Goal: Information Seeking & Learning: Learn about a topic

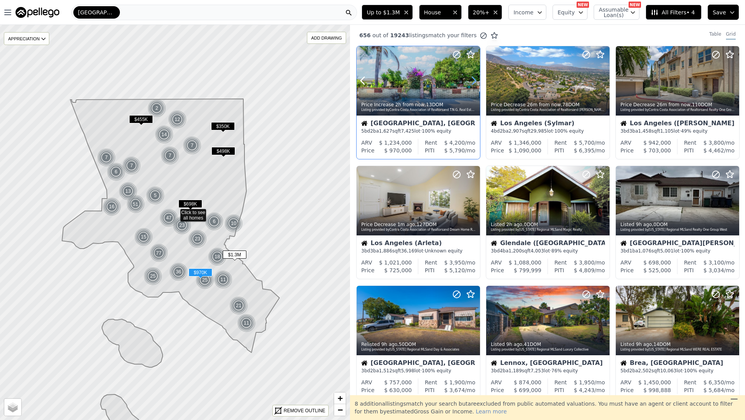
click at [475, 84] on icon at bounding box center [474, 81] width 12 height 12
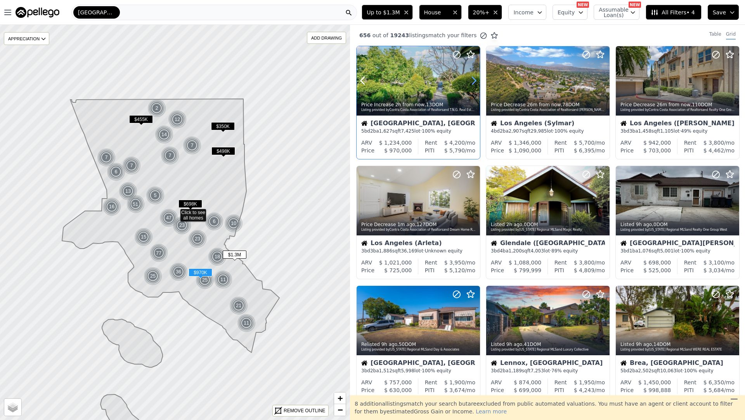
click at [475, 84] on icon at bounding box center [474, 81] width 12 height 12
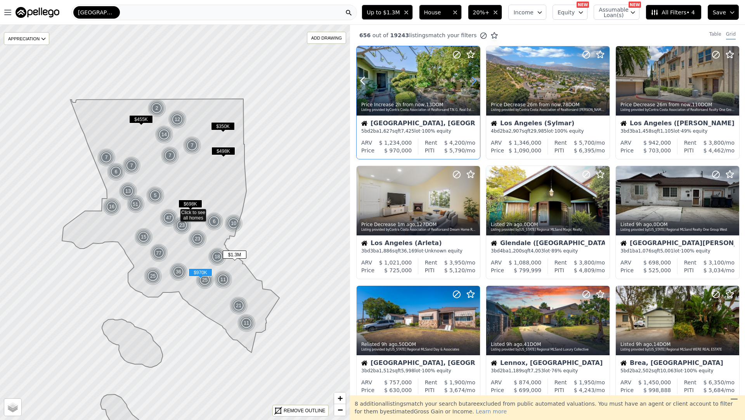
click at [476, 84] on icon at bounding box center [474, 81] width 12 height 12
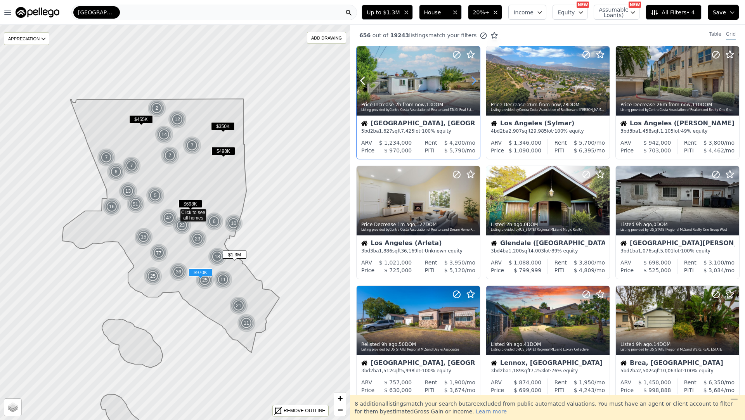
click at [476, 84] on icon at bounding box center [474, 81] width 12 height 12
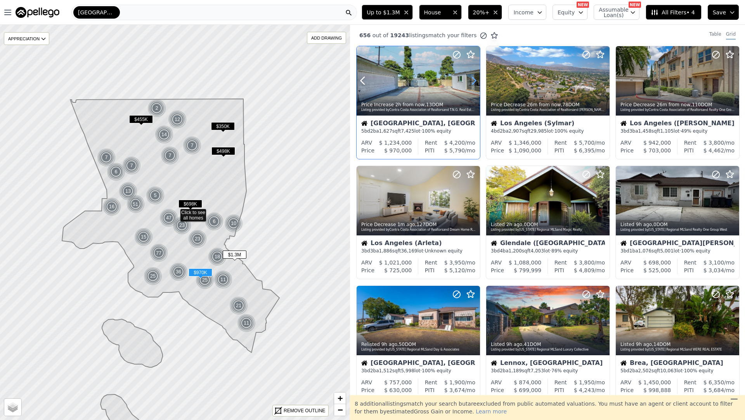
click at [476, 84] on icon at bounding box center [474, 81] width 12 height 12
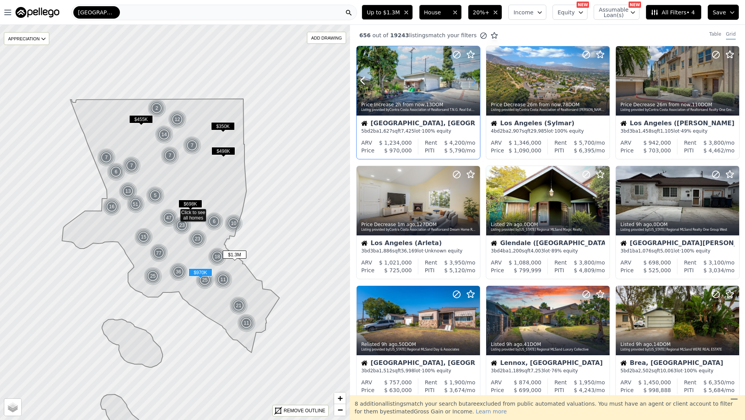
click at [476, 84] on icon at bounding box center [474, 81] width 12 height 12
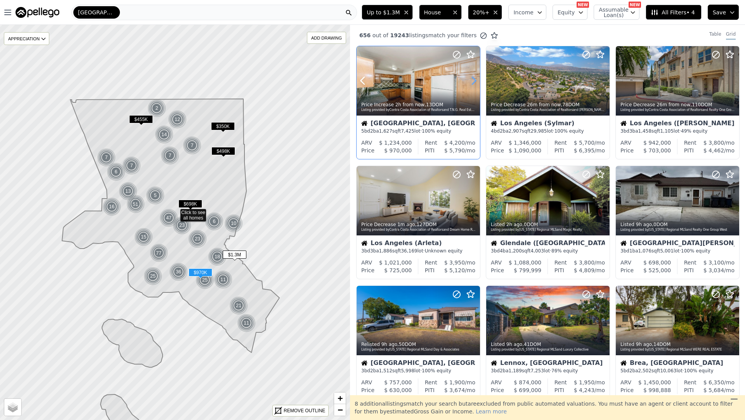
click at [476, 84] on icon at bounding box center [474, 81] width 12 height 12
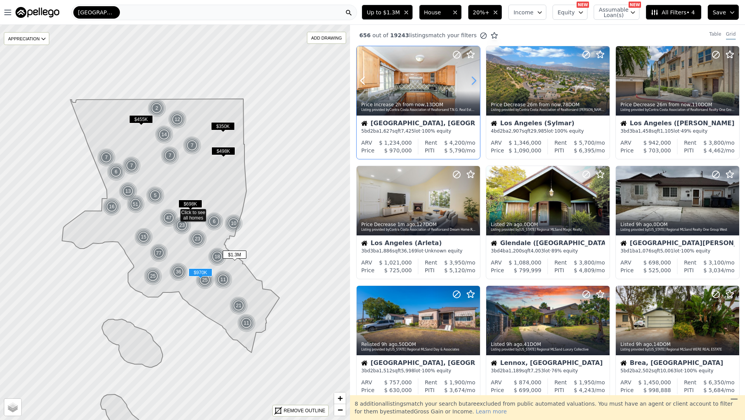
click at [476, 84] on icon at bounding box center [474, 81] width 12 height 12
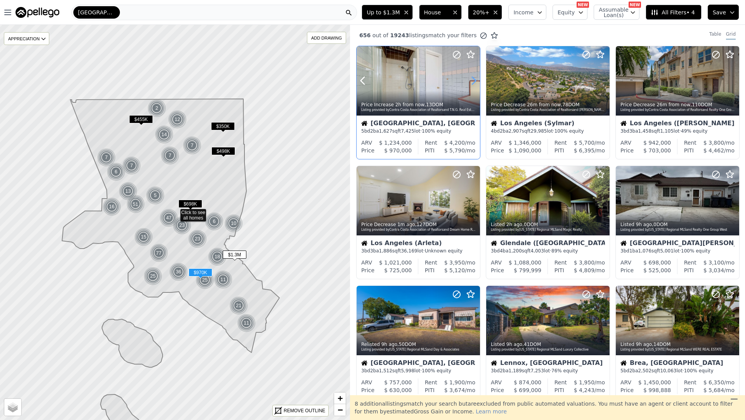
click at [476, 84] on icon at bounding box center [474, 81] width 12 height 12
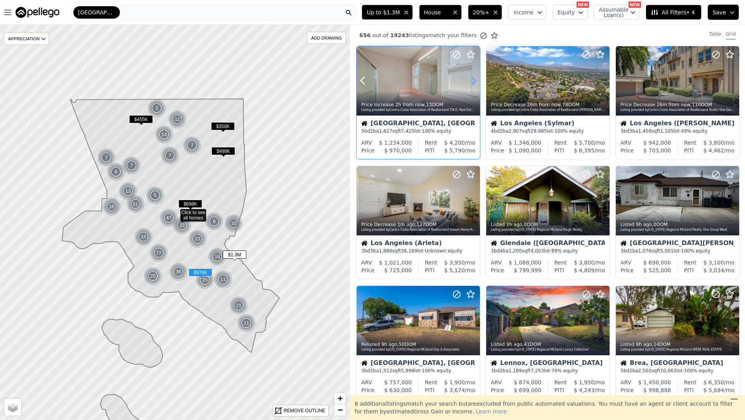
click at [476, 84] on icon at bounding box center [474, 81] width 12 height 12
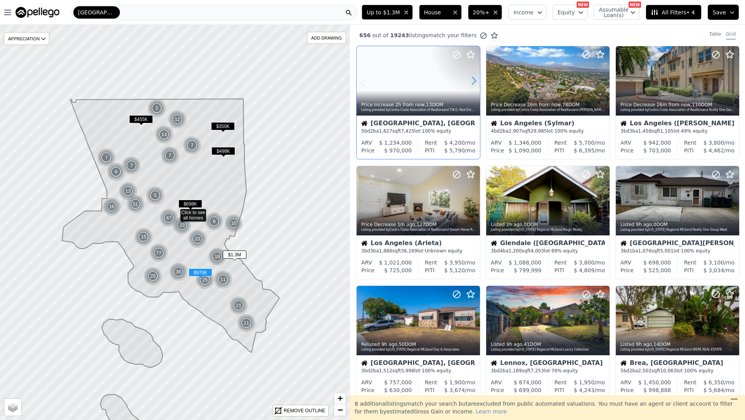
click at [476, 84] on icon at bounding box center [474, 81] width 12 height 12
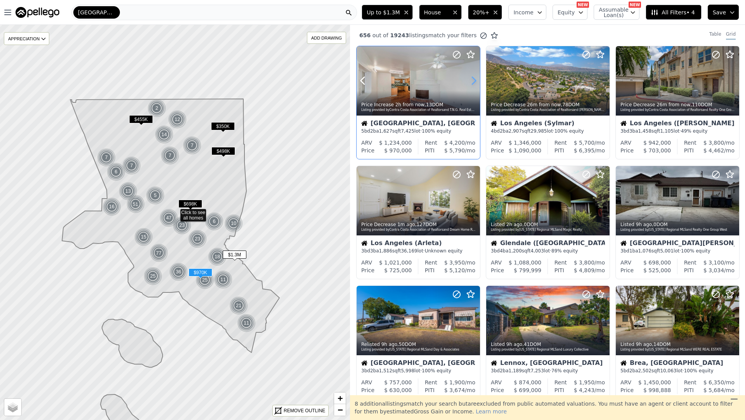
click at [476, 84] on icon at bounding box center [474, 81] width 12 height 12
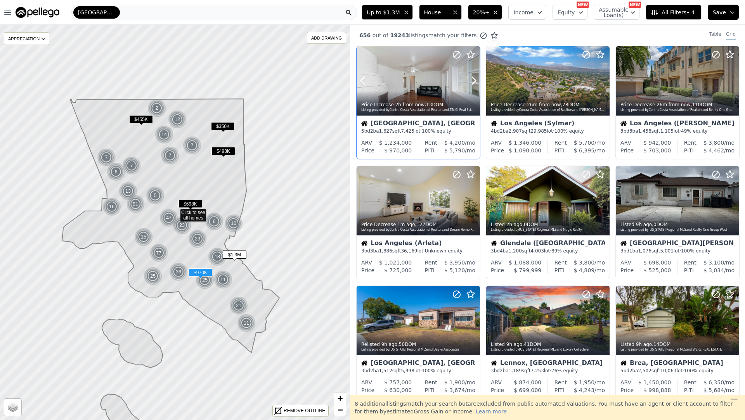
click at [420, 110] on div "Listing provided by Contra Costa Association of Realtors and T.N.G. Real Estate…" at bounding box center [418, 110] width 115 height 5
click at [606, 84] on icon at bounding box center [603, 81] width 12 height 12
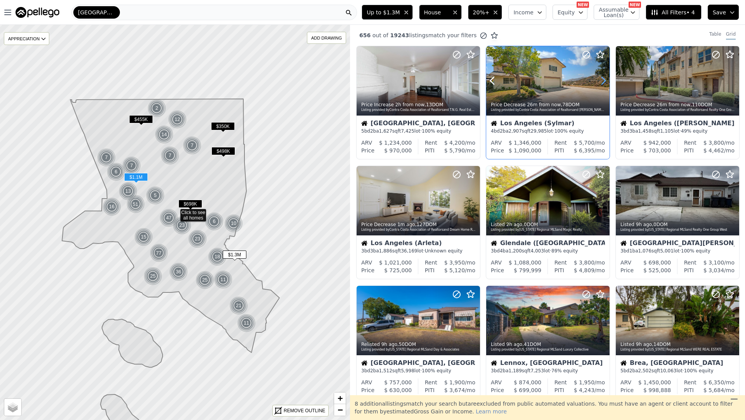
click at [606, 85] on icon at bounding box center [603, 81] width 12 height 12
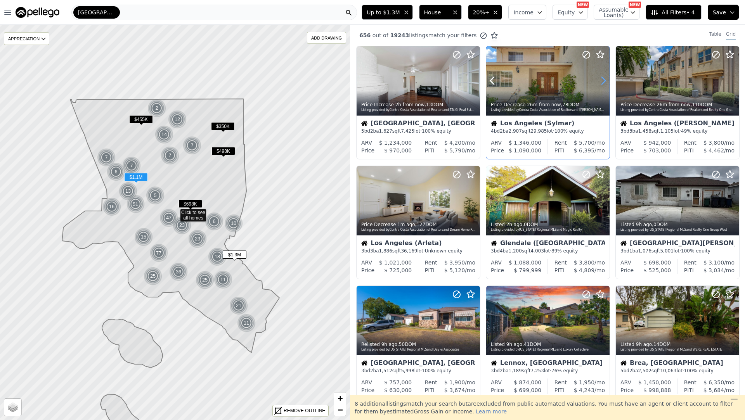
click at [606, 85] on icon at bounding box center [603, 81] width 12 height 12
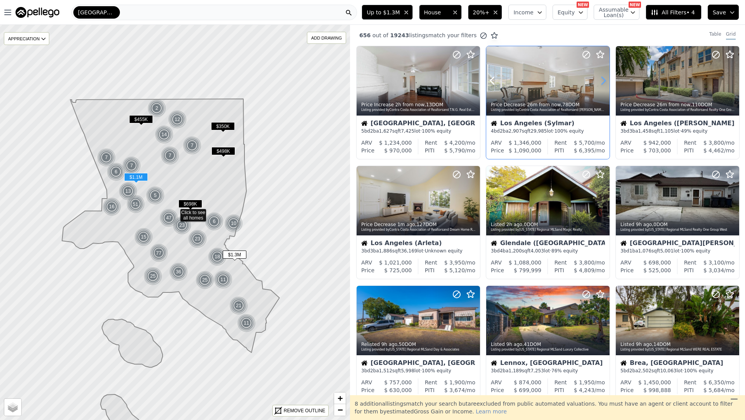
click at [607, 83] on icon at bounding box center [603, 81] width 12 height 12
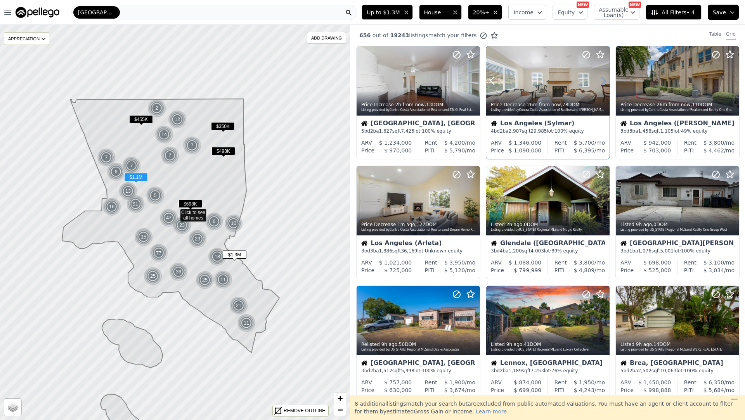
click at [607, 83] on icon at bounding box center [603, 81] width 12 height 12
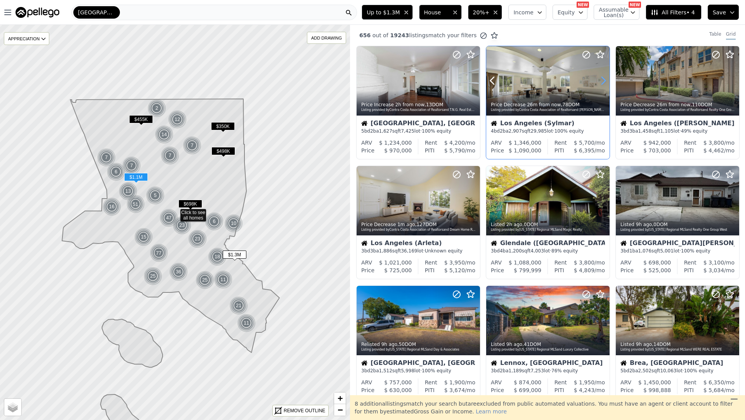
click at [607, 83] on icon at bounding box center [603, 81] width 12 height 12
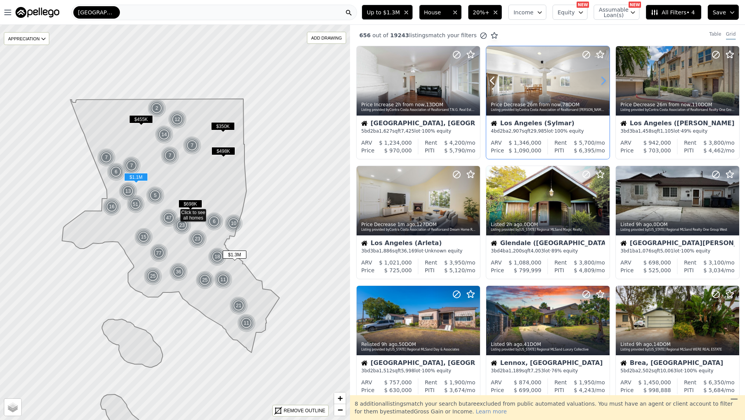
click at [607, 83] on icon at bounding box center [603, 81] width 12 height 12
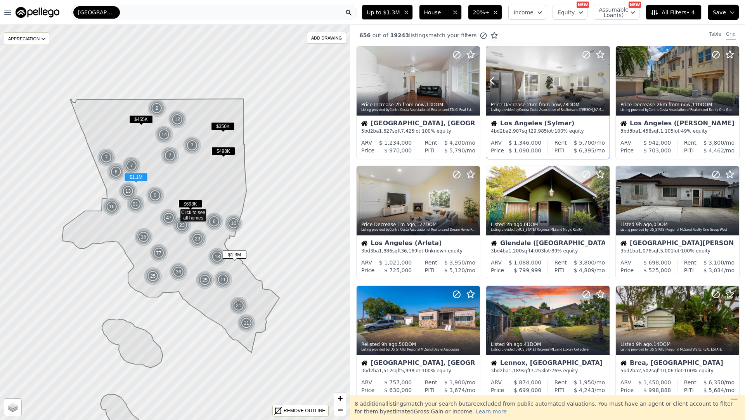
click at [607, 83] on icon at bounding box center [603, 81] width 12 height 12
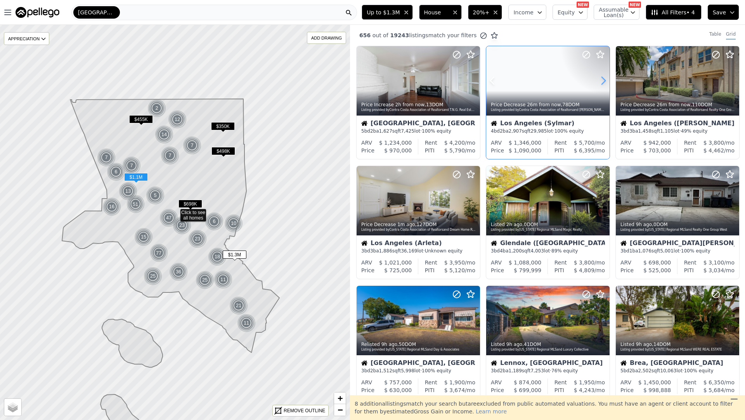
click at [607, 83] on icon at bounding box center [603, 81] width 12 height 12
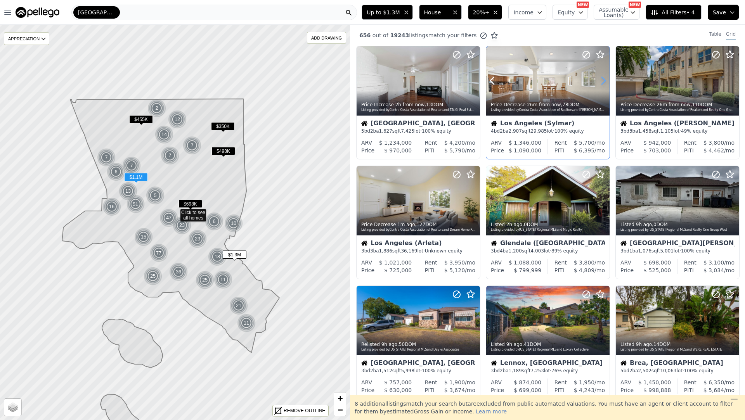
click at [607, 83] on icon at bounding box center [603, 81] width 12 height 12
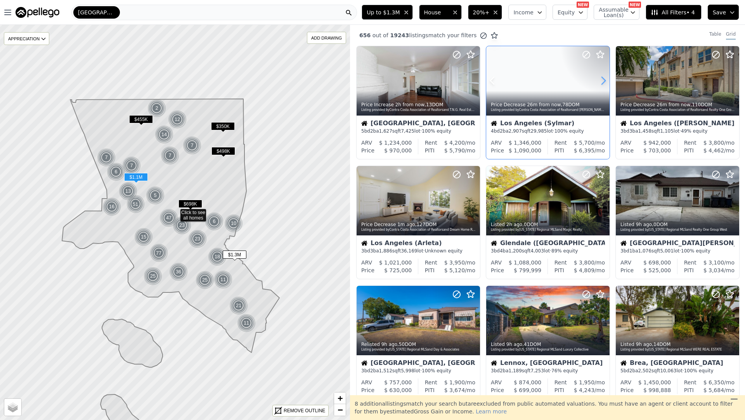
click at [607, 83] on icon at bounding box center [603, 81] width 12 height 12
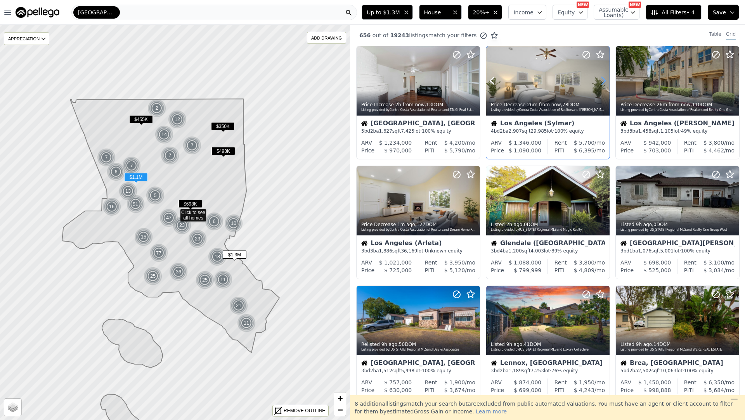
click at [607, 83] on icon at bounding box center [603, 81] width 12 height 12
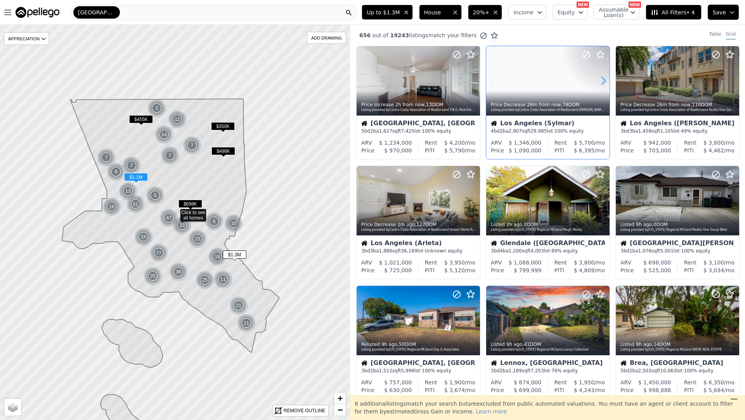
click at [607, 83] on icon at bounding box center [603, 81] width 12 height 12
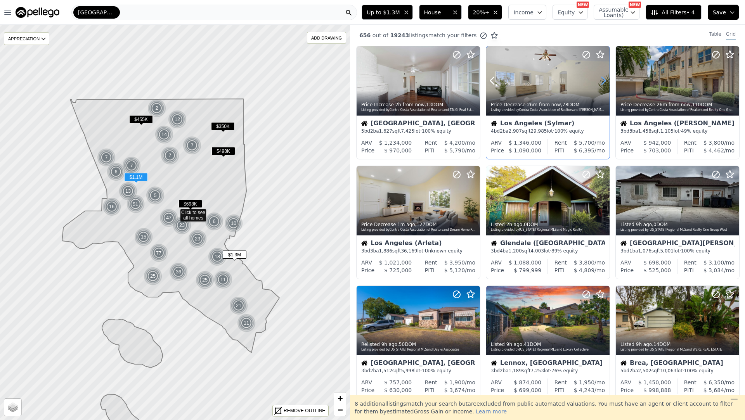
click at [607, 83] on icon at bounding box center [603, 81] width 12 height 12
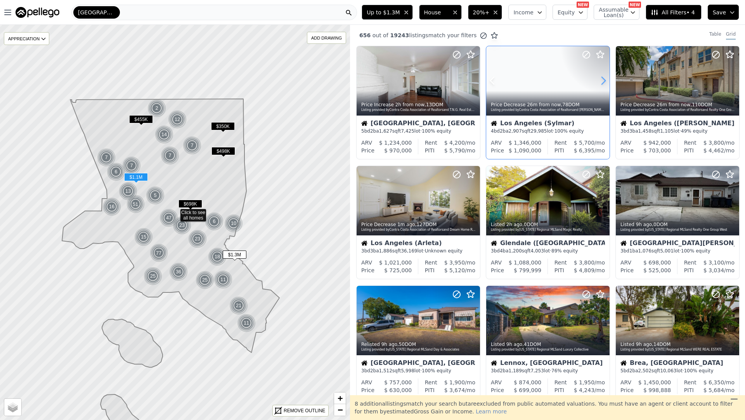
click at [607, 83] on icon at bounding box center [603, 81] width 12 height 12
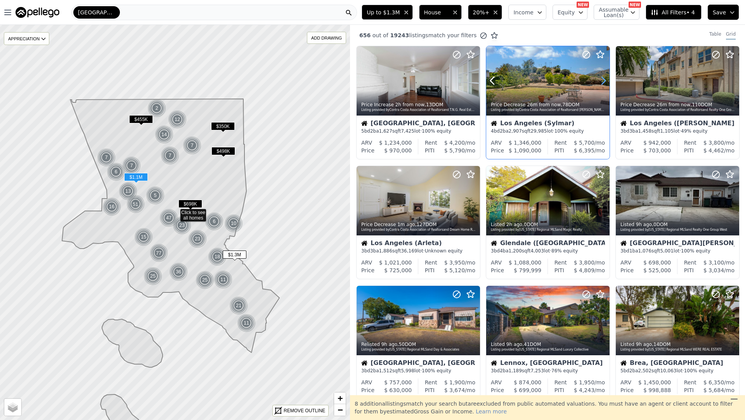
click at [607, 83] on icon at bounding box center [603, 81] width 12 height 12
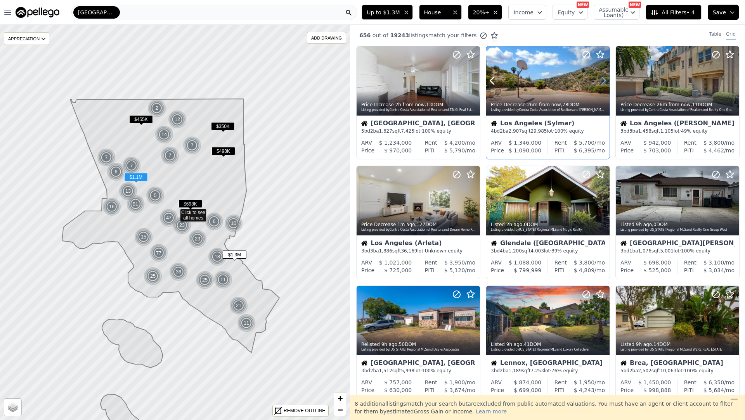
click at [607, 83] on icon at bounding box center [603, 81] width 12 height 12
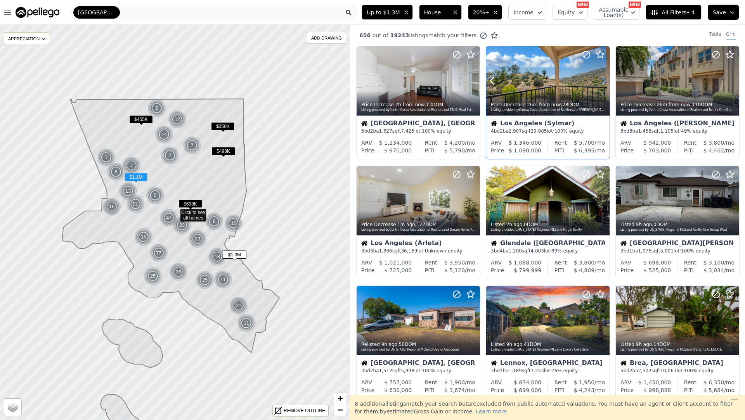
click at [608, 83] on icon at bounding box center [603, 81] width 12 height 12
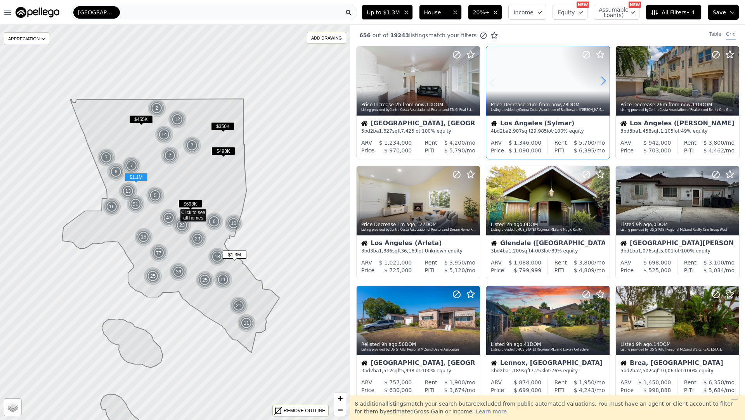
click at [608, 83] on icon at bounding box center [603, 81] width 12 height 12
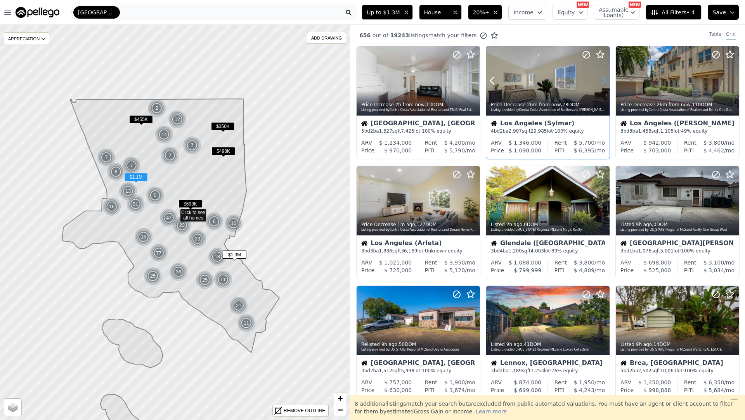
click at [608, 83] on icon at bounding box center [603, 81] width 12 height 12
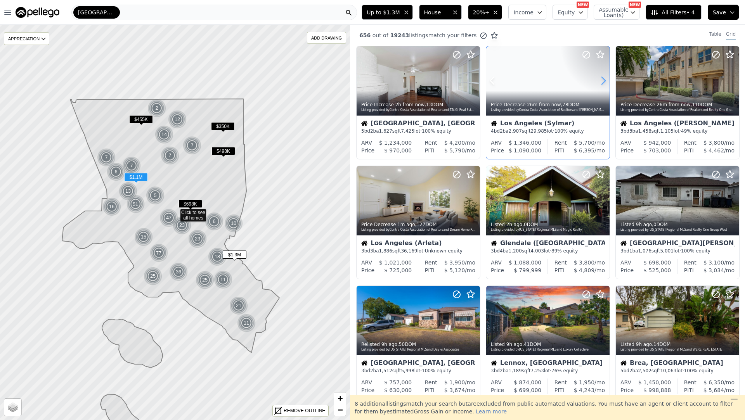
click at [608, 83] on icon at bounding box center [603, 81] width 12 height 12
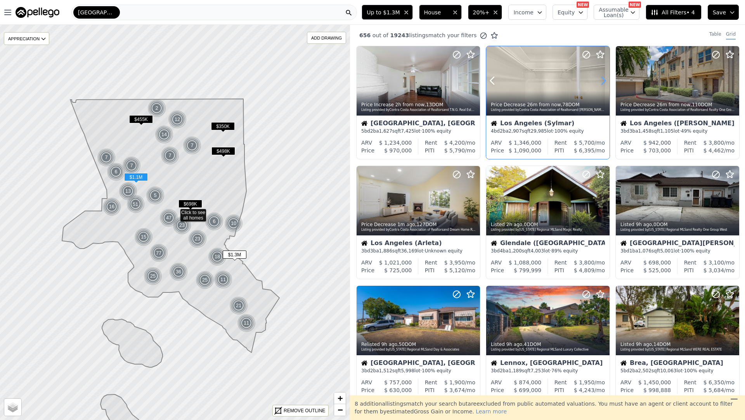
click at [608, 83] on icon at bounding box center [603, 81] width 12 height 12
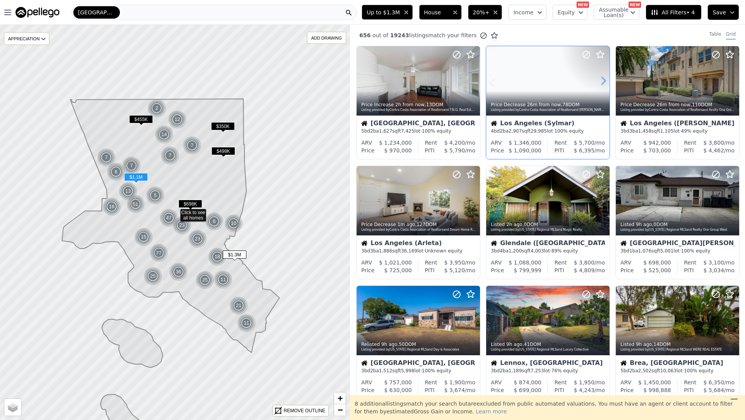
click at [608, 83] on icon at bounding box center [603, 81] width 12 height 12
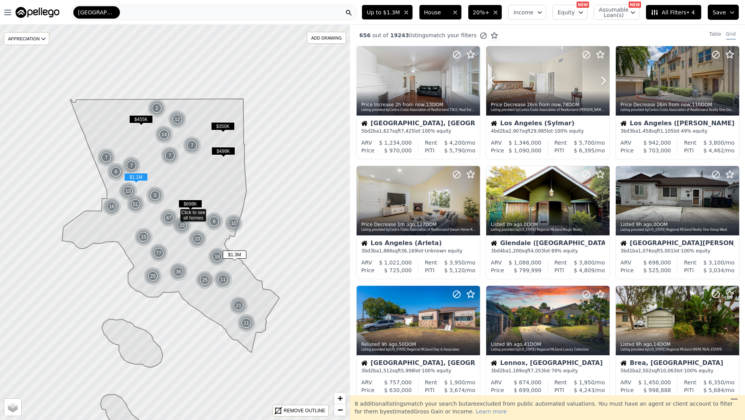
click at [608, 83] on icon at bounding box center [603, 81] width 12 height 12
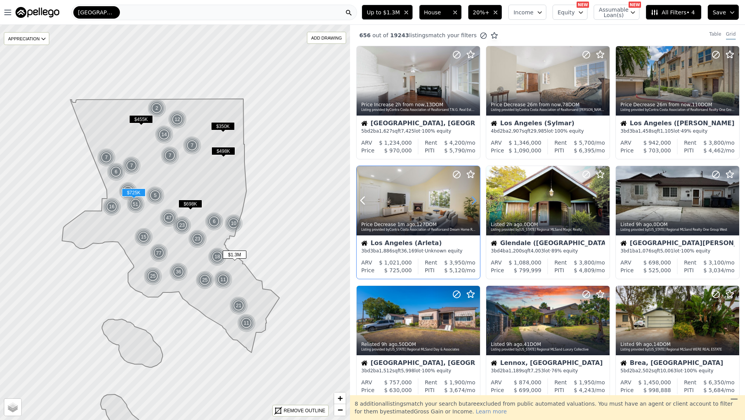
click at [472, 204] on icon at bounding box center [473, 200] width 3 height 7
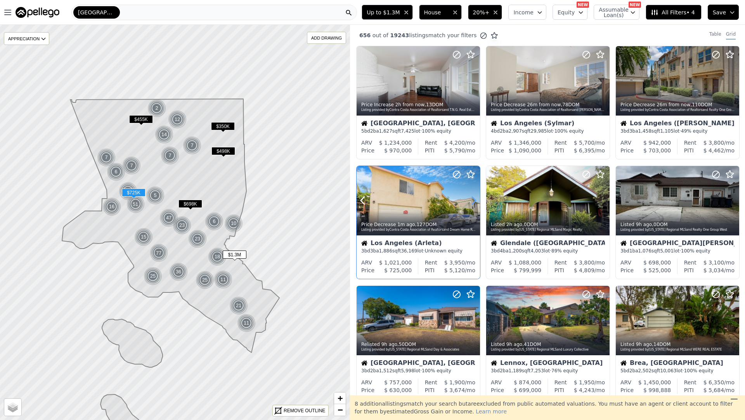
click at [472, 204] on icon at bounding box center [473, 200] width 3 height 7
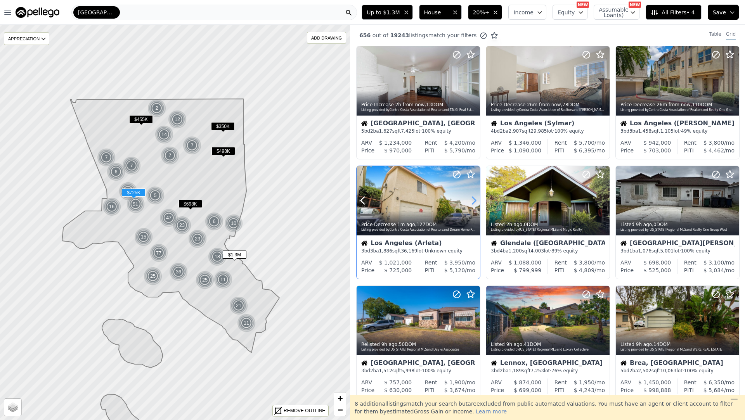
click at [472, 204] on icon at bounding box center [473, 200] width 3 height 7
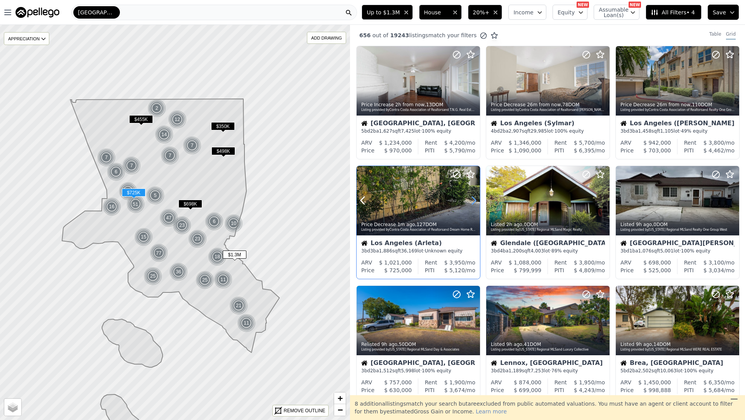
click at [472, 204] on icon at bounding box center [473, 200] width 3 height 7
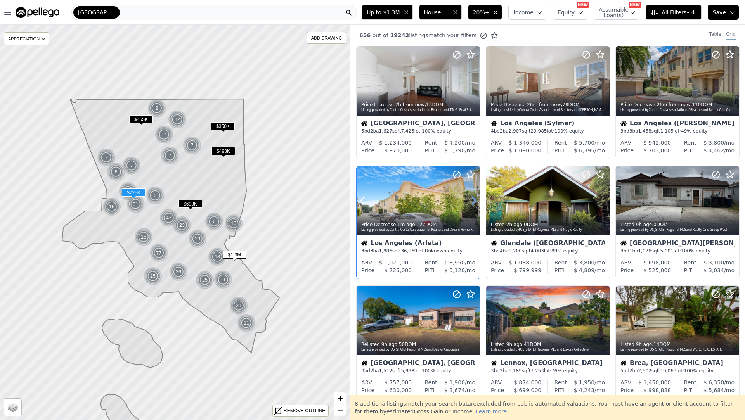
click at [472, 204] on icon at bounding box center [473, 200] width 3 height 7
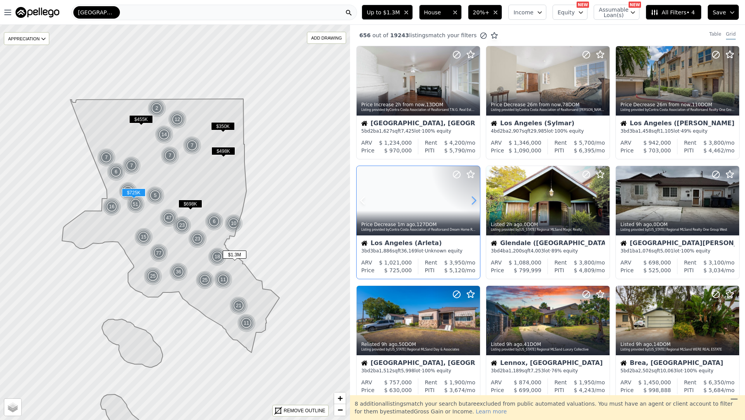
click at [472, 204] on icon at bounding box center [473, 200] width 3 height 7
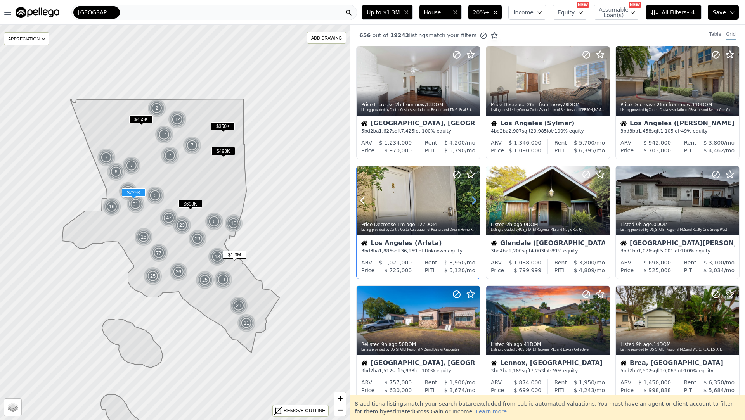
click at [472, 204] on icon at bounding box center [473, 200] width 3 height 7
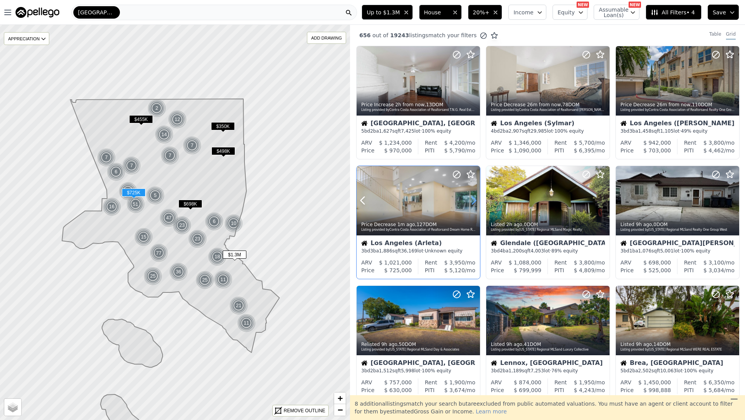
click at [472, 204] on icon at bounding box center [473, 200] width 3 height 7
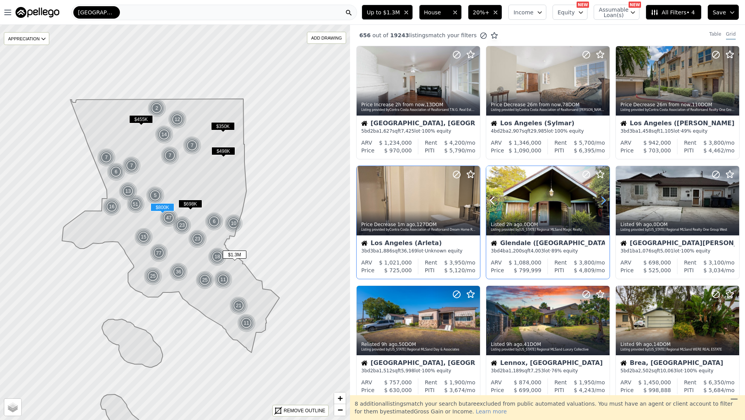
click at [603, 201] on icon at bounding box center [603, 200] width 12 height 12
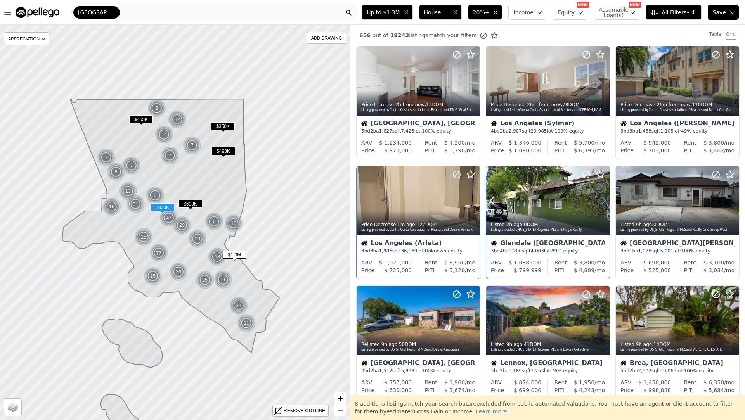
click at [603, 201] on icon at bounding box center [603, 200] width 12 height 12
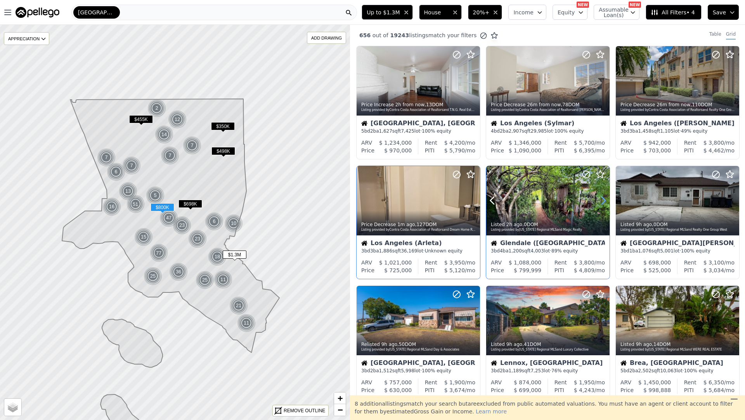
click at [603, 201] on icon at bounding box center [603, 200] width 12 height 12
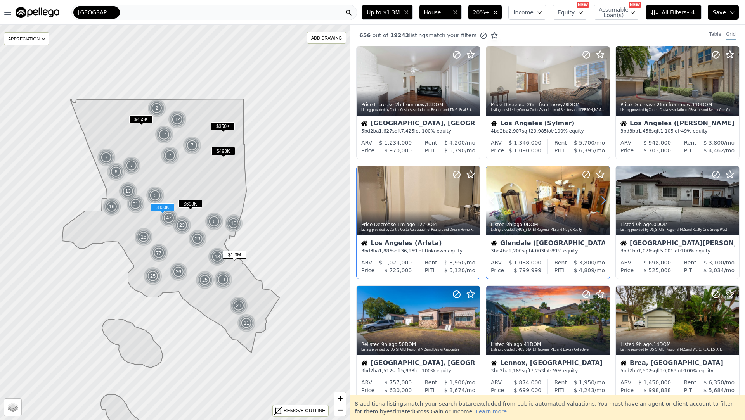
click at [603, 201] on icon at bounding box center [603, 200] width 12 height 12
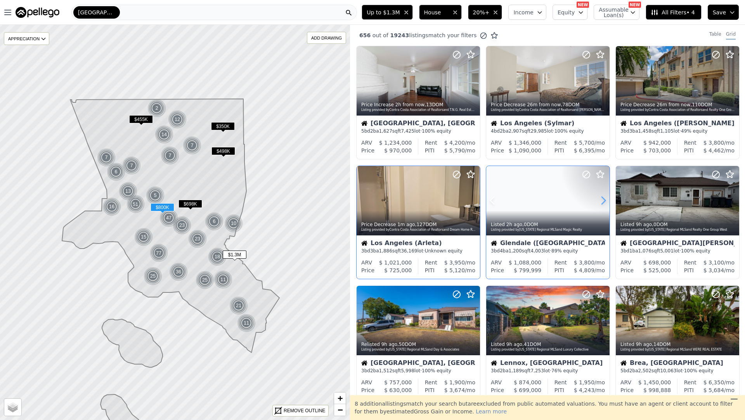
click at [603, 201] on icon at bounding box center [603, 200] width 12 height 12
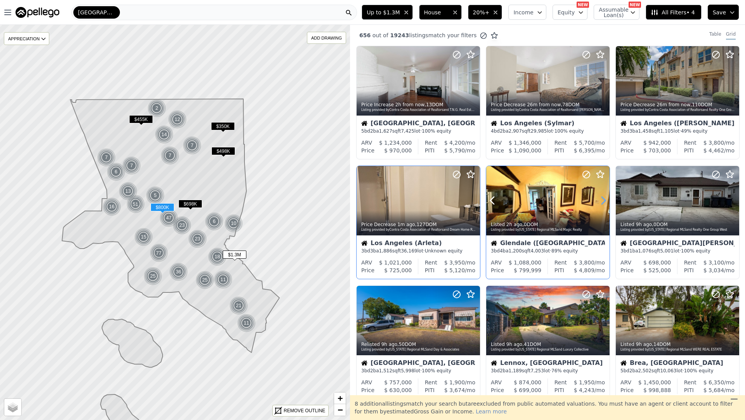
click at [603, 201] on icon at bounding box center [603, 200] width 12 height 12
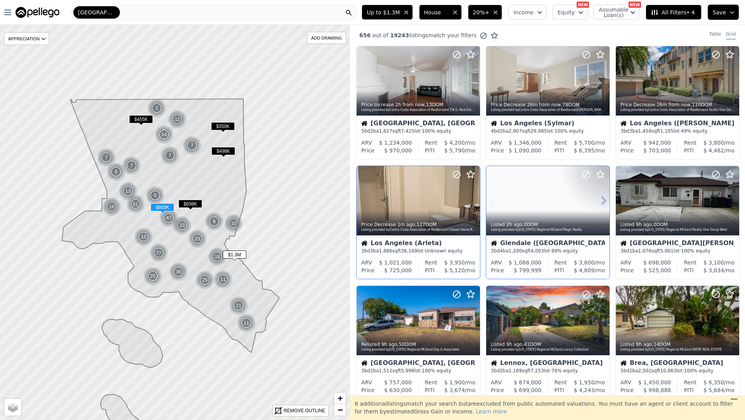
click at [603, 201] on icon at bounding box center [603, 200] width 12 height 12
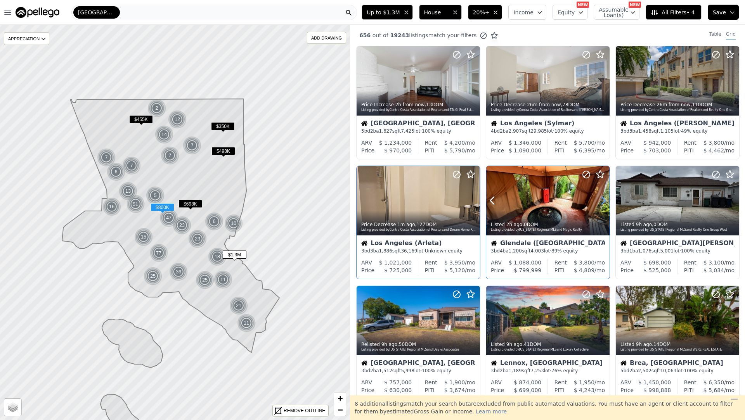
click at [603, 201] on icon at bounding box center [603, 200] width 12 height 12
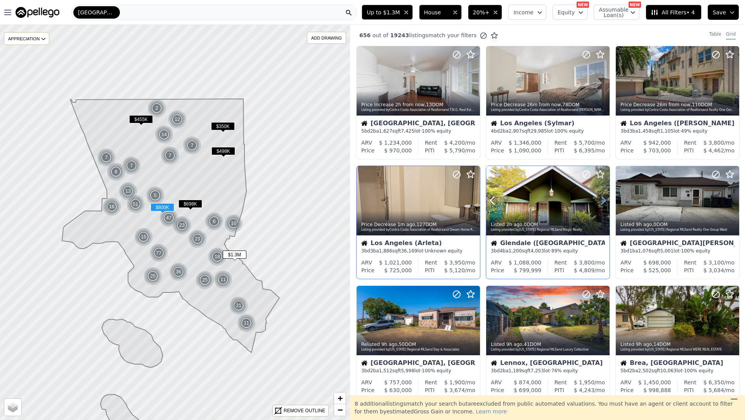
click at [603, 201] on icon at bounding box center [603, 200] width 12 height 12
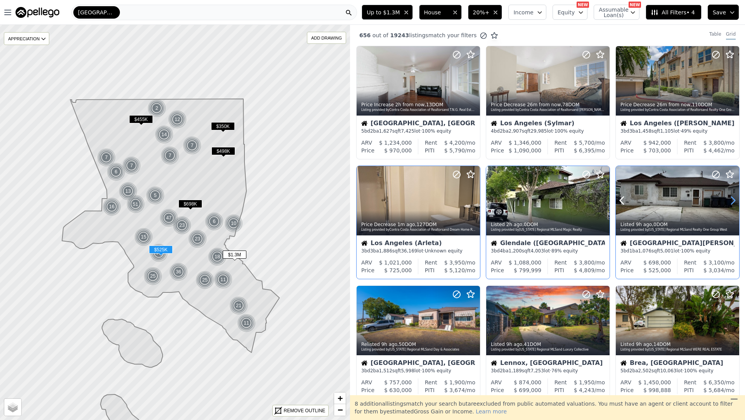
click at [735, 200] on icon at bounding box center [733, 200] width 3 height 7
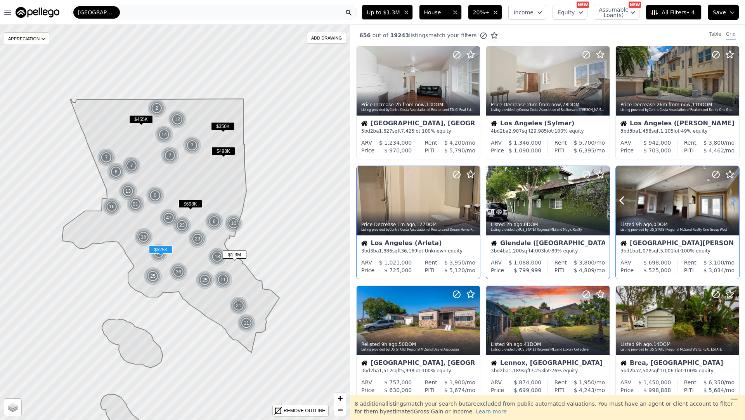
click at [735, 200] on icon at bounding box center [733, 200] width 3 height 7
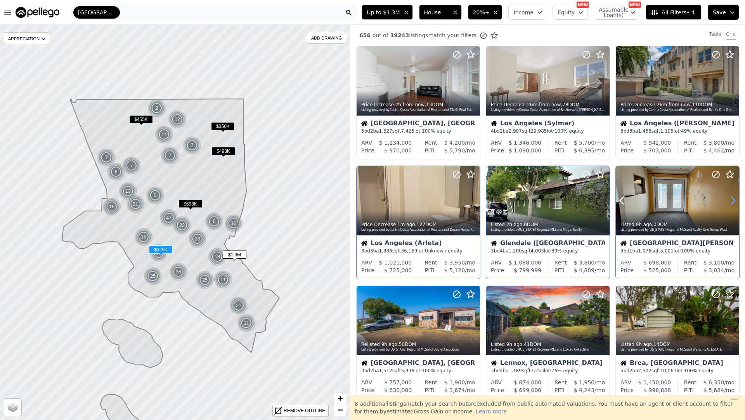
click at [735, 200] on icon at bounding box center [733, 200] width 3 height 7
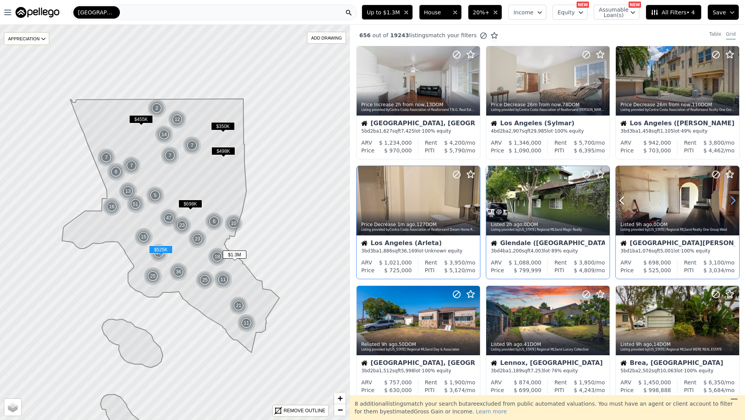
click at [735, 200] on icon at bounding box center [733, 200] width 3 height 7
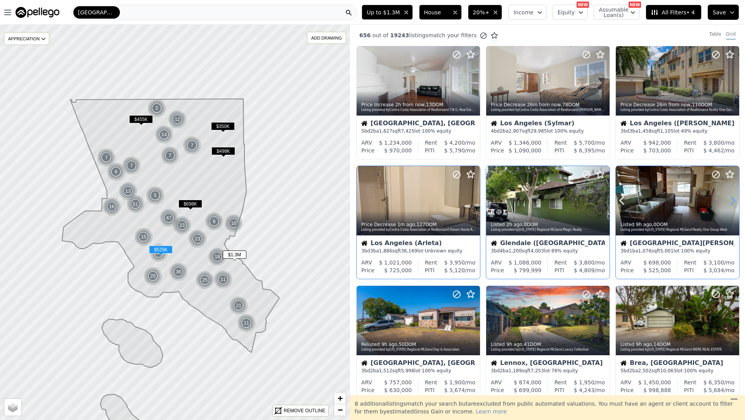
click at [735, 201] on icon at bounding box center [733, 200] width 3 height 7
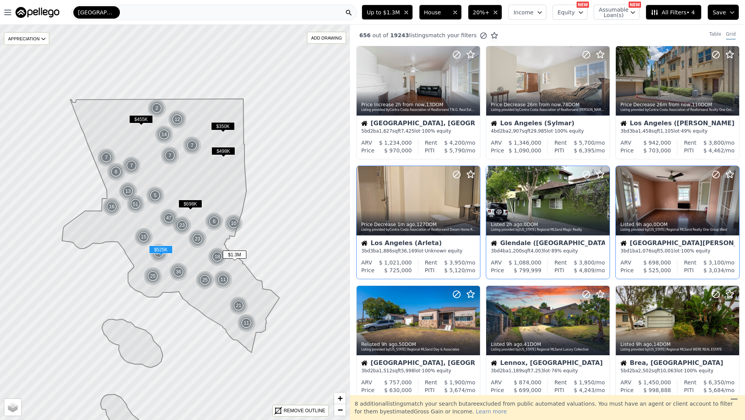
click at [675, 236] on div "West Rancho Dominguez, CA 3 bd 1 ba 1,076 sqft 5,001 lot · 100% equity" at bounding box center [677, 247] width 123 height 23
click at [607, 80] on icon at bounding box center [603, 81] width 12 height 12
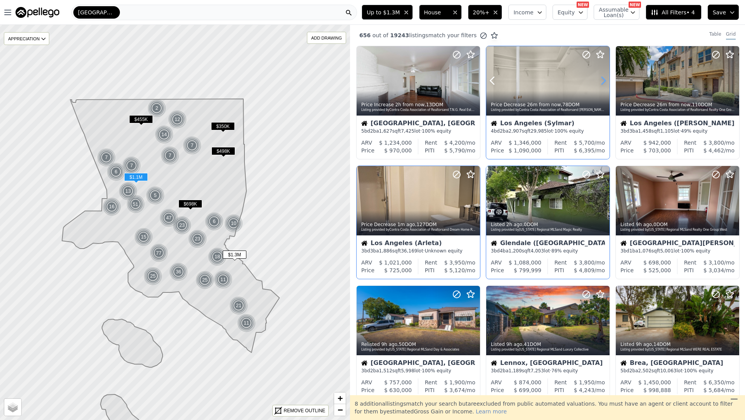
click at [607, 80] on icon at bounding box center [603, 81] width 12 height 12
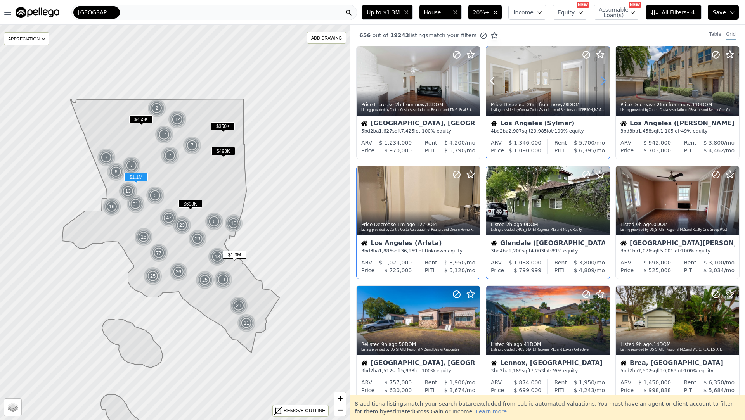
click at [607, 80] on icon at bounding box center [603, 81] width 12 height 12
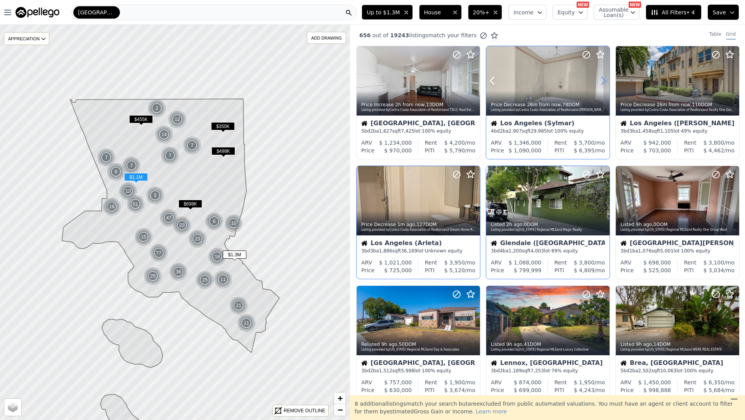
click at [607, 80] on icon at bounding box center [603, 81] width 12 height 12
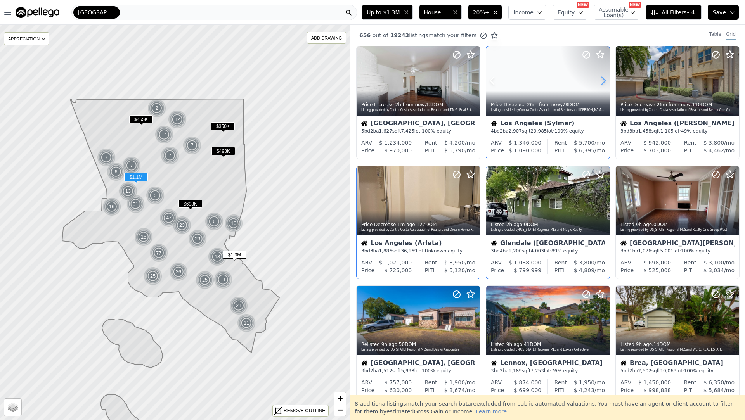
click at [607, 80] on icon at bounding box center [603, 81] width 12 height 12
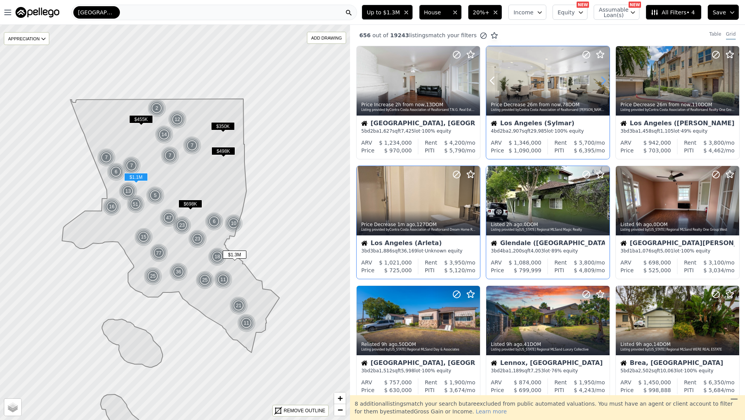
click at [607, 80] on icon at bounding box center [603, 81] width 12 height 12
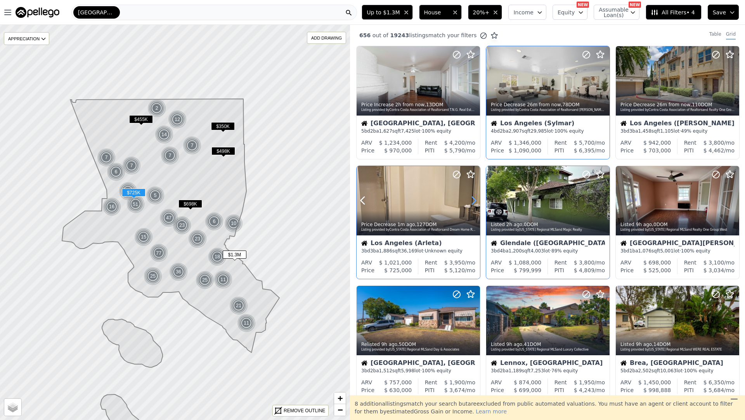
click at [475, 201] on icon at bounding box center [473, 200] width 3 height 7
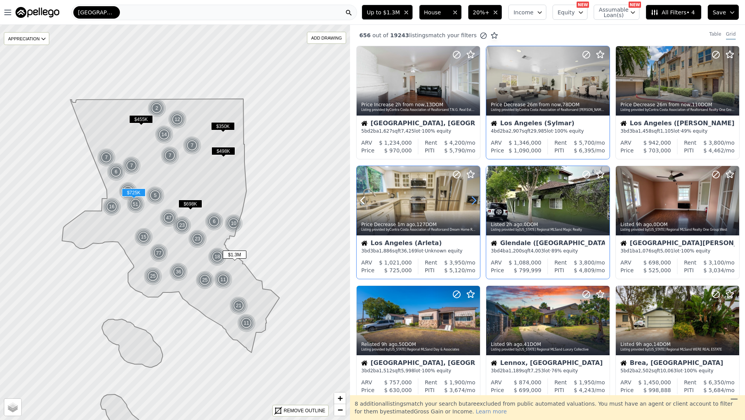
click at [475, 201] on icon at bounding box center [473, 200] width 3 height 7
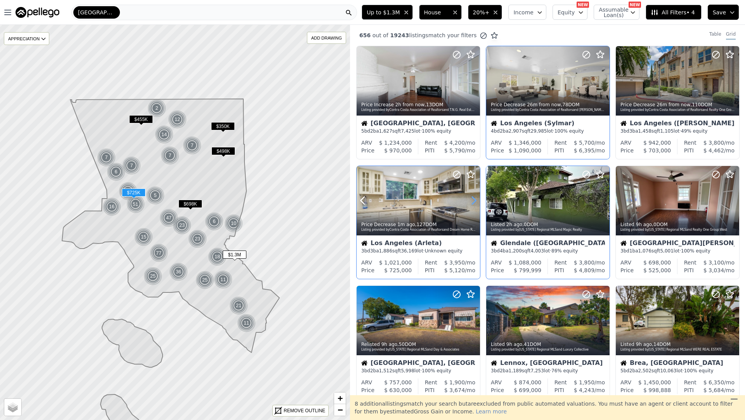
click at [475, 201] on icon at bounding box center [473, 200] width 3 height 7
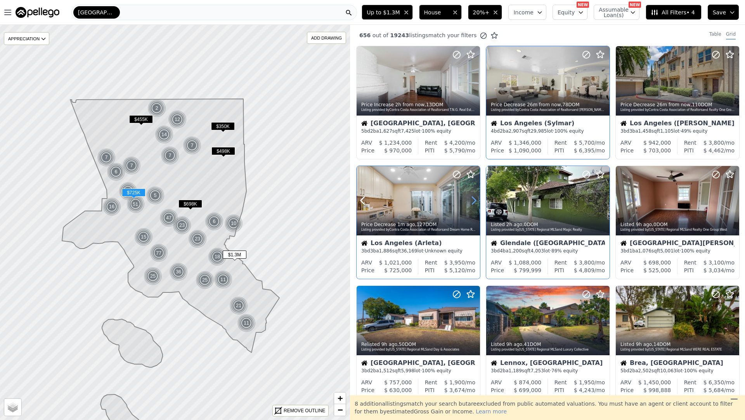
click at [475, 201] on icon at bounding box center [473, 200] width 3 height 7
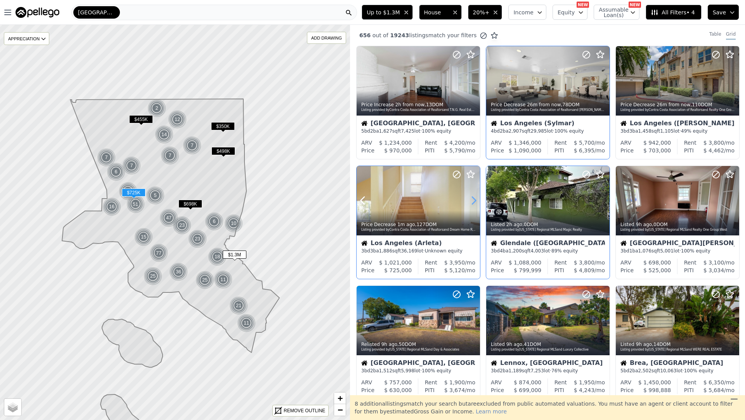
click at [475, 201] on icon at bounding box center [473, 200] width 3 height 7
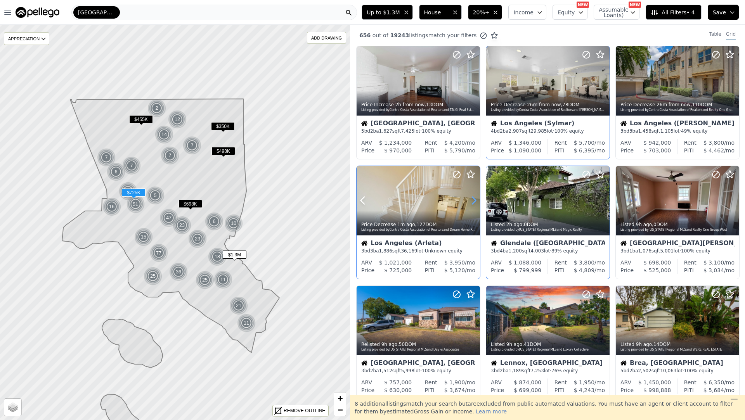
click at [475, 201] on icon at bounding box center [473, 200] width 3 height 7
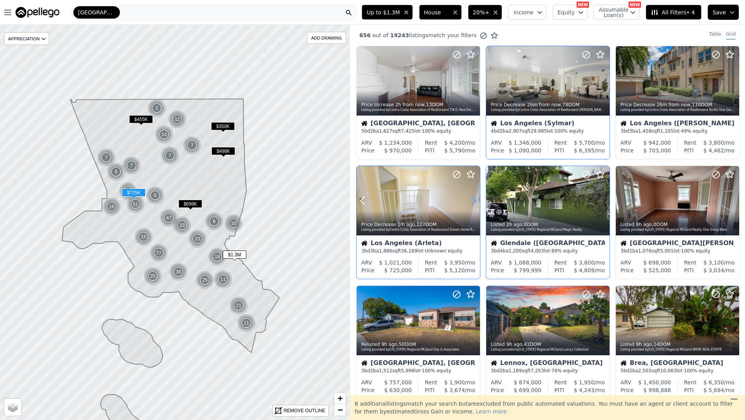
click at [475, 201] on icon at bounding box center [473, 200] width 3 height 7
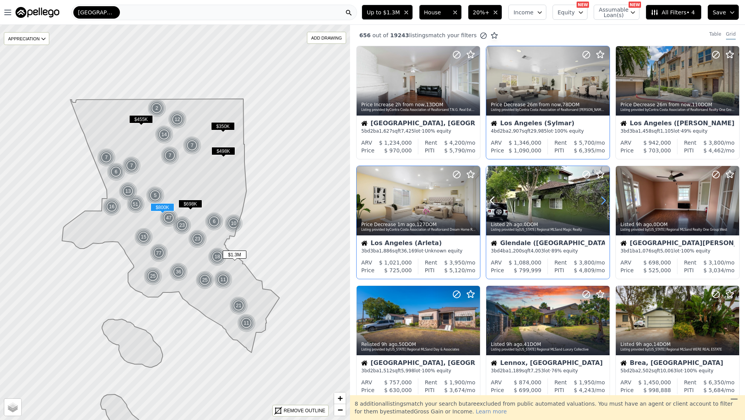
click at [602, 200] on icon at bounding box center [603, 200] width 12 height 12
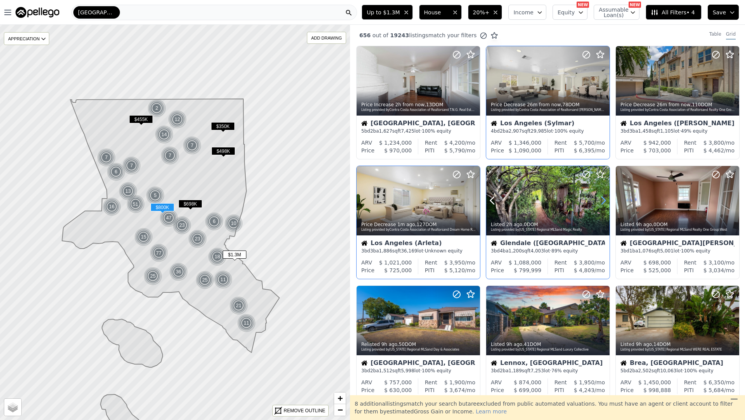
click at [602, 200] on icon at bounding box center [603, 200] width 12 height 12
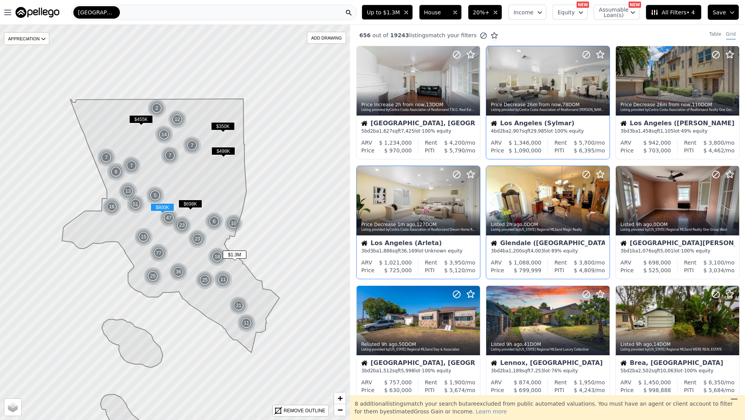
click at [602, 200] on icon at bounding box center [603, 200] width 12 height 12
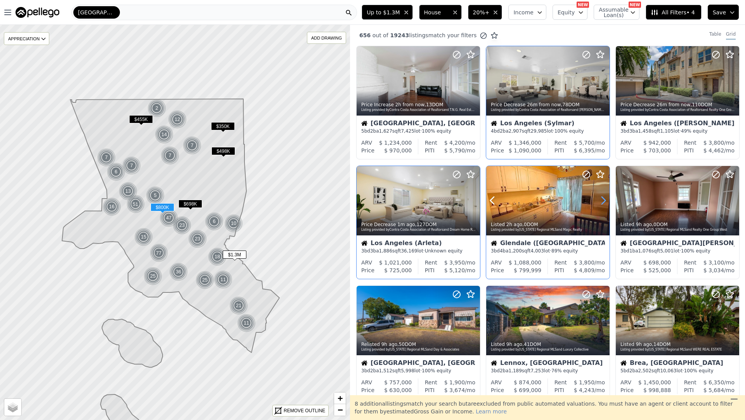
click at [602, 200] on icon at bounding box center [603, 200] width 12 height 12
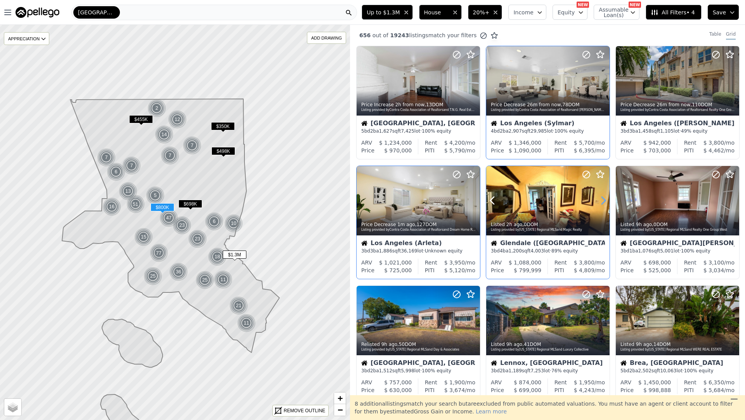
click at [602, 200] on icon at bounding box center [603, 200] width 12 height 12
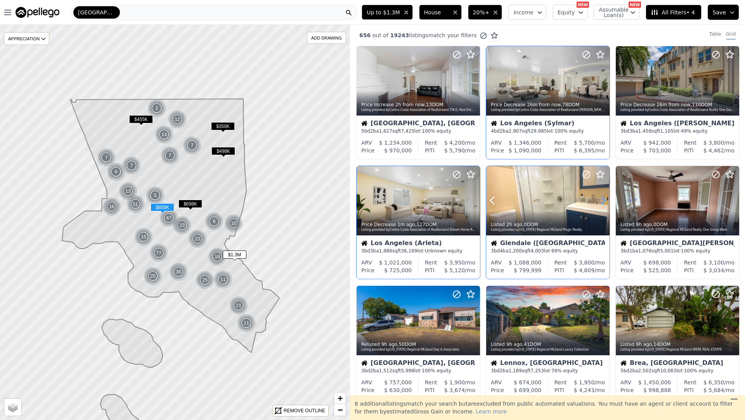
click at [602, 200] on icon at bounding box center [603, 200] width 12 height 12
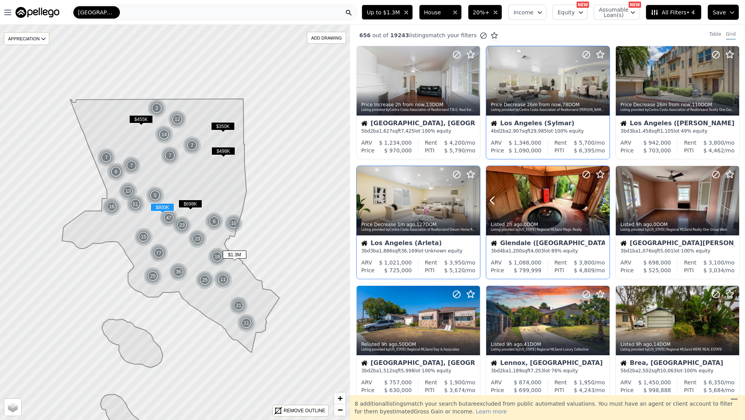
click at [602, 200] on icon at bounding box center [603, 200] width 12 height 12
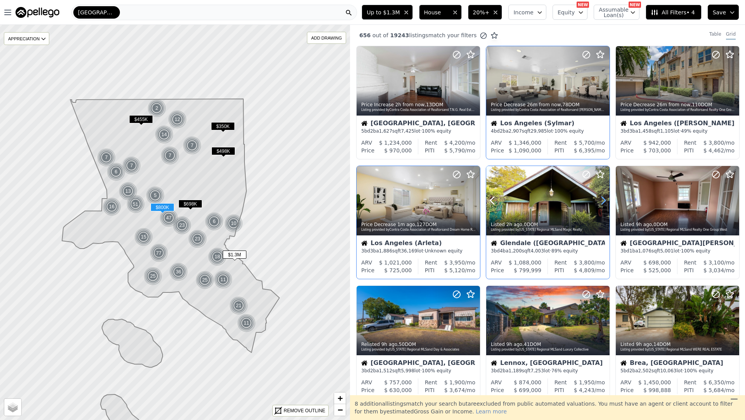
click at [602, 199] on icon at bounding box center [603, 200] width 12 height 12
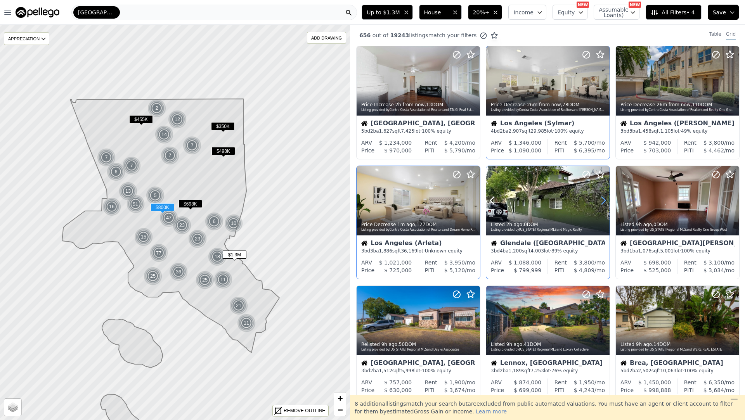
click at [602, 199] on icon at bounding box center [603, 200] width 12 height 12
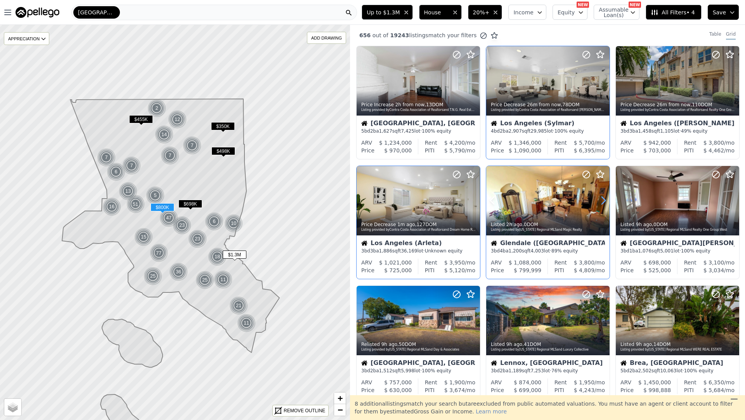
click at [602, 199] on icon at bounding box center [603, 200] width 12 height 12
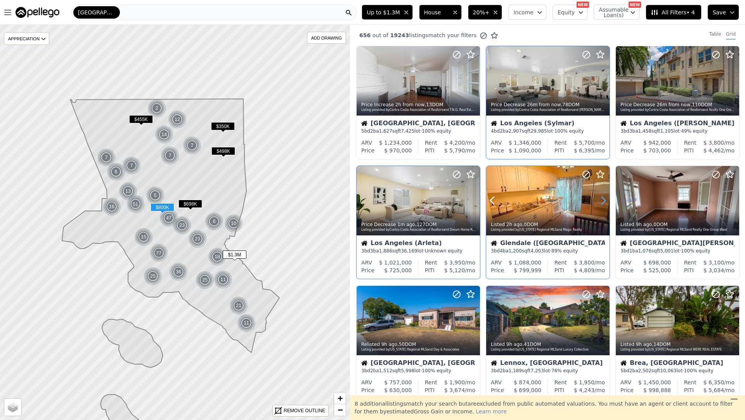
click at [602, 199] on icon at bounding box center [603, 200] width 12 height 12
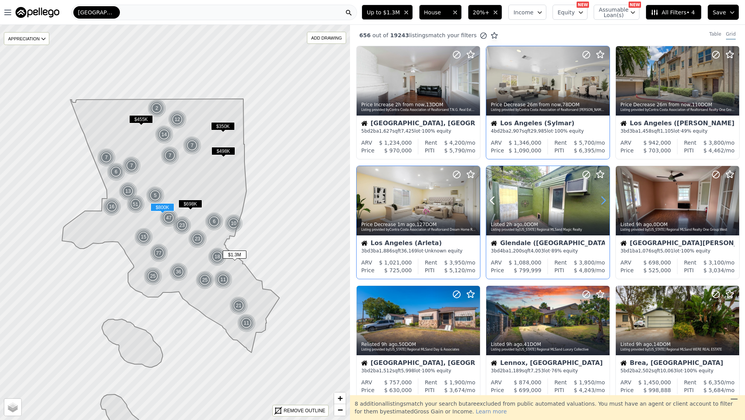
click at [602, 199] on icon at bounding box center [603, 200] width 12 height 12
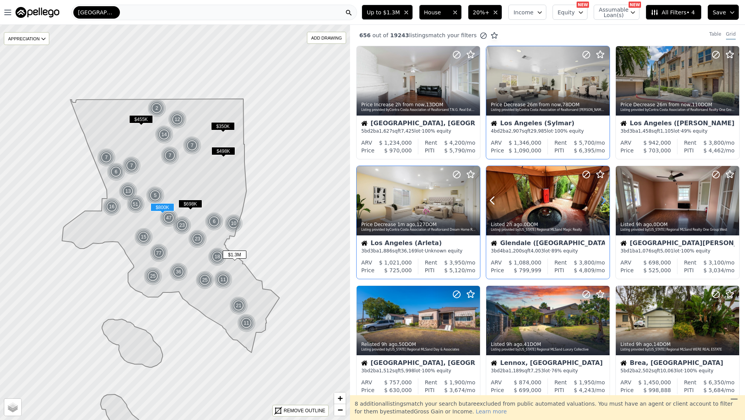
click at [602, 199] on icon at bounding box center [603, 200] width 12 height 12
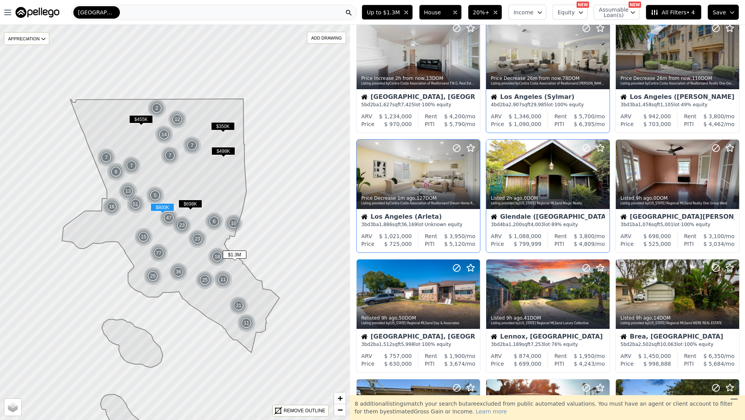
scroll to position [37, 0]
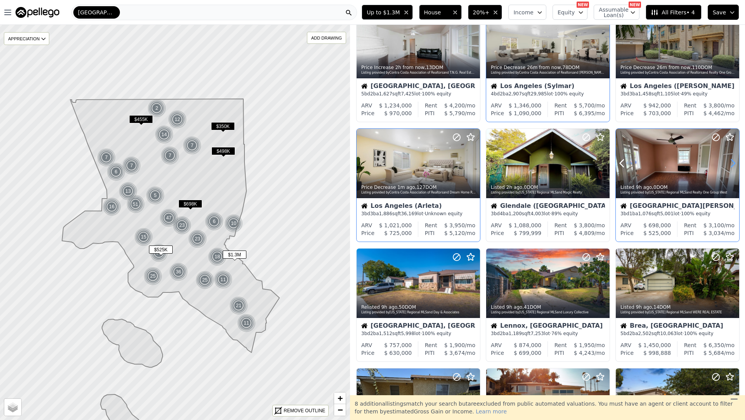
click at [731, 164] on icon at bounding box center [733, 163] width 12 height 12
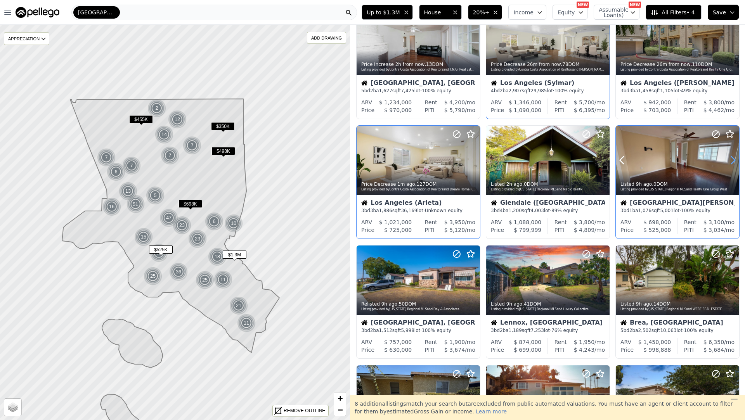
click at [732, 164] on icon at bounding box center [733, 160] width 3 height 7
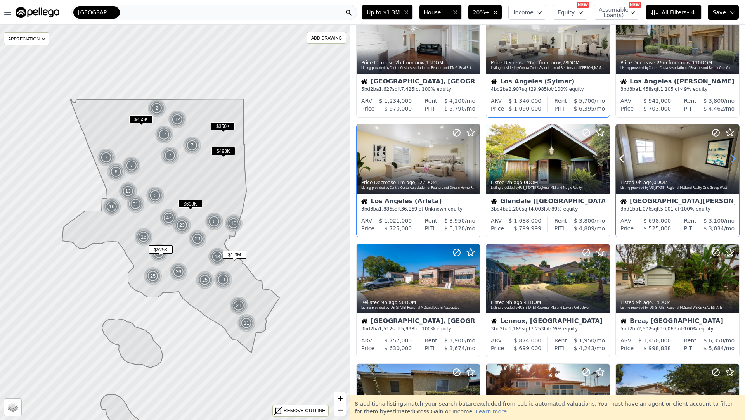
click at [732, 162] on icon at bounding box center [733, 159] width 12 height 12
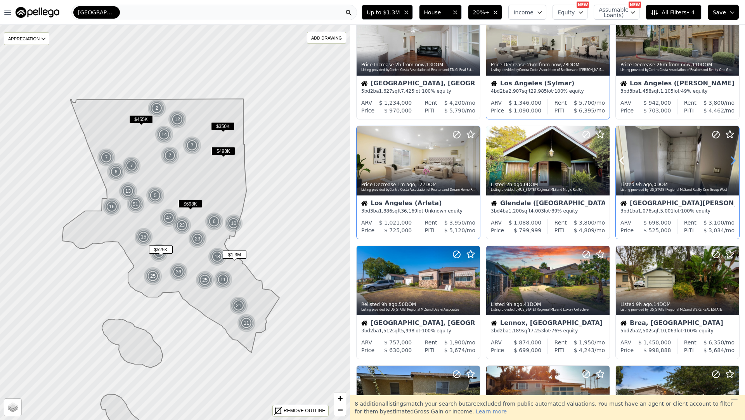
click at [732, 162] on icon at bounding box center [733, 160] width 12 height 12
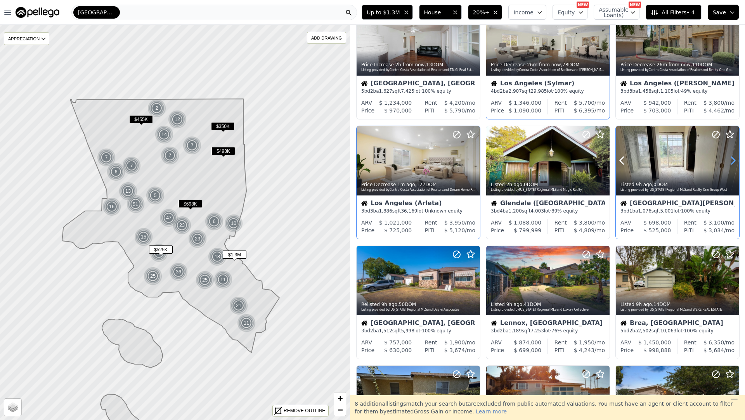
click at [732, 162] on icon at bounding box center [733, 160] width 12 height 12
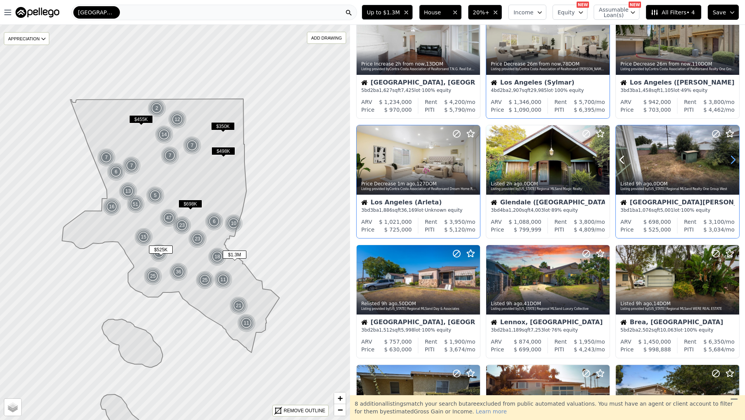
click at [732, 162] on icon at bounding box center [733, 159] width 3 height 7
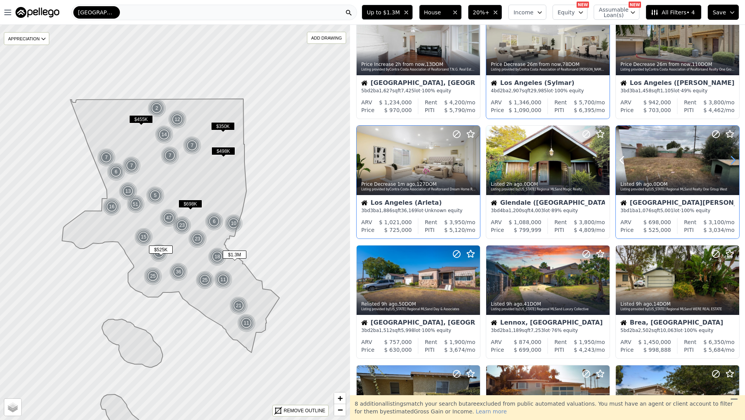
click at [732, 162] on icon at bounding box center [733, 160] width 12 height 12
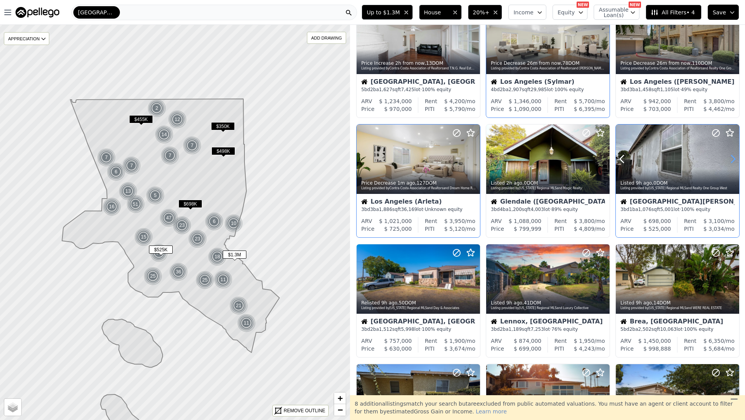
click at [732, 162] on icon at bounding box center [733, 159] width 12 height 12
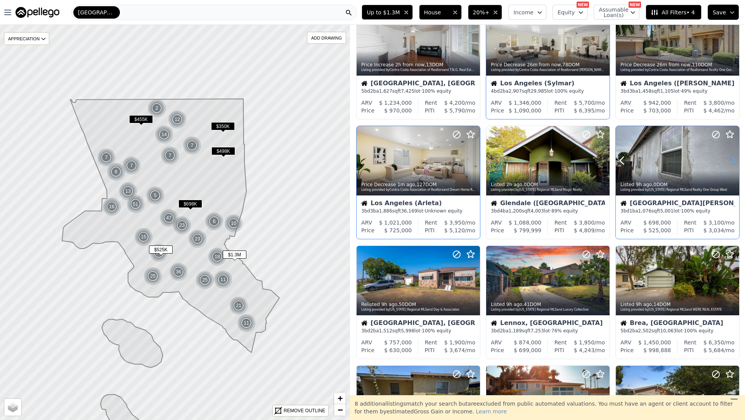
click at [732, 162] on icon at bounding box center [733, 160] width 12 height 12
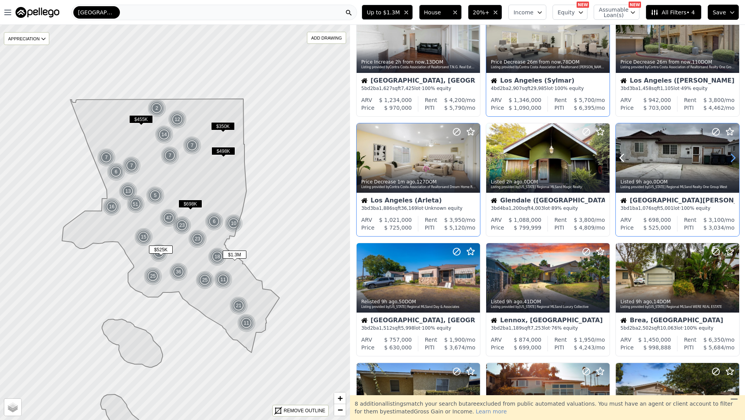
click at [732, 162] on icon at bounding box center [733, 158] width 12 height 12
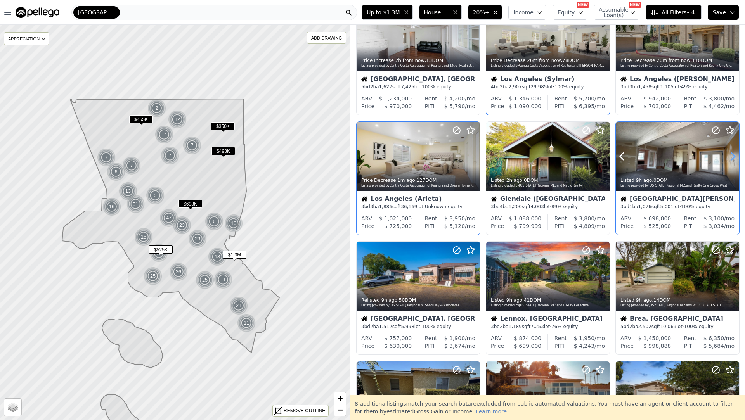
click at [732, 162] on icon at bounding box center [733, 156] width 12 height 12
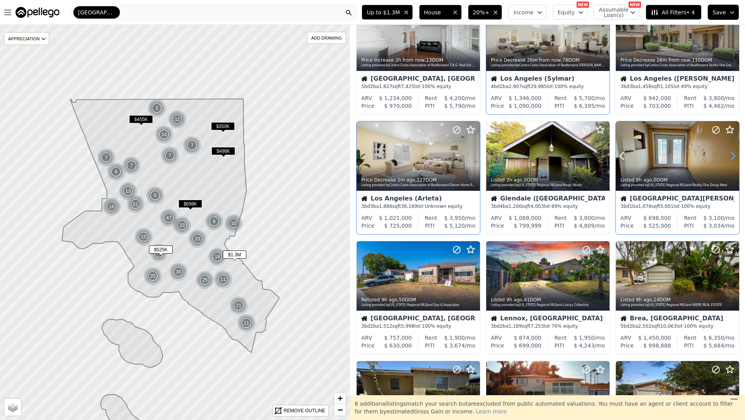
click at [732, 162] on icon at bounding box center [733, 156] width 12 height 12
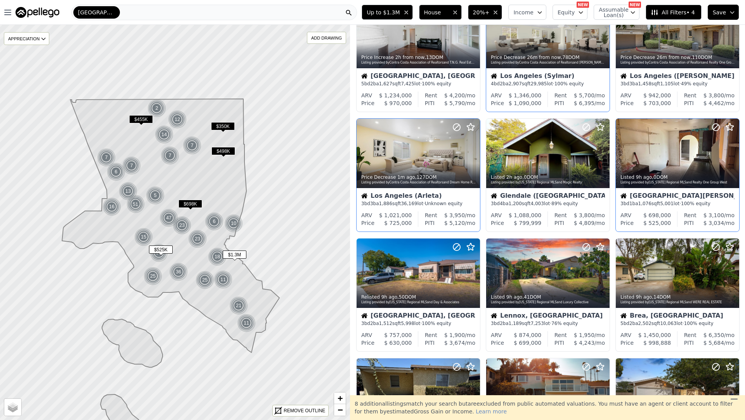
scroll to position [45, 0]
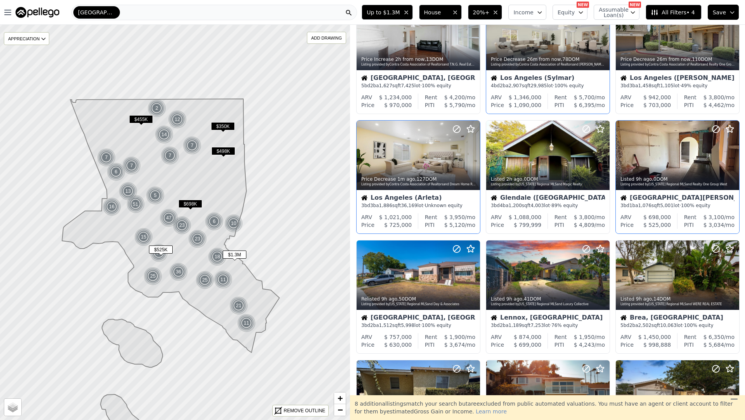
click at [678, 197] on div "West Rancho Dominguez, CA" at bounding box center [678, 199] width 114 height 8
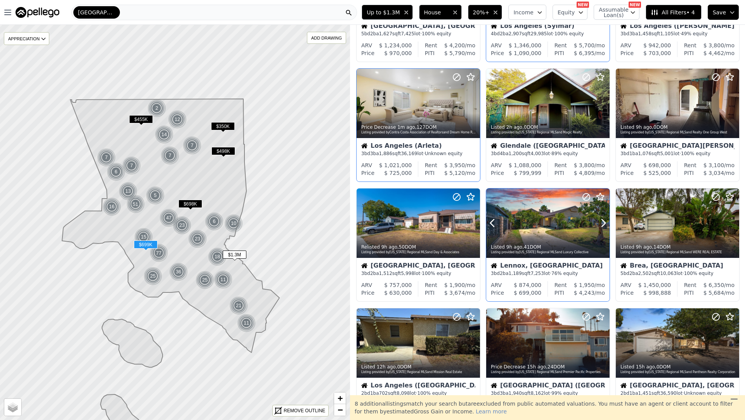
scroll to position [99, 0]
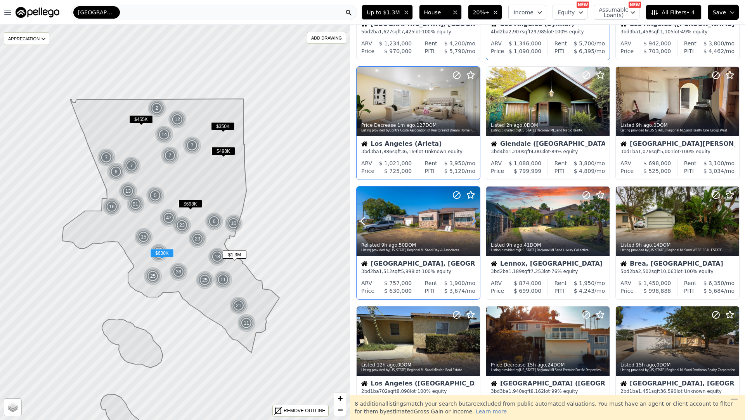
click at [473, 221] on icon at bounding box center [474, 221] width 12 height 12
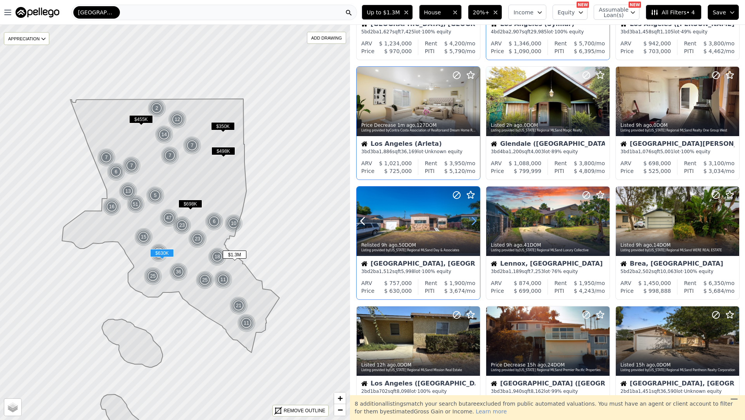
click at [473, 221] on icon at bounding box center [474, 221] width 12 height 12
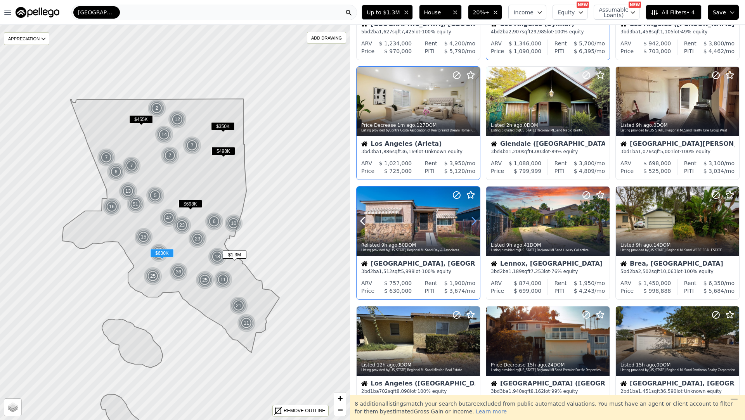
click at [473, 221] on icon at bounding box center [474, 221] width 12 height 12
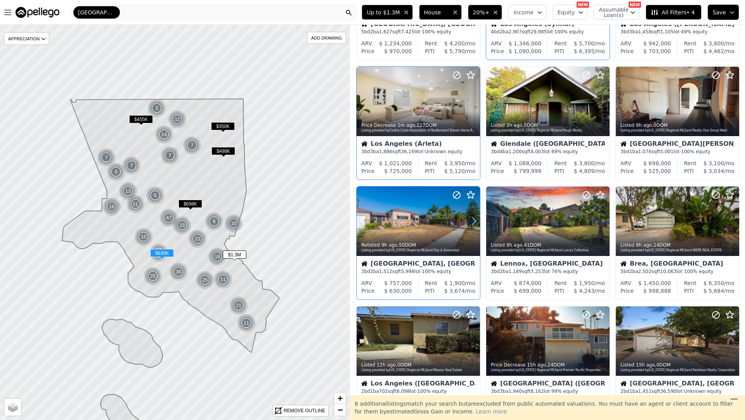
click at [473, 221] on icon at bounding box center [474, 221] width 12 height 12
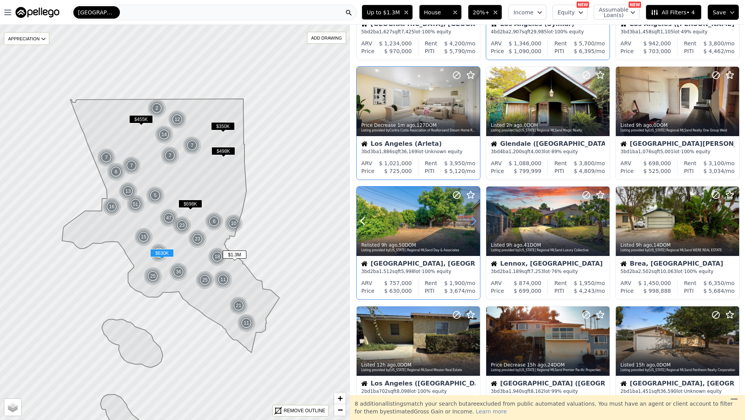
click at [473, 221] on icon at bounding box center [474, 221] width 12 height 12
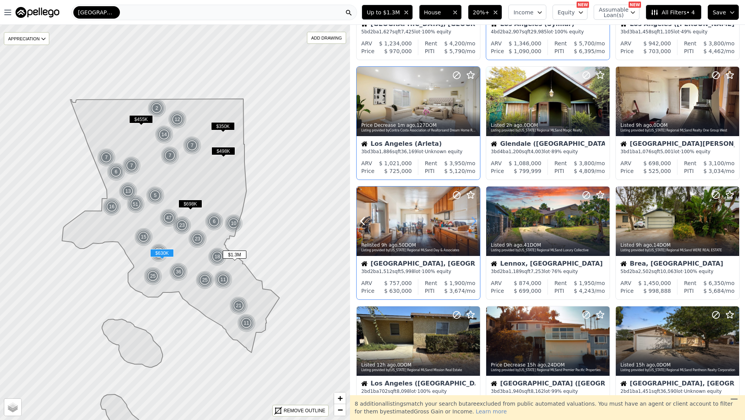
click at [473, 221] on icon at bounding box center [474, 221] width 12 height 12
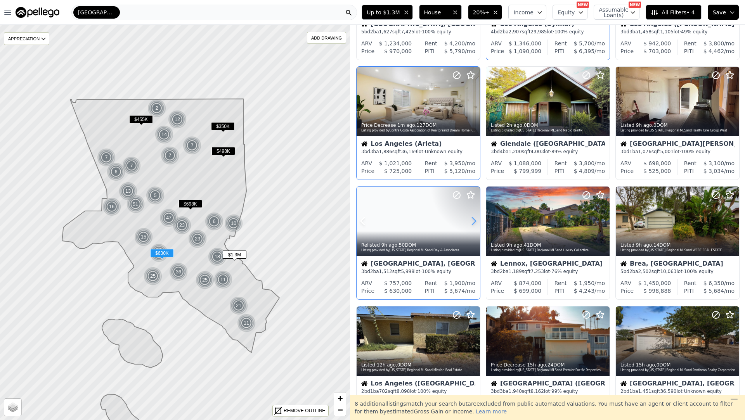
click at [473, 221] on icon at bounding box center [474, 221] width 12 height 12
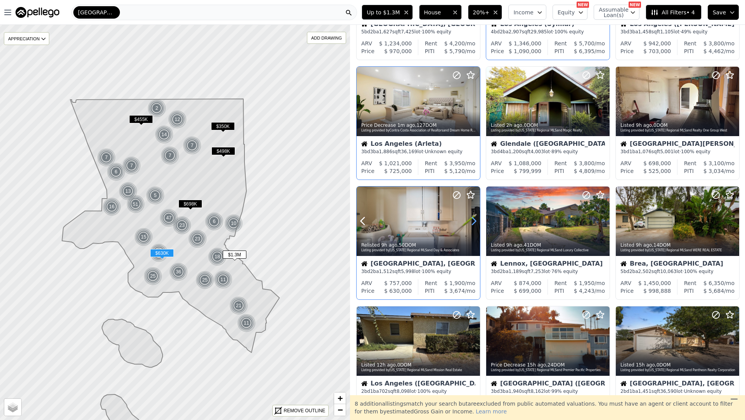
click at [473, 221] on icon at bounding box center [474, 221] width 12 height 12
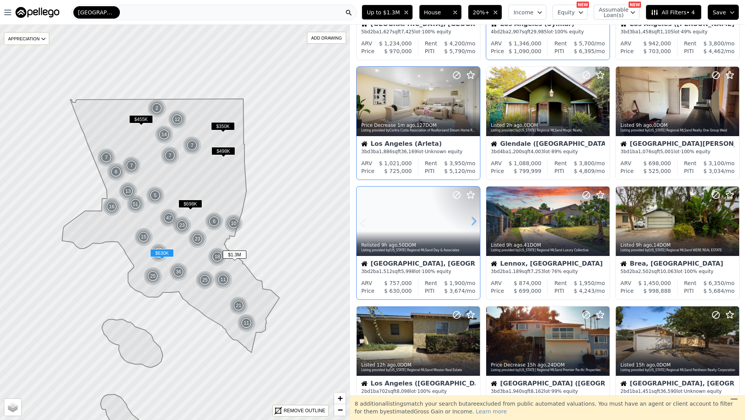
click at [473, 221] on icon at bounding box center [474, 221] width 12 height 12
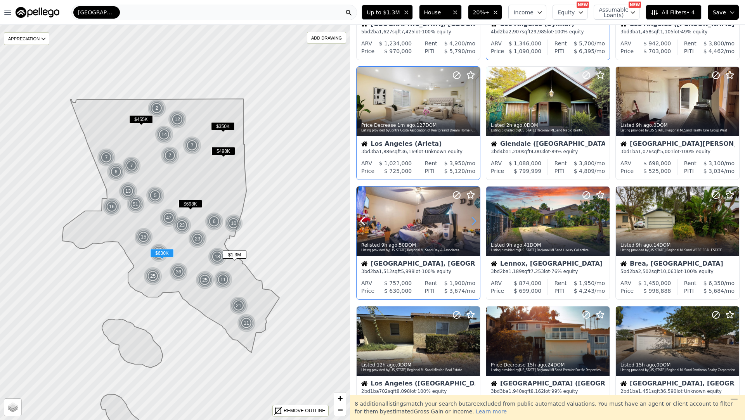
click at [473, 221] on icon at bounding box center [474, 221] width 12 height 12
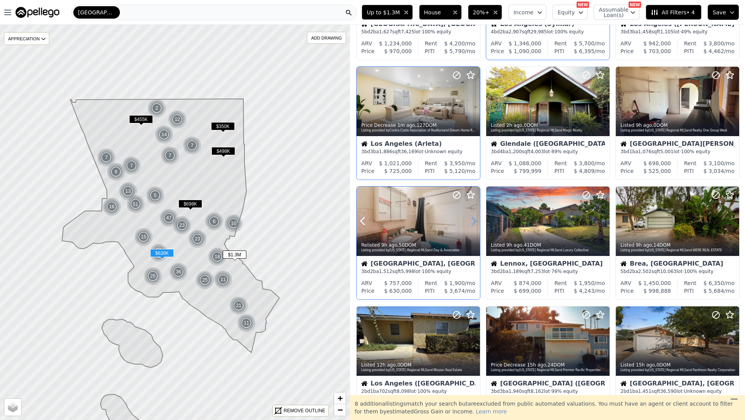
click at [473, 221] on icon at bounding box center [474, 221] width 12 height 12
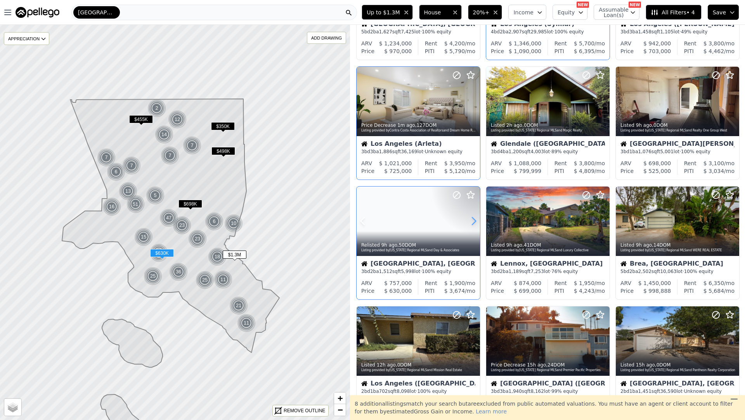
click at [473, 221] on icon at bounding box center [474, 221] width 12 height 12
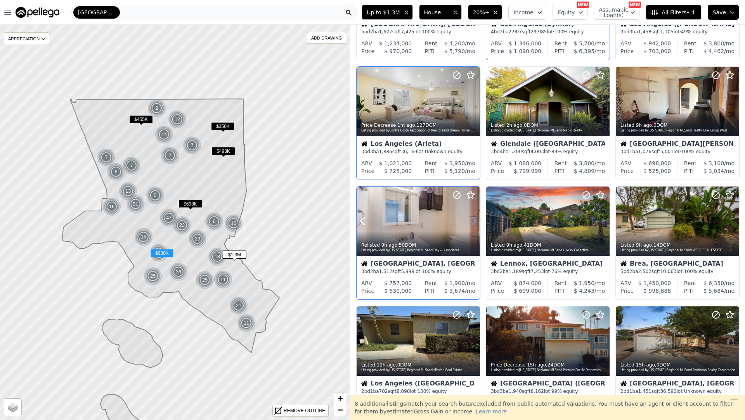
click at [473, 221] on icon at bounding box center [474, 221] width 12 height 12
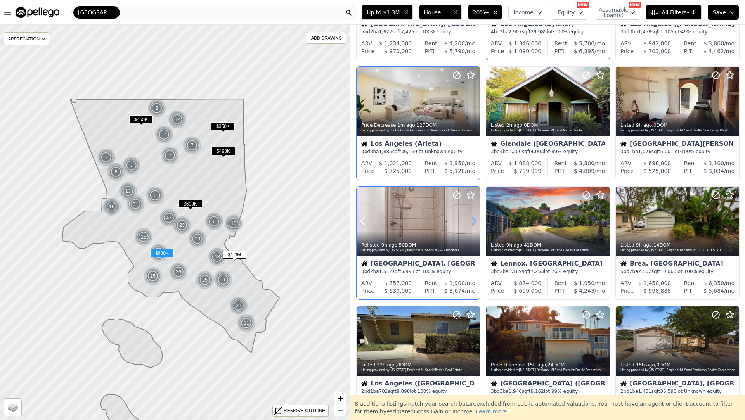
click at [472, 221] on icon at bounding box center [474, 221] width 12 height 12
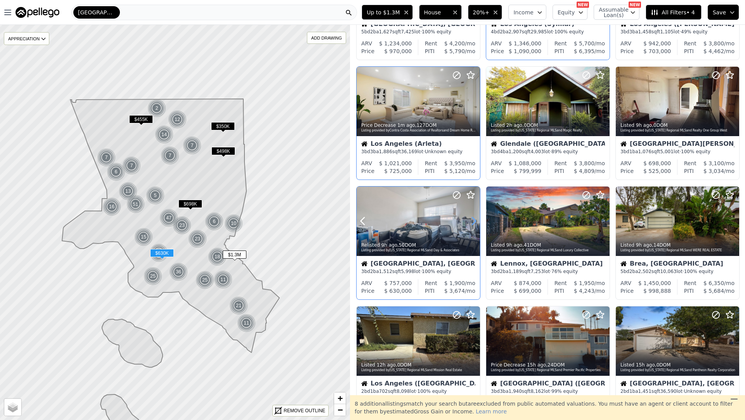
click at [472, 221] on icon at bounding box center [474, 221] width 12 height 12
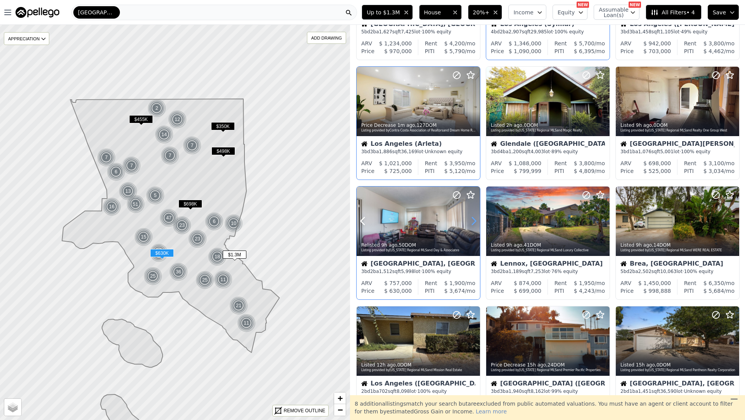
click at [472, 221] on icon at bounding box center [474, 221] width 12 height 12
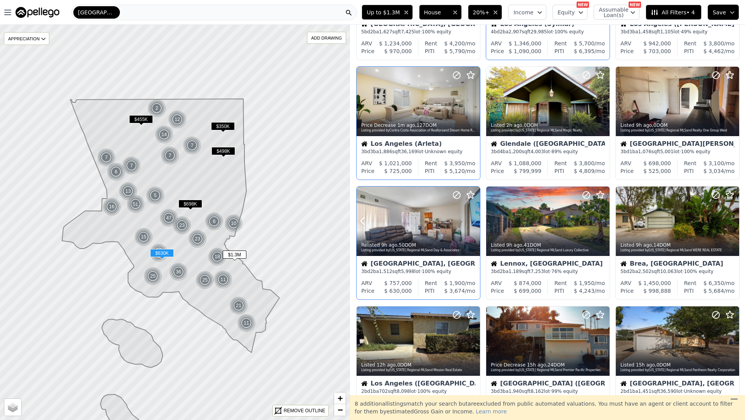
click at [472, 221] on icon at bounding box center [474, 221] width 12 height 12
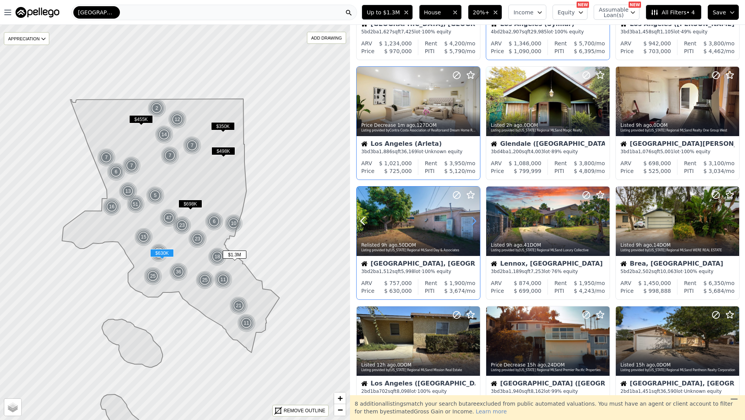
click at [472, 221] on icon at bounding box center [474, 221] width 12 height 12
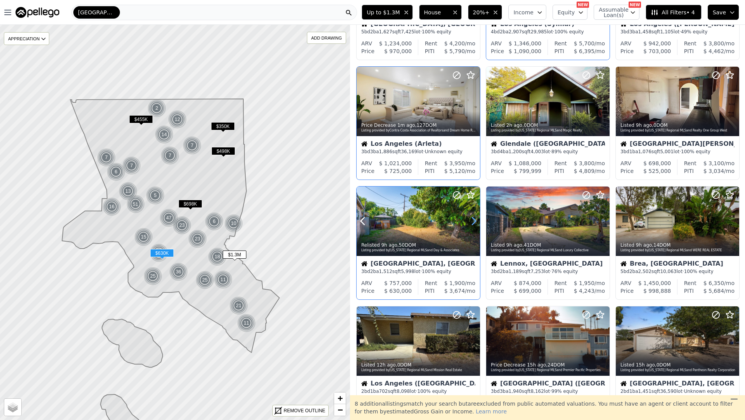
click at [472, 221] on icon at bounding box center [474, 221] width 12 height 12
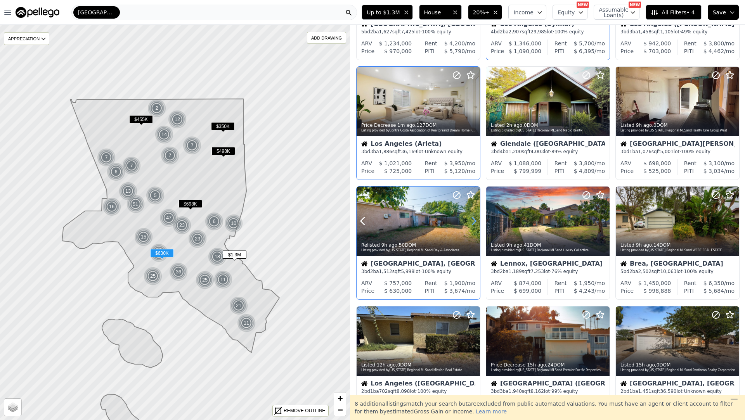
click at [472, 220] on icon at bounding box center [474, 221] width 12 height 12
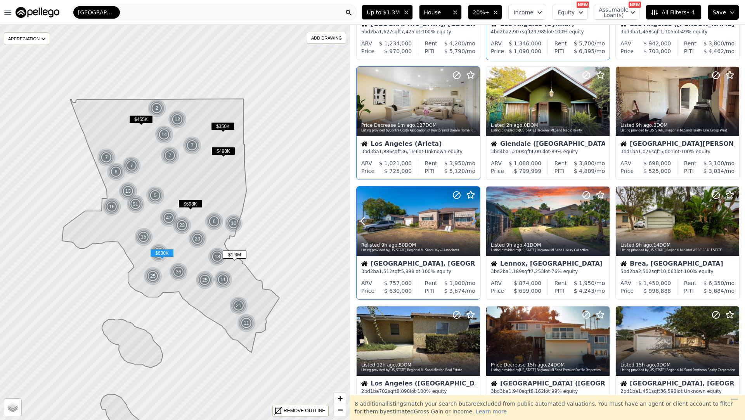
click at [472, 218] on icon at bounding box center [473, 221] width 3 height 7
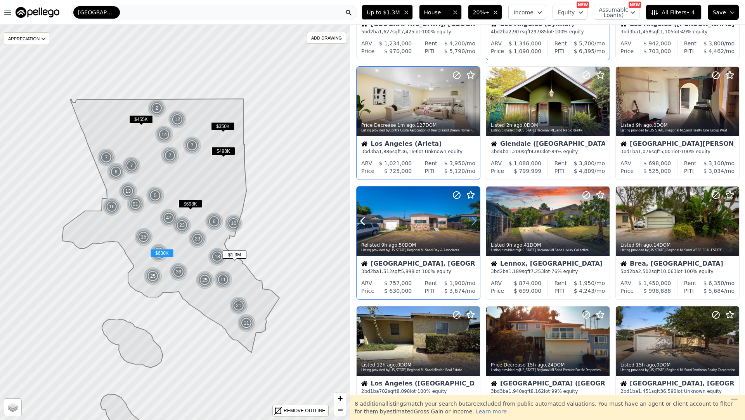
click at [472, 218] on icon at bounding box center [473, 221] width 3 height 7
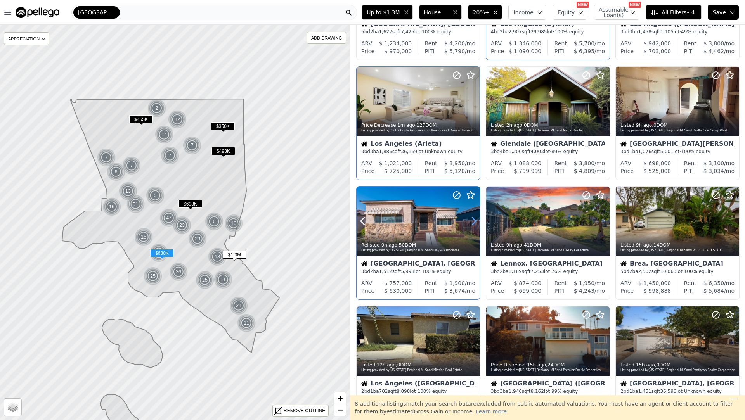
click at [472, 218] on icon at bounding box center [473, 221] width 3 height 7
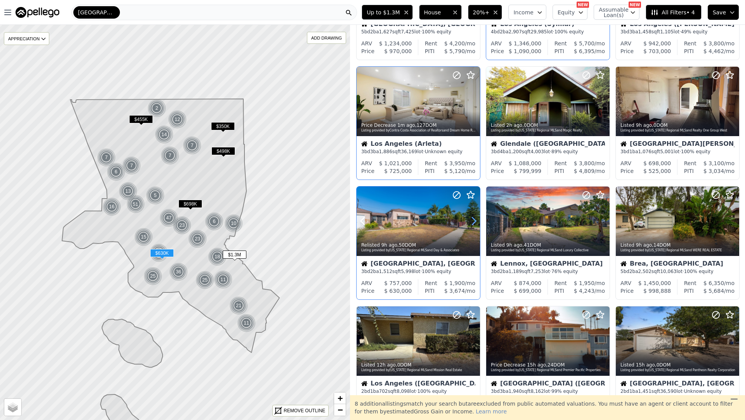
click at [472, 218] on icon at bounding box center [473, 221] width 3 height 7
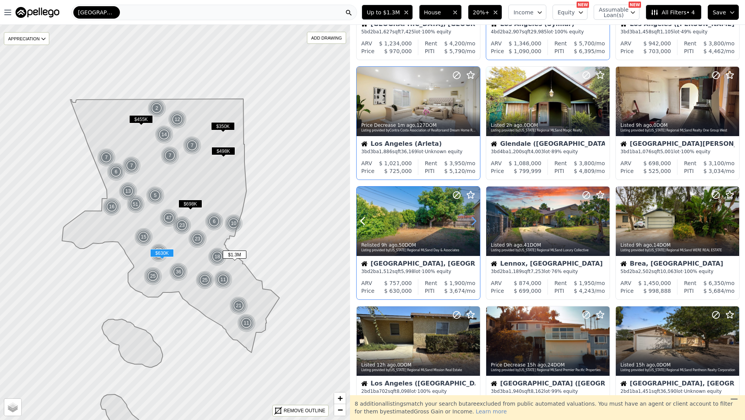
click at [472, 218] on icon at bounding box center [473, 221] width 3 height 7
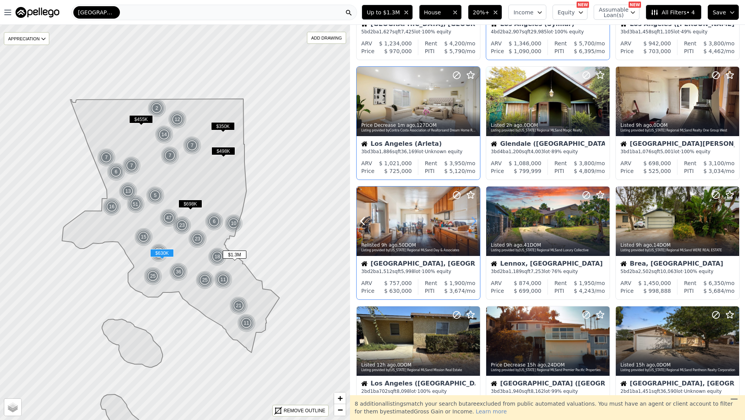
click at [472, 218] on icon at bounding box center [473, 221] width 3 height 7
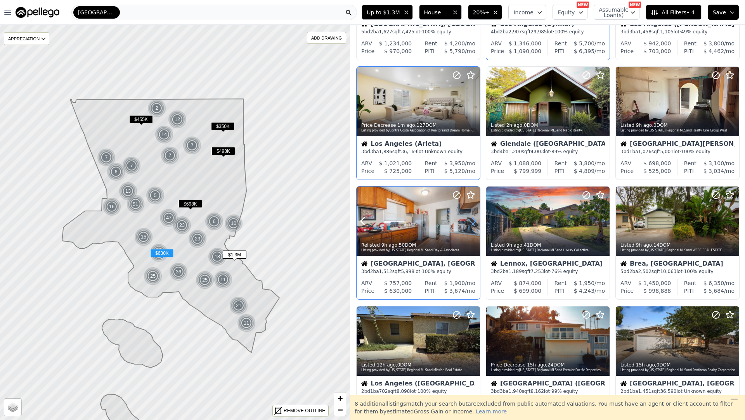
click at [472, 218] on icon at bounding box center [473, 221] width 3 height 7
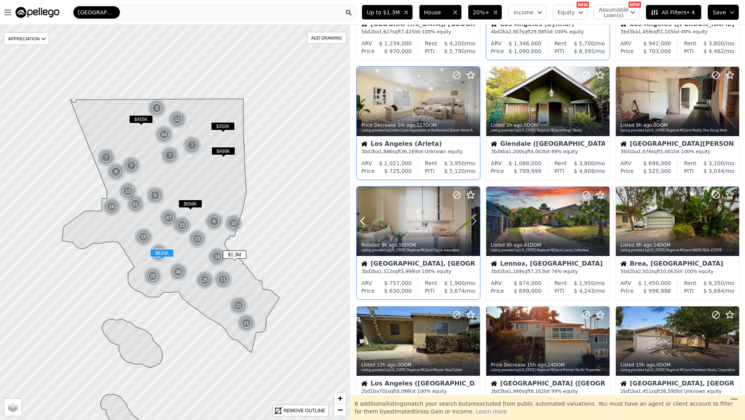
click at [472, 218] on icon at bounding box center [473, 221] width 3 height 7
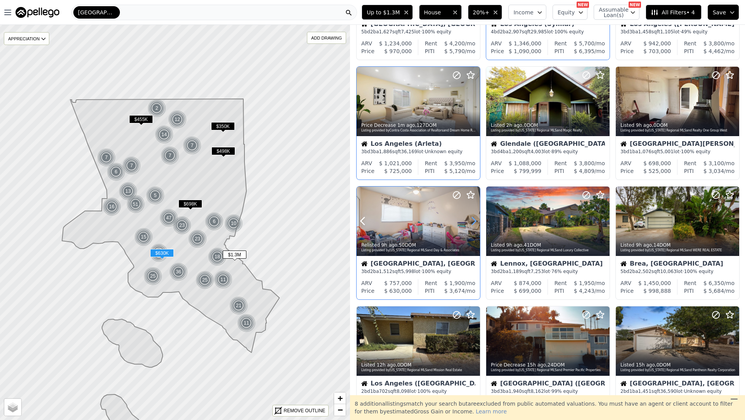
click at [478, 221] on icon at bounding box center [474, 221] width 12 height 12
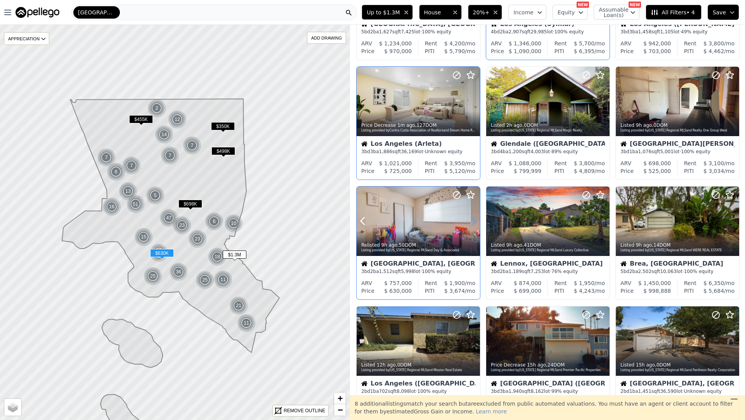
click at [478, 220] on icon at bounding box center [474, 221] width 12 height 12
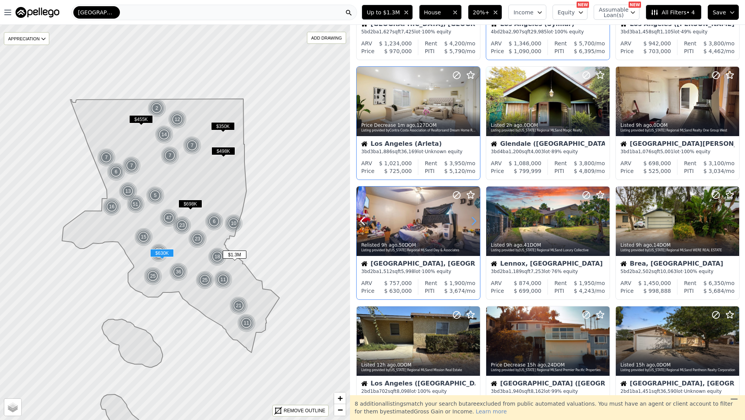
click at [478, 220] on icon at bounding box center [474, 221] width 12 height 12
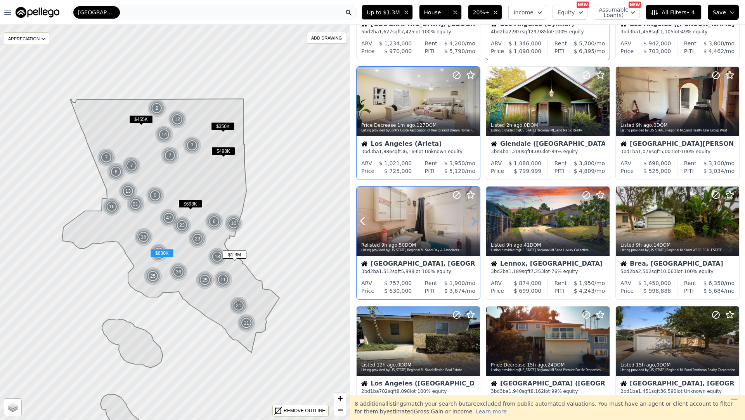
click at [478, 220] on icon at bounding box center [474, 221] width 12 height 12
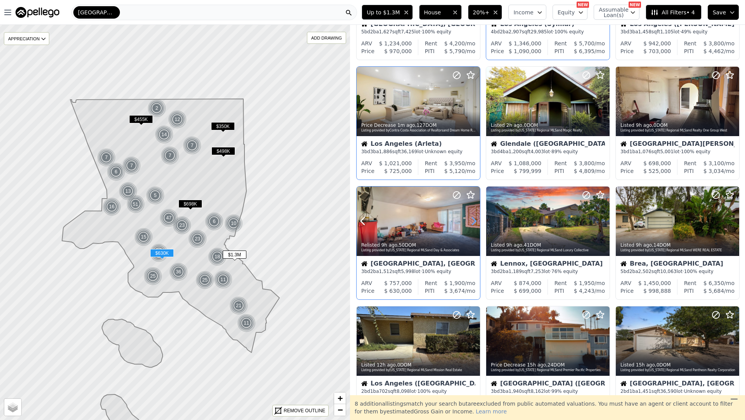
click at [478, 220] on icon at bounding box center [474, 221] width 12 height 12
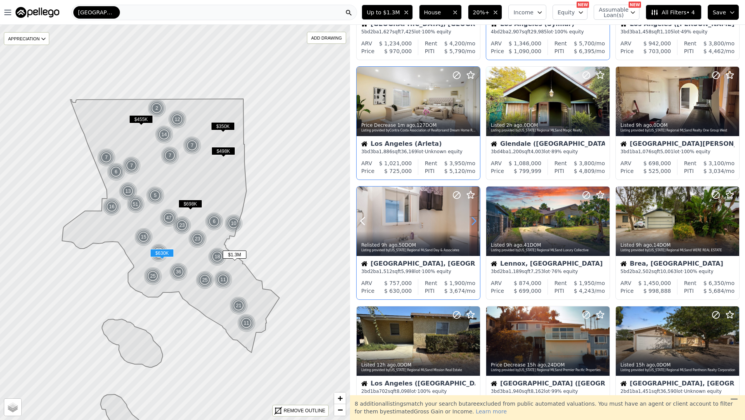
click at [478, 220] on icon at bounding box center [474, 221] width 12 height 12
click at [477, 220] on icon at bounding box center [474, 221] width 12 height 12
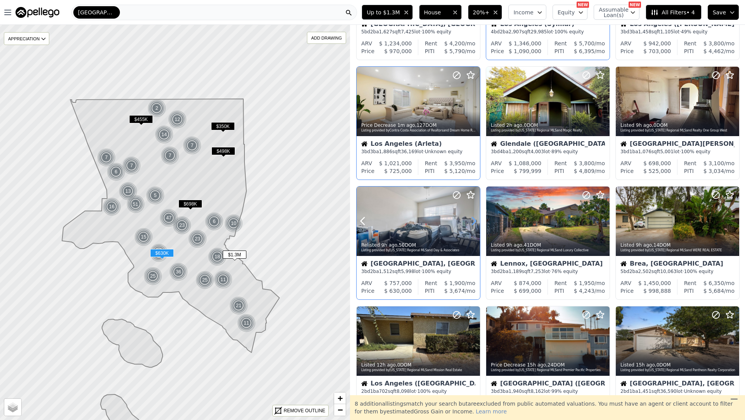
click at [477, 220] on icon at bounding box center [474, 221] width 12 height 12
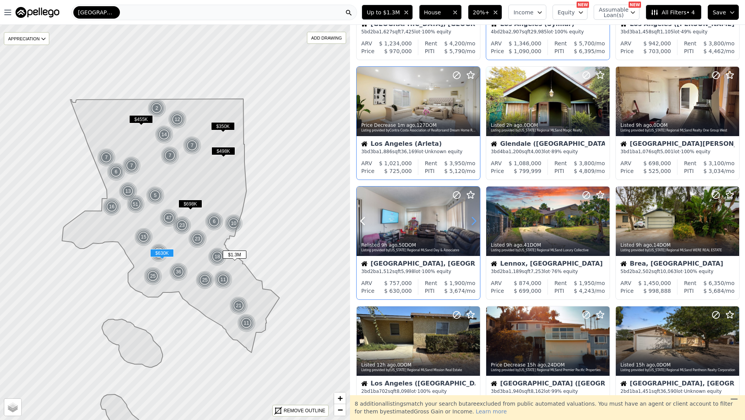
click at [477, 221] on icon at bounding box center [474, 221] width 12 height 12
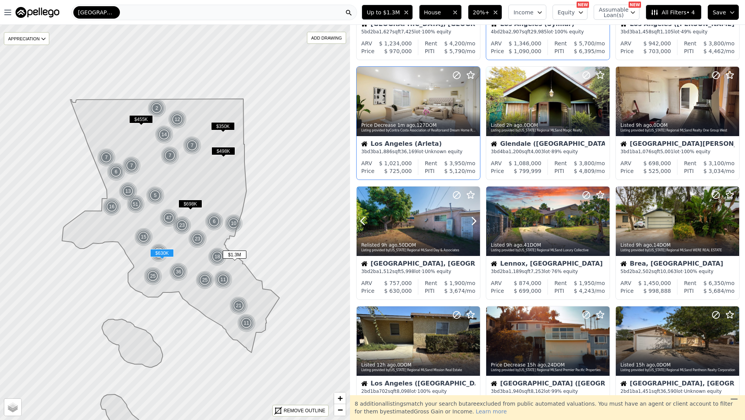
drag, startPoint x: 478, startPoint y: 221, endPoint x: 484, endPoint y: 220, distance: 6.3
click at [477, 221] on icon at bounding box center [474, 221] width 12 height 12
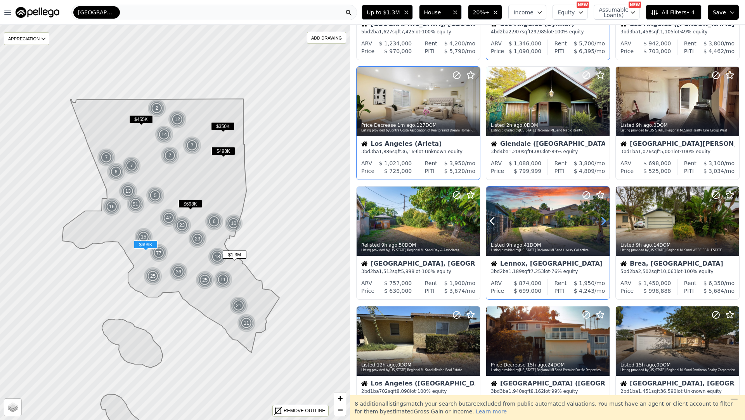
click at [605, 224] on icon at bounding box center [603, 221] width 12 height 12
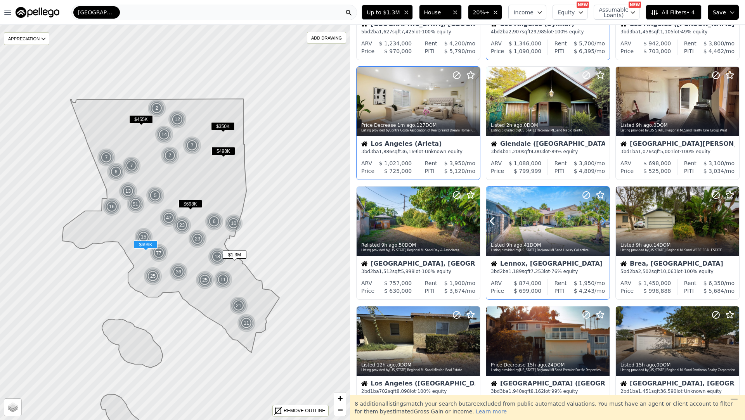
click at [605, 224] on icon at bounding box center [603, 221] width 12 height 12
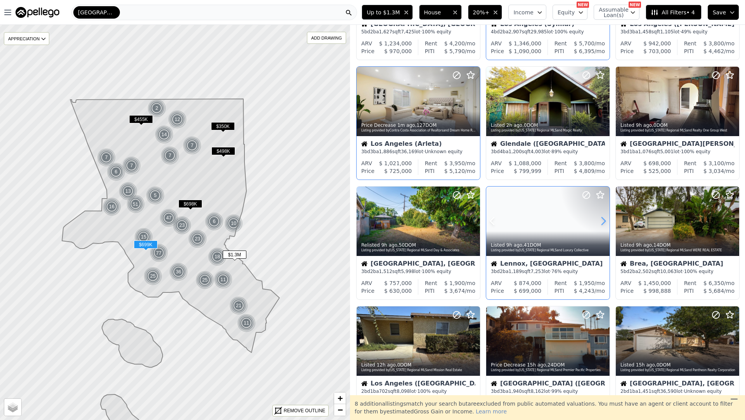
click at [605, 224] on icon at bounding box center [603, 221] width 12 height 12
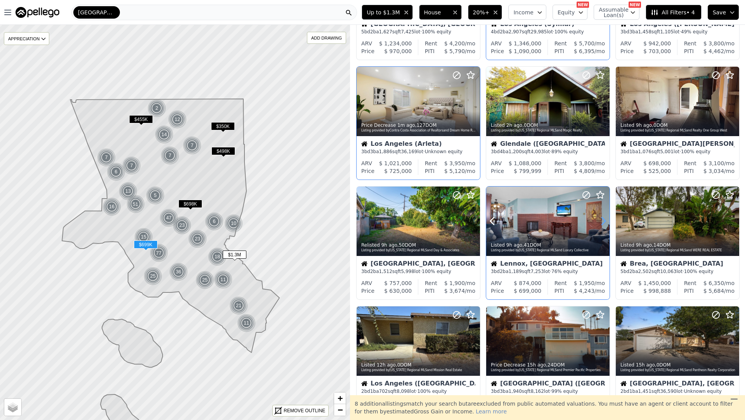
click at [605, 224] on icon at bounding box center [603, 221] width 12 height 12
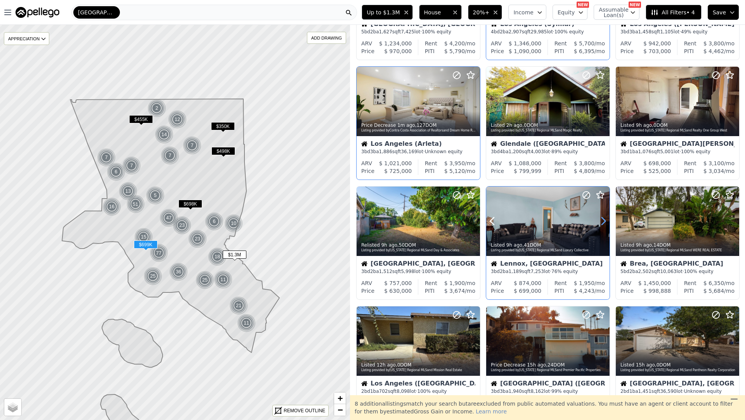
click at [605, 224] on icon at bounding box center [603, 221] width 12 height 12
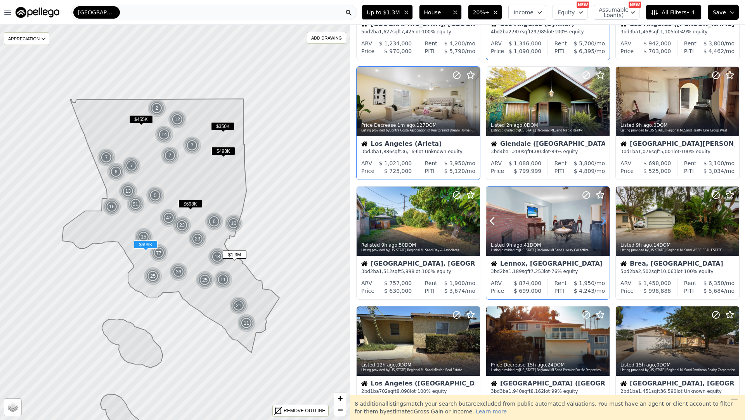
click at [605, 224] on icon at bounding box center [603, 221] width 12 height 12
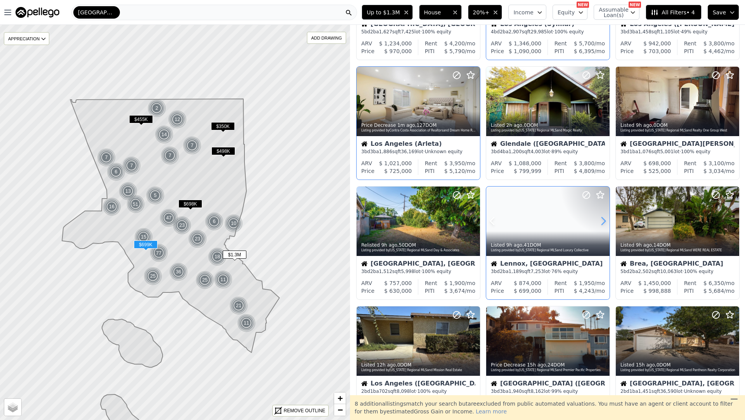
click at [605, 224] on icon at bounding box center [603, 221] width 12 height 12
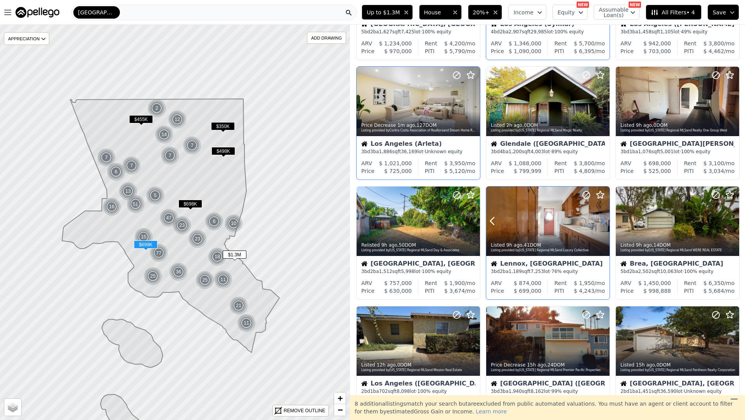
click at [605, 224] on icon at bounding box center [603, 221] width 12 height 12
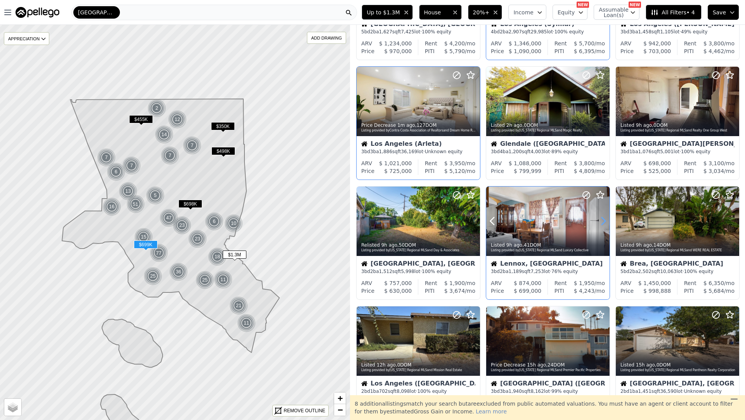
click at [605, 224] on icon at bounding box center [603, 221] width 12 height 12
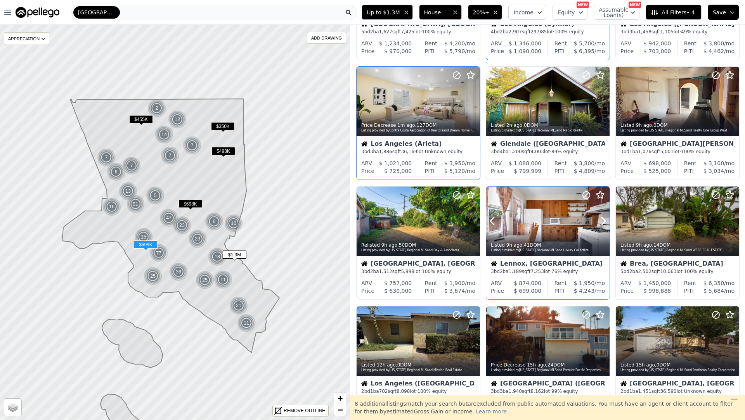
click at [575, 245] on div "Listed 9h ago , 41 DOM" at bounding box center [548, 245] width 115 height 6
click at [729, 218] on icon at bounding box center [733, 221] width 12 height 12
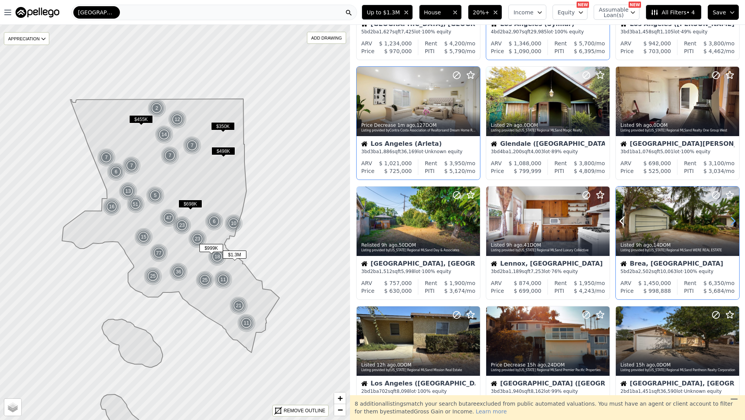
click at [729, 218] on icon at bounding box center [733, 221] width 12 height 12
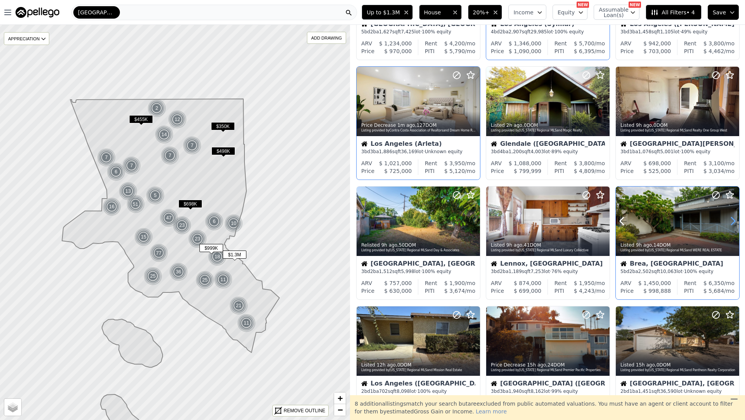
click at [729, 218] on icon at bounding box center [733, 221] width 12 height 12
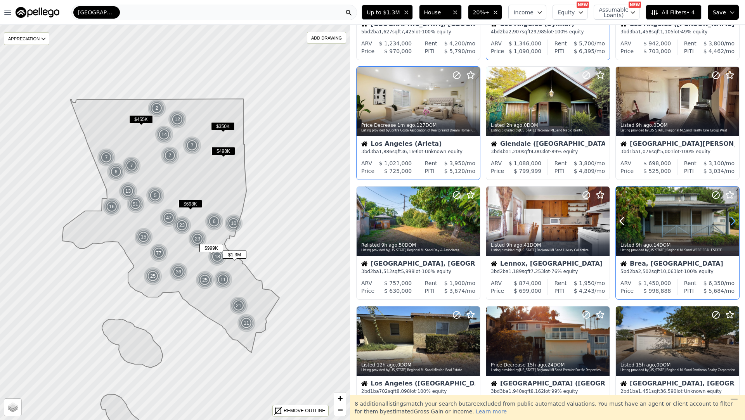
click at [729, 218] on icon at bounding box center [733, 221] width 12 height 12
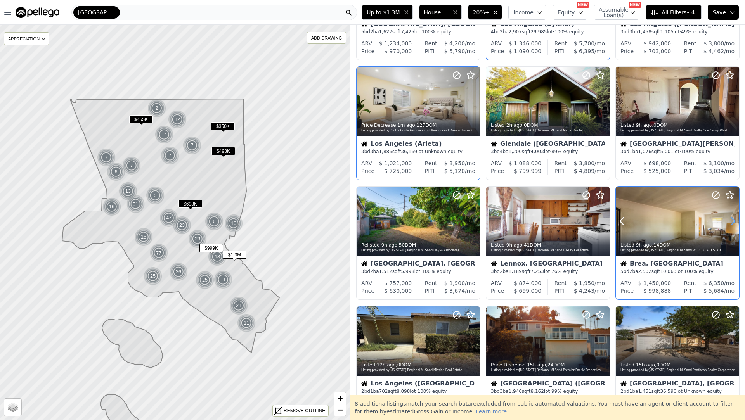
click at [729, 218] on icon at bounding box center [733, 221] width 12 height 12
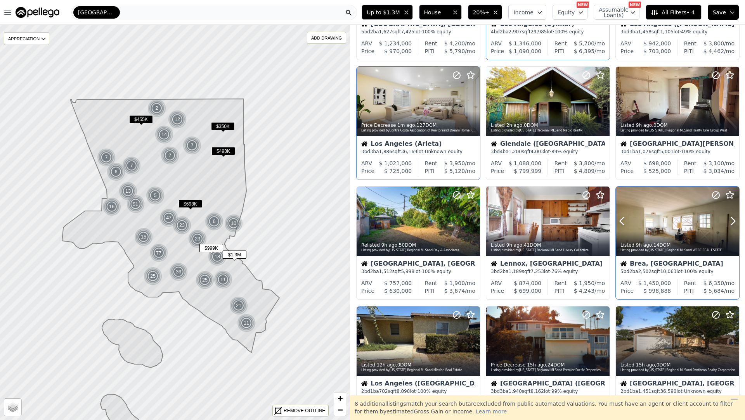
click at [704, 245] on div "Listed 9h ago , 14 DOM" at bounding box center [678, 245] width 115 height 6
click at [605, 220] on icon at bounding box center [603, 221] width 12 height 12
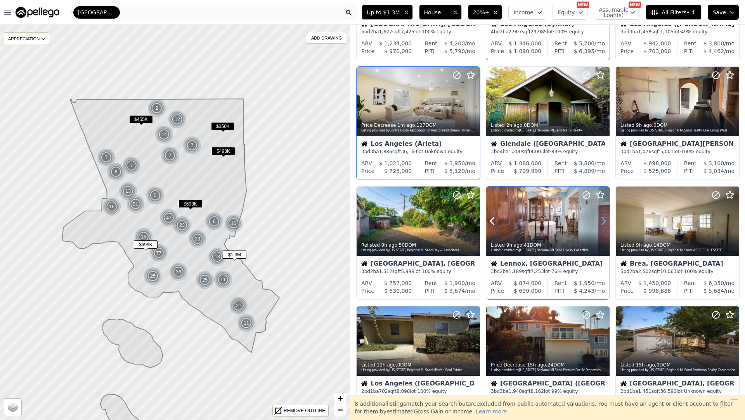
click at [605, 220] on icon at bounding box center [603, 221] width 12 height 12
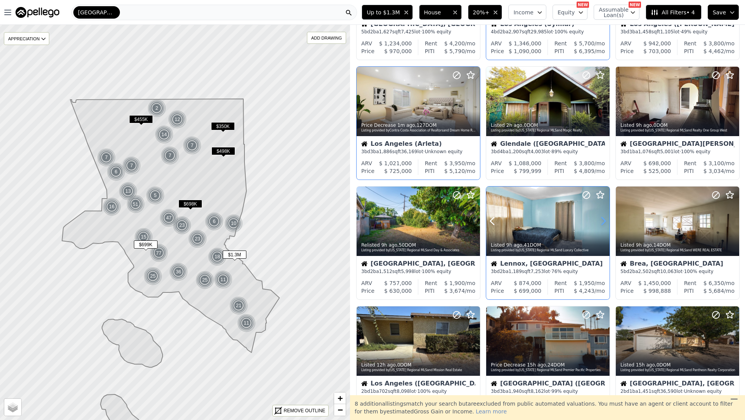
click at [605, 220] on icon at bounding box center [603, 221] width 12 height 12
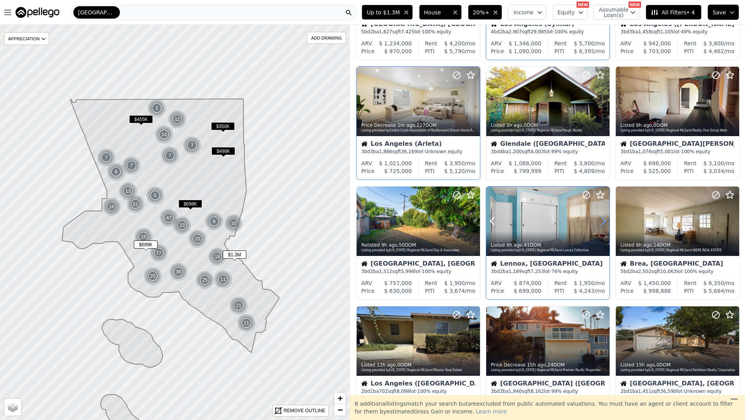
click at [605, 220] on icon at bounding box center [603, 221] width 12 height 12
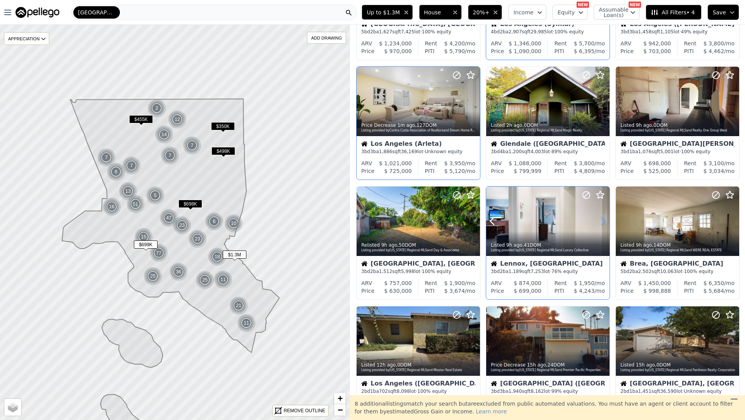
click at [605, 220] on icon at bounding box center [603, 221] width 12 height 12
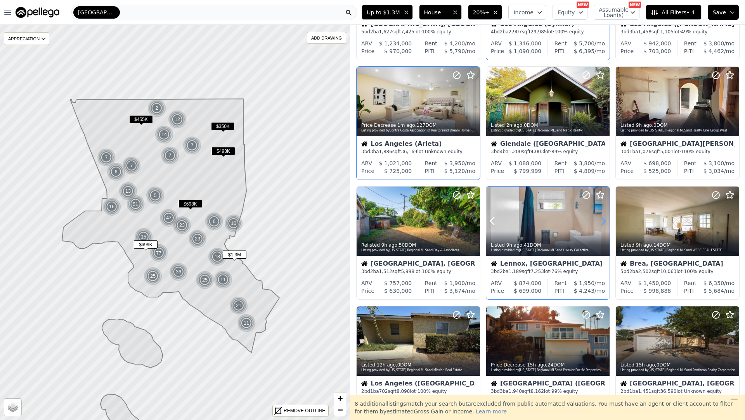
click at [605, 220] on icon at bounding box center [603, 221] width 12 height 12
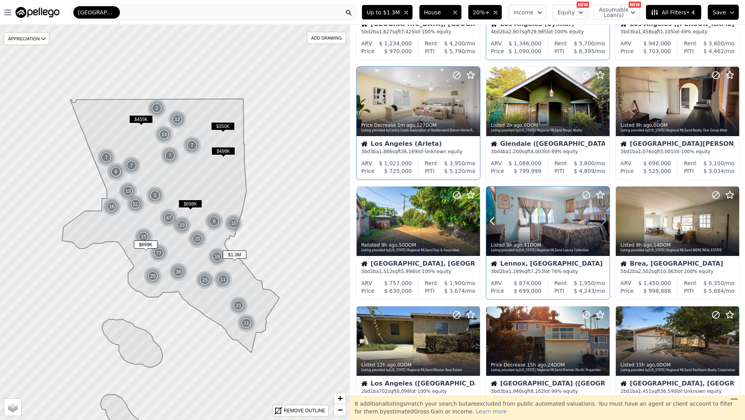
click at [605, 220] on icon at bounding box center [603, 221] width 12 height 12
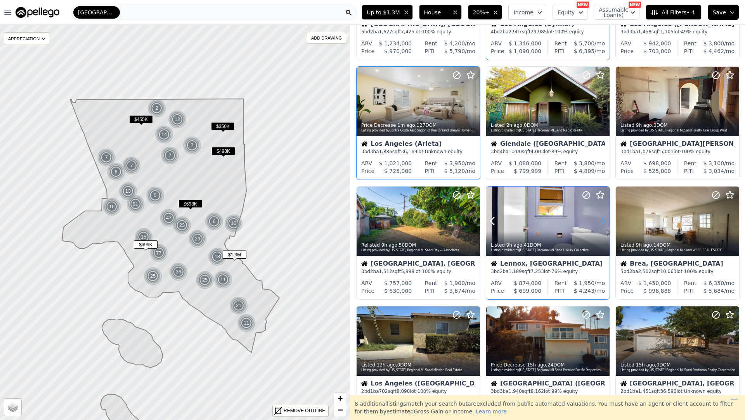
click at [605, 220] on icon at bounding box center [603, 221] width 12 height 12
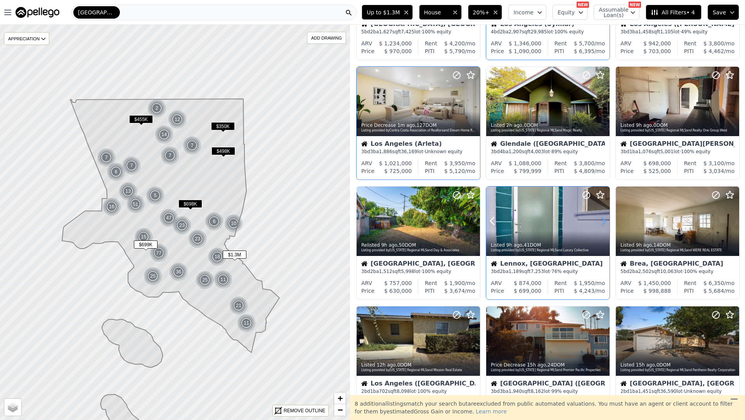
click at [605, 220] on icon at bounding box center [603, 221] width 12 height 12
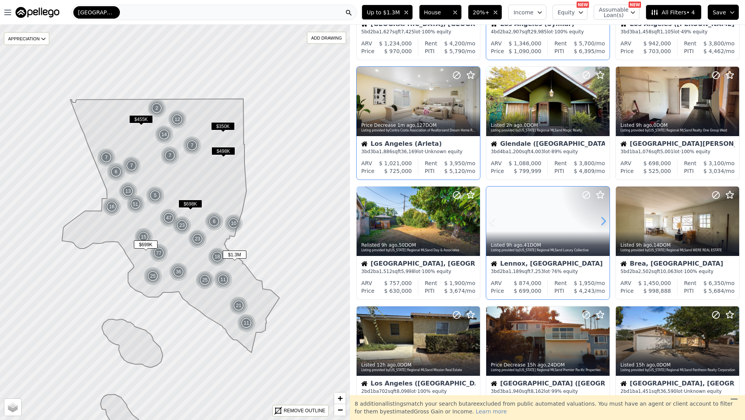
click at [605, 220] on icon at bounding box center [603, 221] width 12 height 12
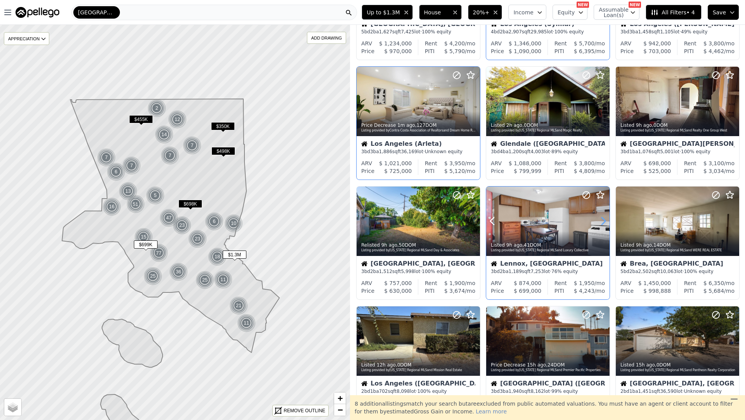
click at [605, 220] on icon at bounding box center [603, 221] width 12 height 12
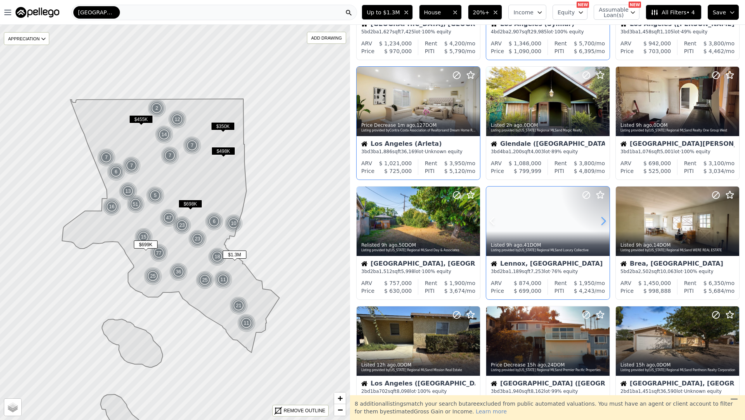
click at [605, 220] on icon at bounding box center [603, 221] width 12 height 12
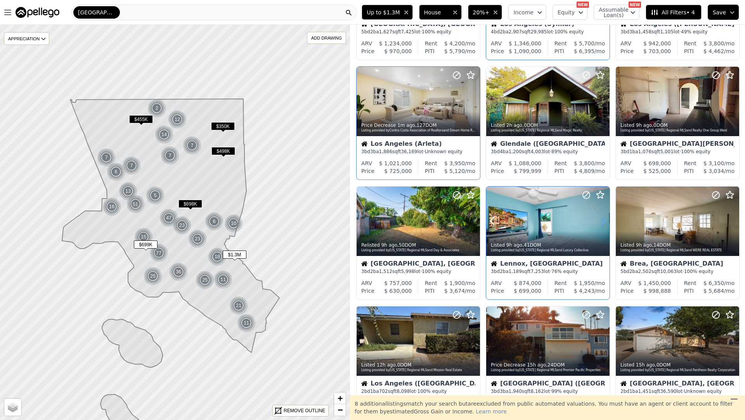
click at [605, 220] on icon at bounding box center [603, 221] width 12 height 12
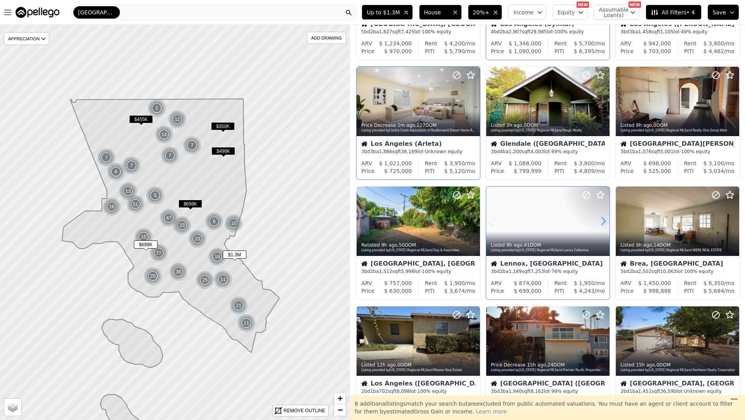
click at [605, 220] on icon at bounding box center [603, 221] width 12 height 12
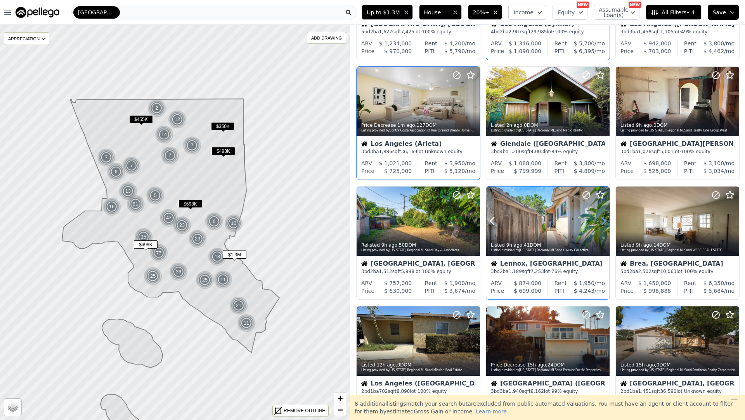
click at [605, 220] on icon at bounding box center [603, 221] width 12 height 12
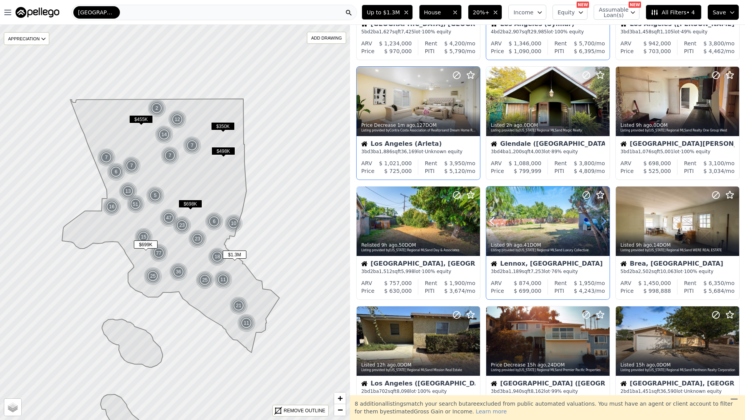
click at [605, 220] on icon at bounding box center [603, 221] width 12 height 12
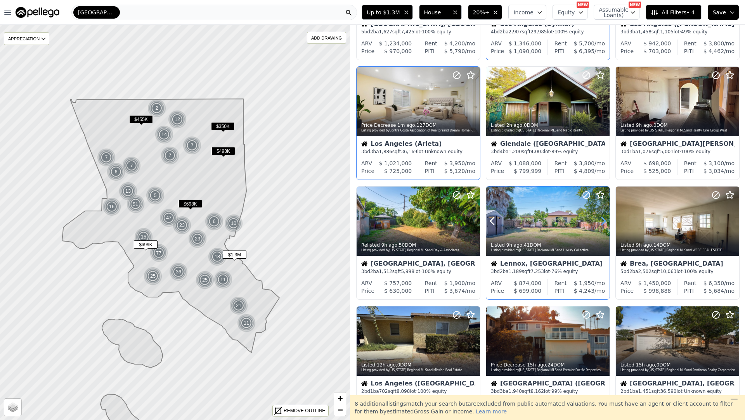
click at [605, 220] on icon at bounding box center [603, 221] width 12 height 12
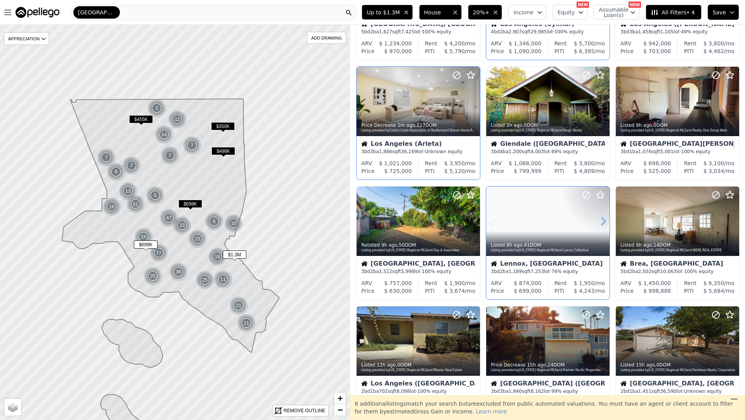
click at [605, 220] on icon at bounding box center [603, 221] width 12 height 12
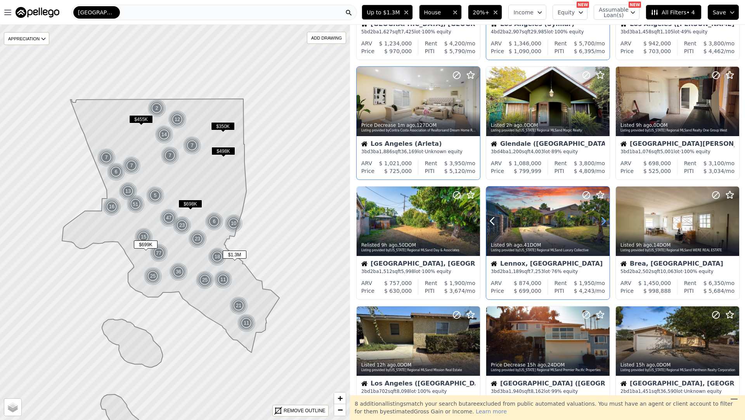
click at [605, 220] on icon at bounding box center [603, 221] width 12 height 12
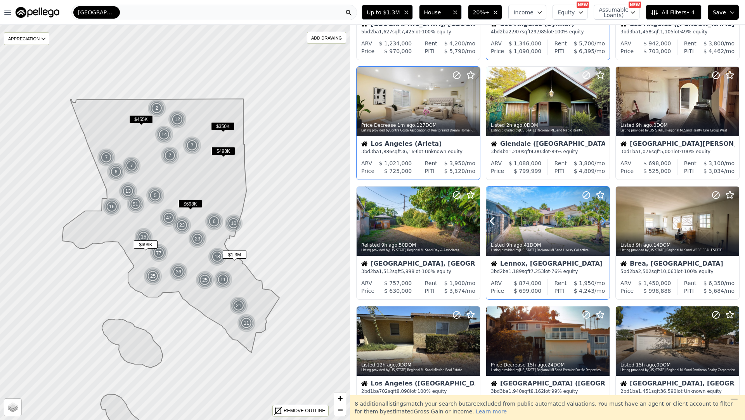
click at [605, 220] on icon at bounding box center [603, 221] width 12 height 12
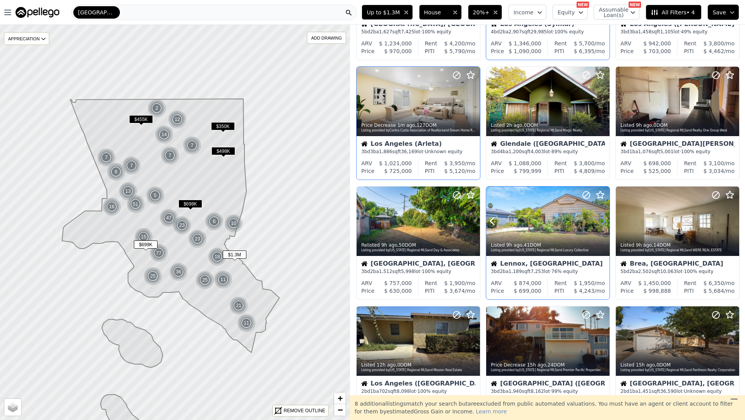
click at [605, 220] on icon at bounding box center [603, 221] width 12 height 12
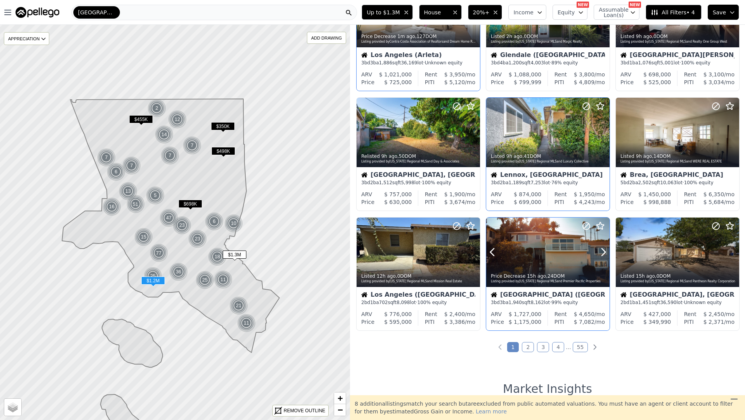
scroll to position [207, 0]
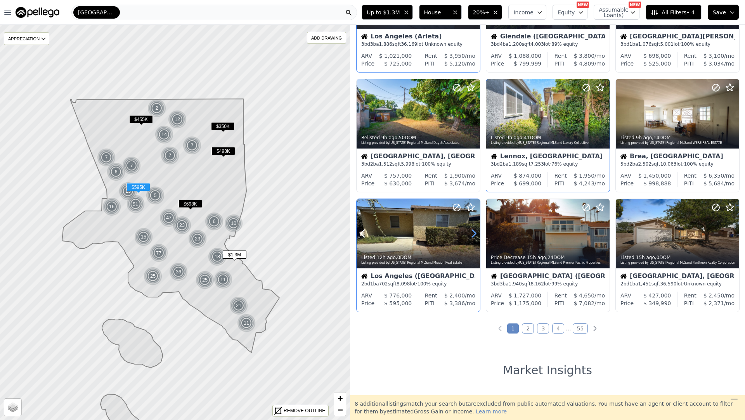
click at [473, 233] on icon at bounding box center [474, 233] width 12 height 12
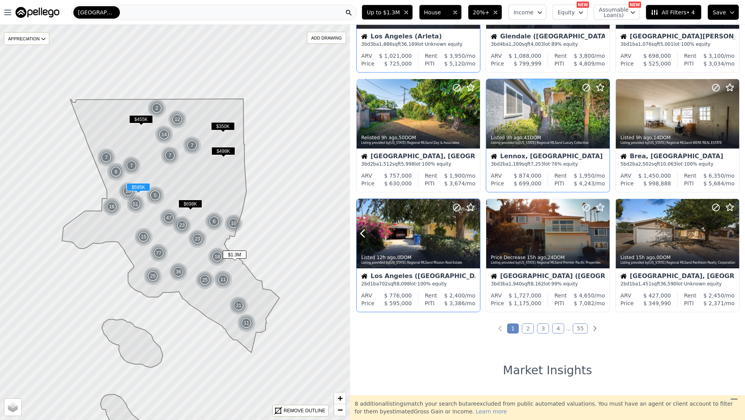
click at [473, 233] on icon at bounding box center [474, 233] width 12 height 12
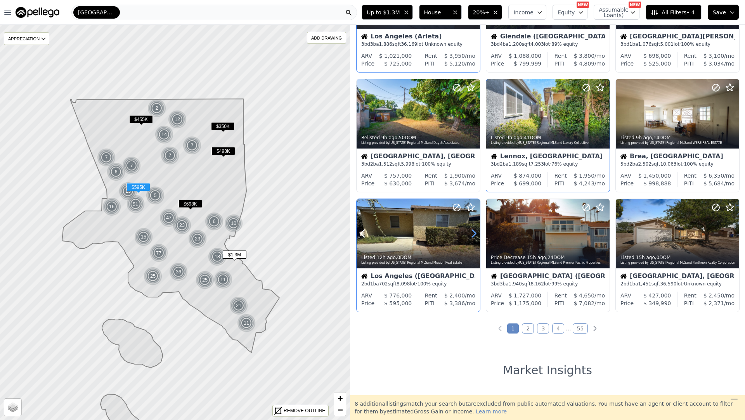
click at [473, 233] on icon at bounding box center [474, 233] width 12 height 12
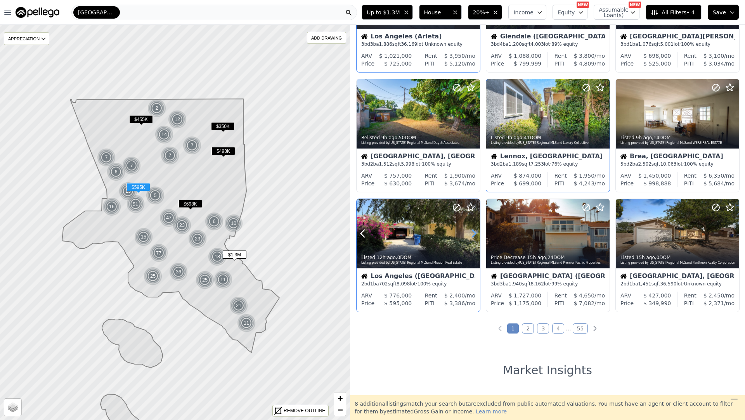
click at [473, 233] on icon at bounding box center [474, 233] width 12 height 12
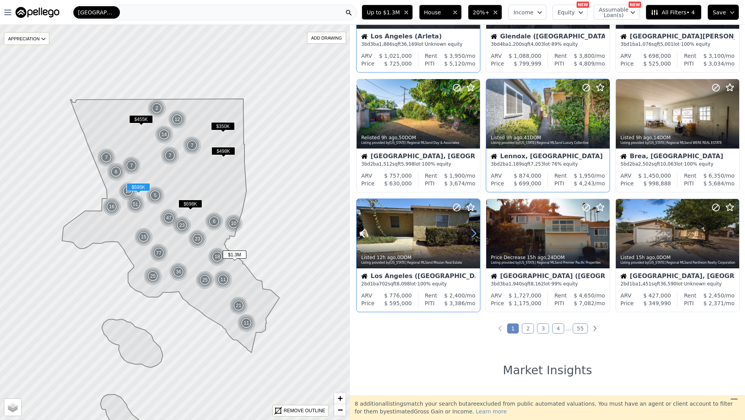
click at [473, 233] on icon at bounding box center [474, 233] width 12 height 12
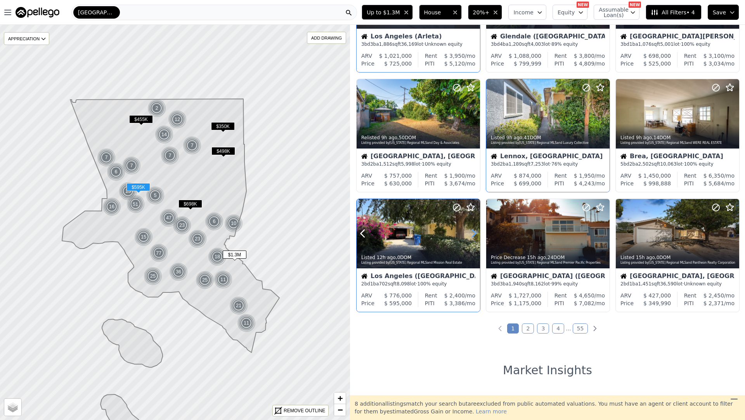
click at [473, 233] on icon at bounding box center [474, 233] width 12 height 12
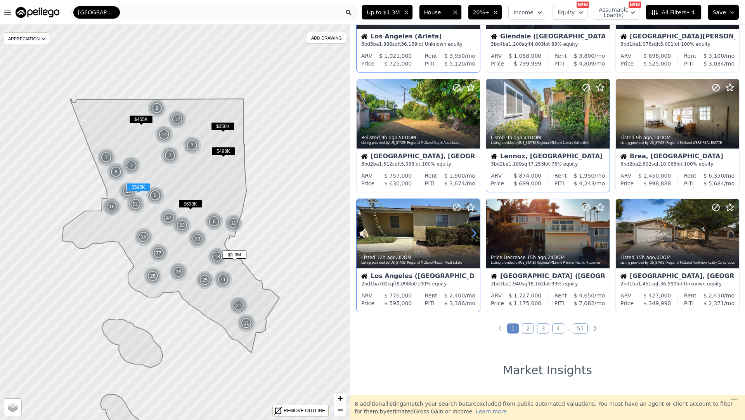
click at [473, 233] on icon at bounding box center [474, 233] width 12 height 12
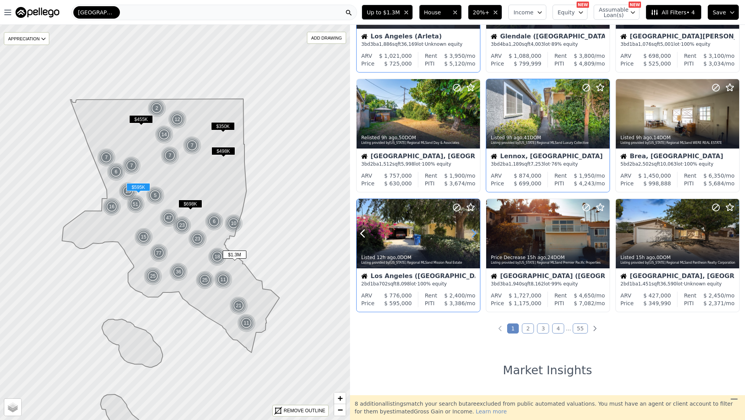
click at [473, 233] on icon at bounding box center [474, 233] width 12 height 12
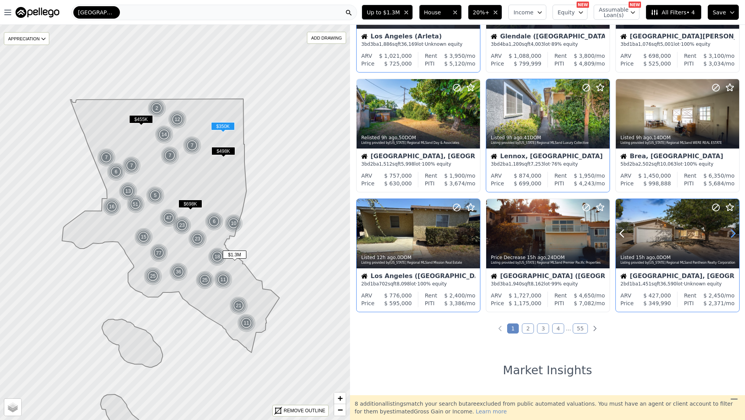
click at [735, 236] on icon at bounding box center [733, 233] width 12 height 12
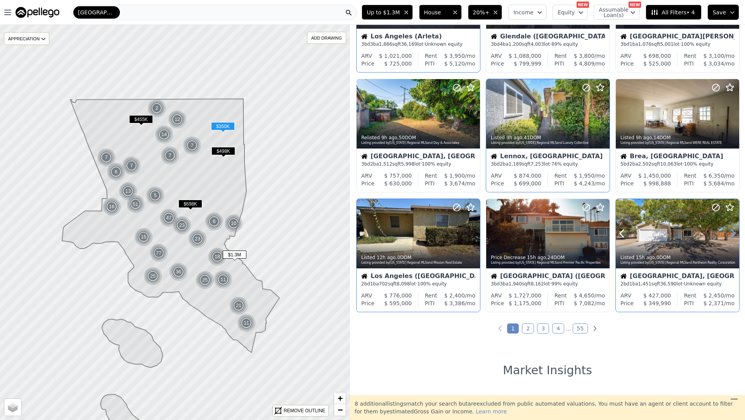
click at [735, 236] on icon at bounding box center [733, 233] width 12 height 12
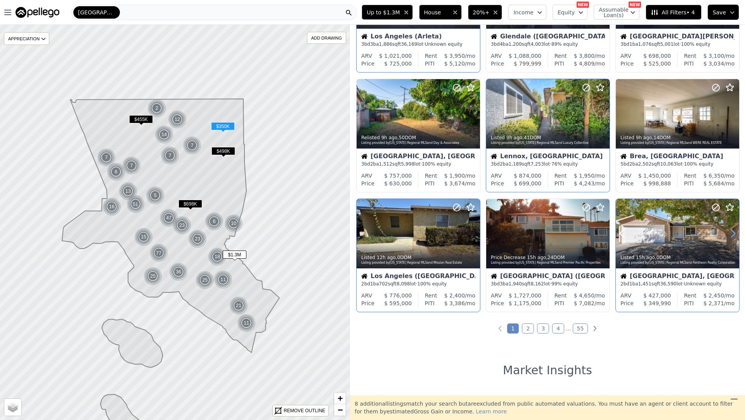
click at [735, 236] on icon at bounding box center [733, 233] width 12 height 12
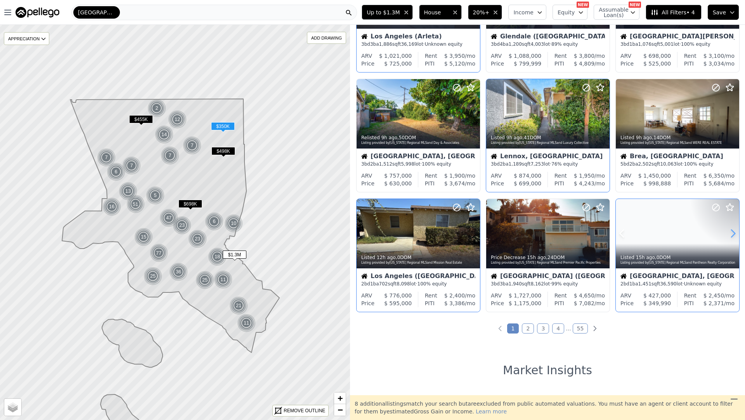
click at [735, 236] on icon at bounding box center [733, 233] width 12 height 12
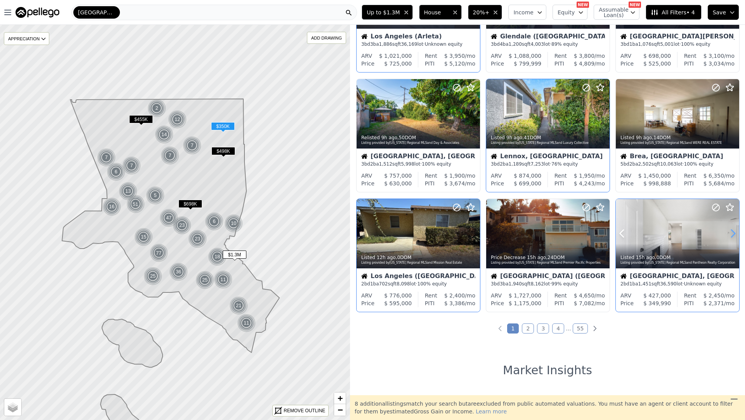
click at [735, 236] on icon at bounding box center [733, 233] width 12 height 12
drag, startPoint x: 735, startPoint y: 236, endPoint x: 708, endPoint y: 252, distance: 31.5
click at [735, 236] on icon at bounding box center [733, 233] width 12 height 12
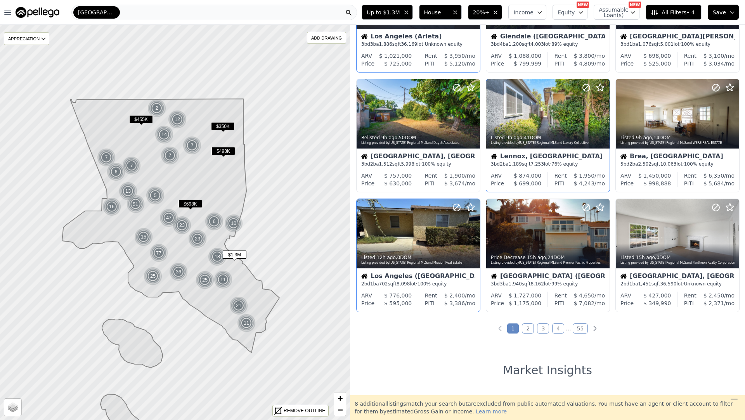
click at [531, 331] on link "2" at bounding box center [528, 329] width 12 height 10
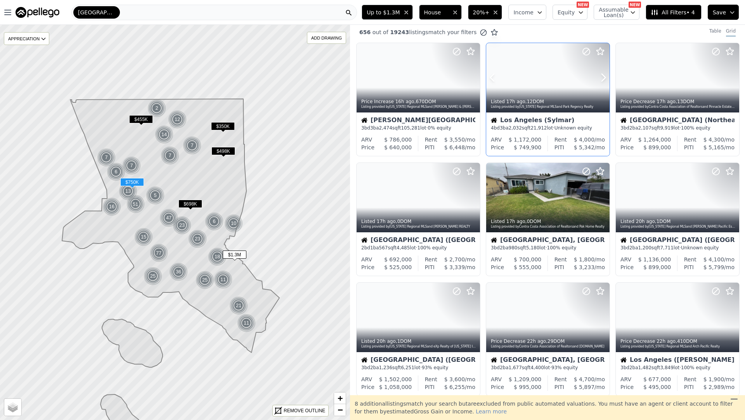
scroll to position [0, 0]
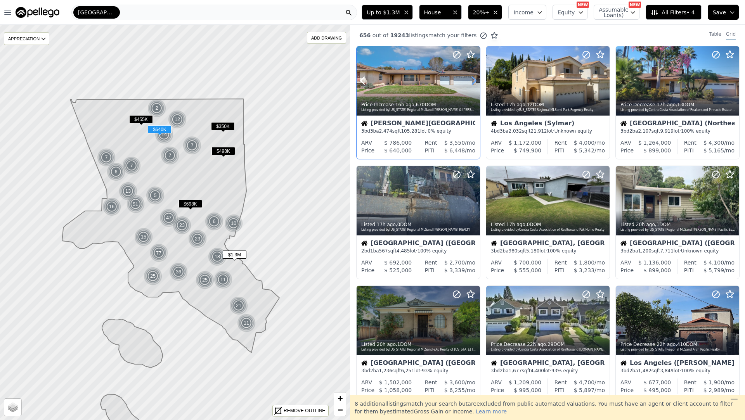
click at [473, 79] on icon at bounding box center [474, 81] width 12 height 12
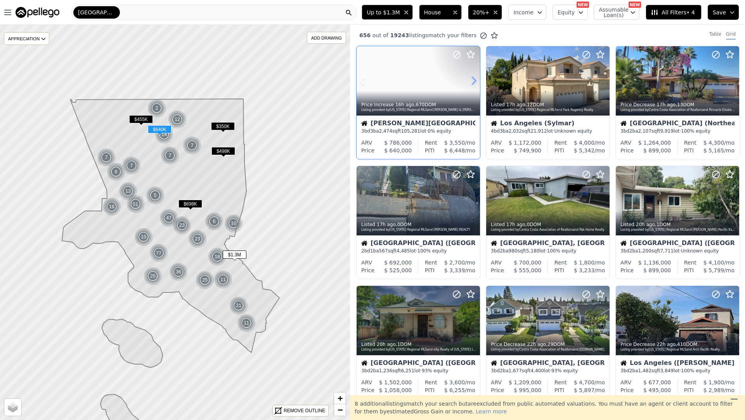
click at [473, 79] on icon at bounding box center [474, 81] width 12 height 12
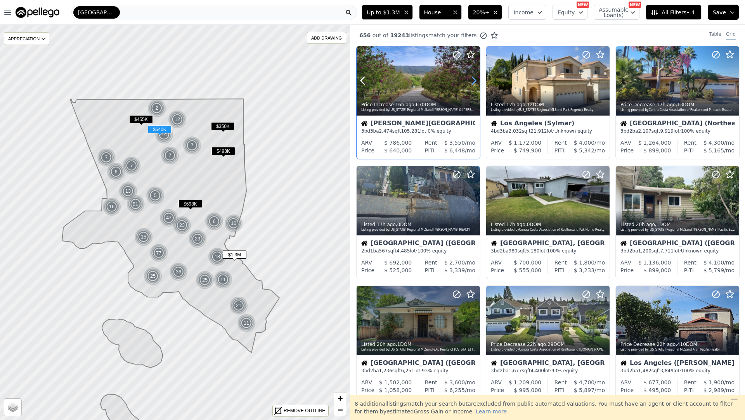
click at [472, 79] on icon at bounding box center [474, 81] width 12 height 12
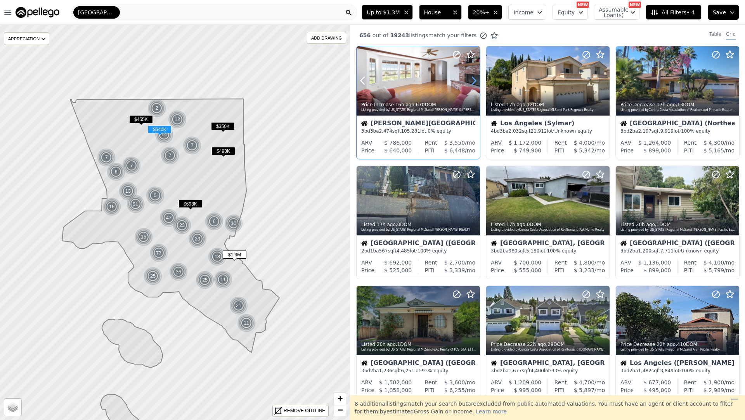
click at [472, 79] on icon at bounding box center [474, 81] width 12 height 12
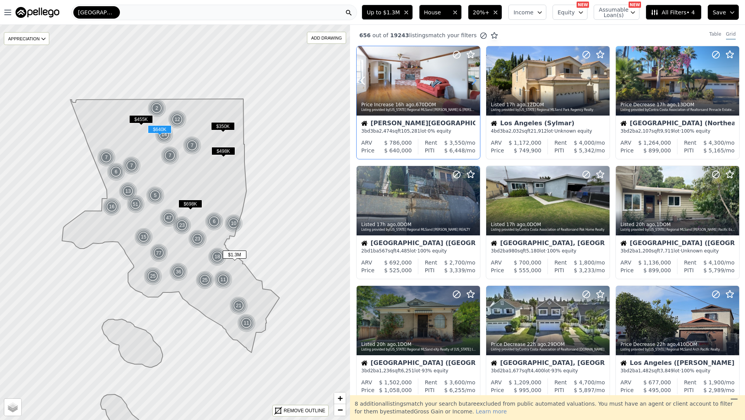
click at [474, 78] on icon at bounding box center [474, 81] width 12 height 12
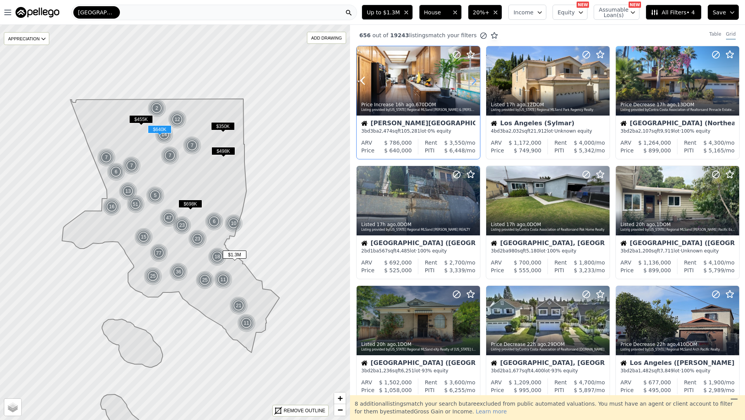
click at [477, 81] on icon at bounding box center [474, 81] width 12 height 12
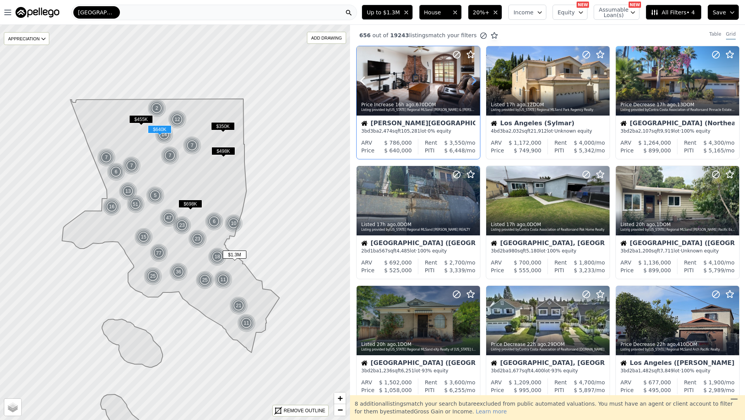
click at [477, 81] on icon at bounding box center [474, 81] width 12 height 12
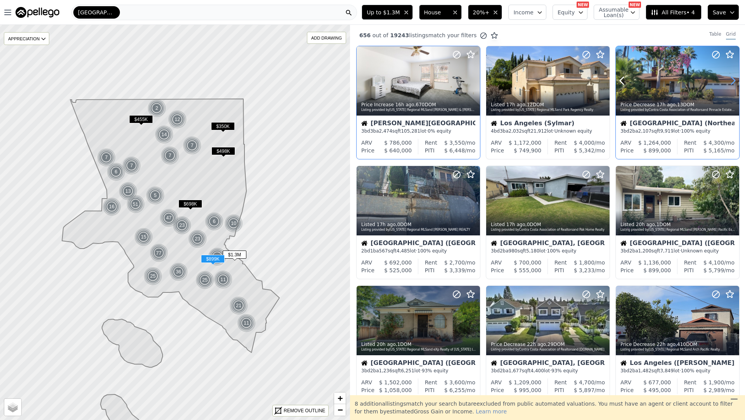
click at [735, 81] on icon at bounding box center [733, 80] width 3 height 7
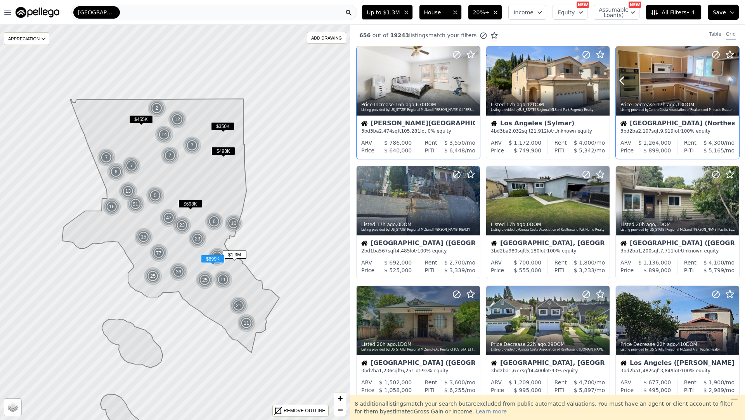
click at [735, 81] on icon at bounding box center [733, 81] width 12 height 12
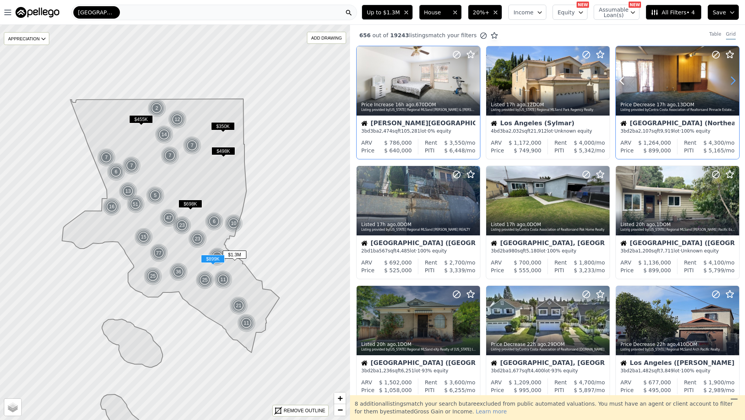
click at [735, 81] on icon at bounding box center [733, 80] width 3 height 7
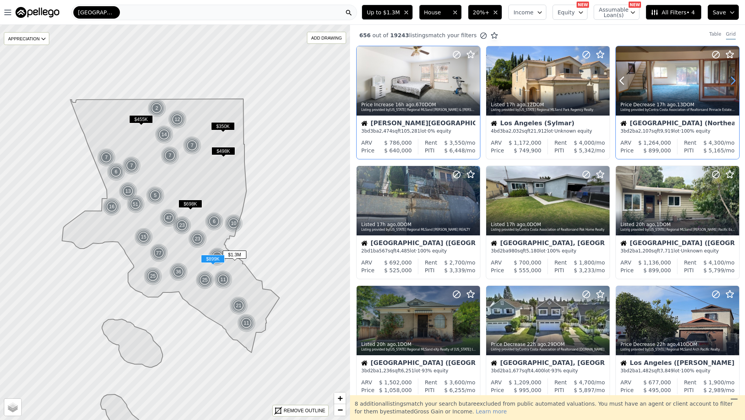
click at [735, 81] on icon at bounding box center [733, 81] width 12 height 12
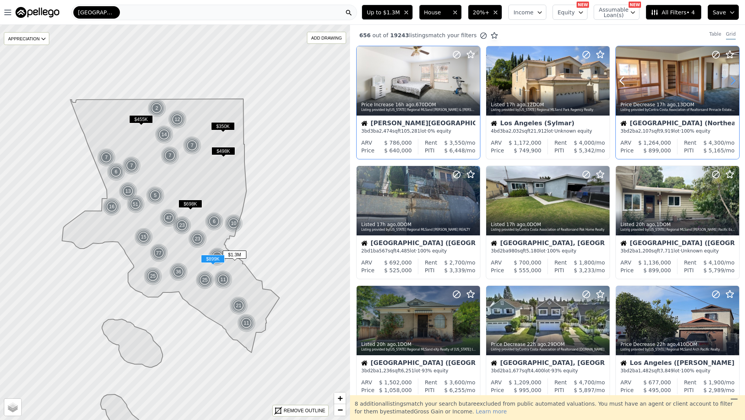
click at [735, 81] on icon at bounding box center [733, 81] width 12 height 12
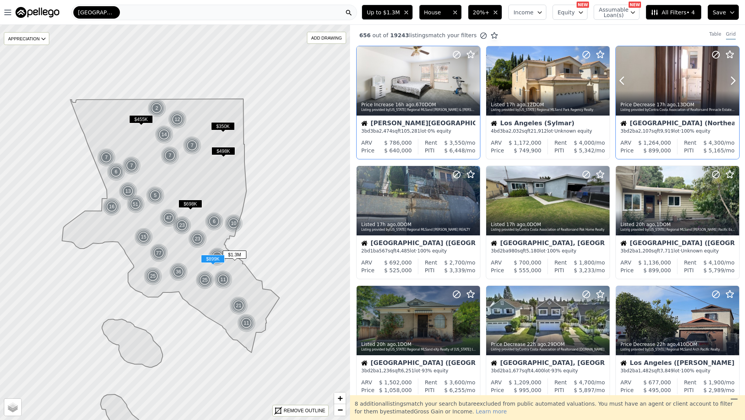
click at [689, 97] on div "Price Decrease 17h ago , 13 DOM Listing provided by Contra Costa Association of…" at bounding box center [677, 106] width 123 height 19
click at [602, 199] on icon at bounding box center [603, 200] width 12 height 12
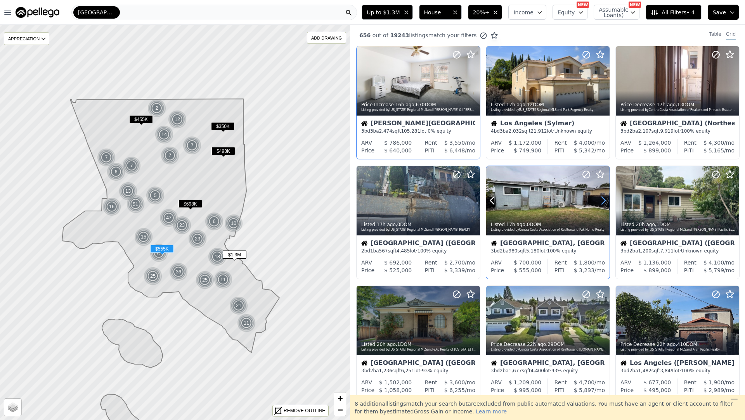
click at [602, 199] on icon at bounding box center [603, 200] width 12 height 12
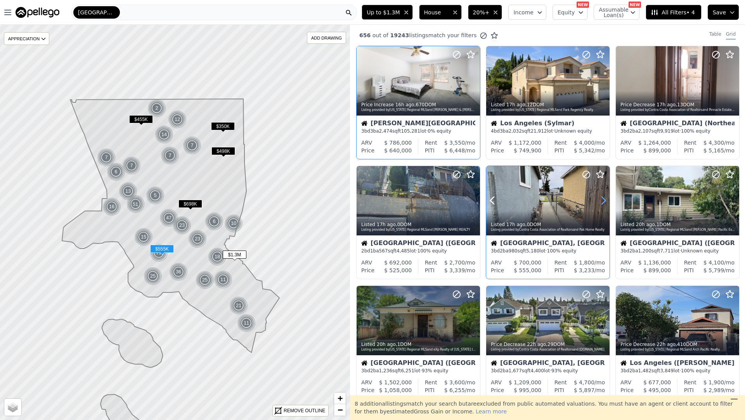
click at [602, 199] on icon at bounding box center [603, 200] width 12 height 12
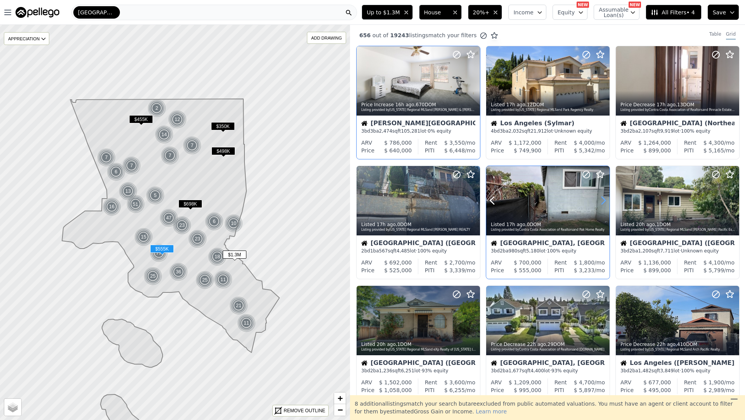
click at [602, 199] on icon at bounding box center [603, 200] width 12 height 12
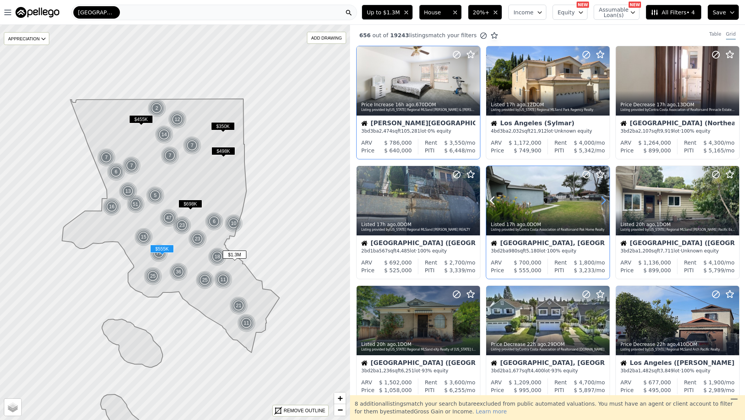
click at [602, 199] on icon at bounding box center [603, 200] width 12 height 12
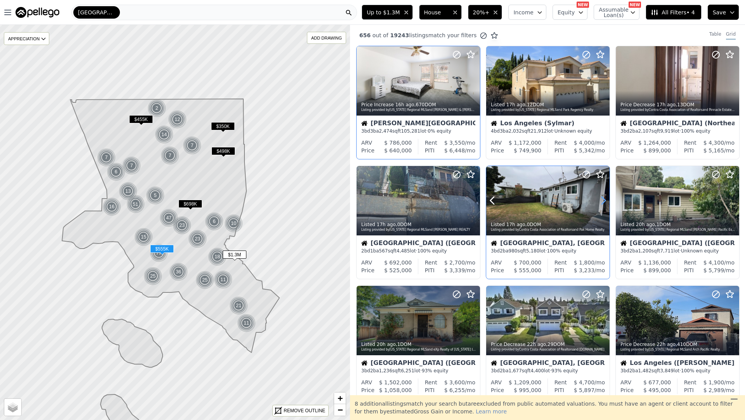
click at [602, 199] on icon at bounding box center [603, 200] width 12 height 12
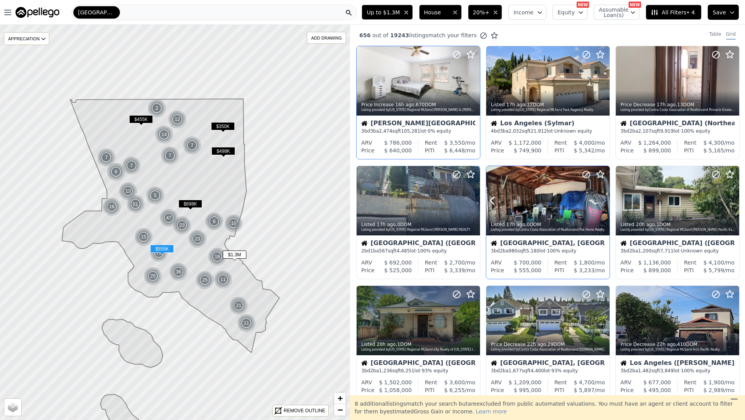
click at [602, 199] on icon at bounding box center [603, 200] width 12 height 12
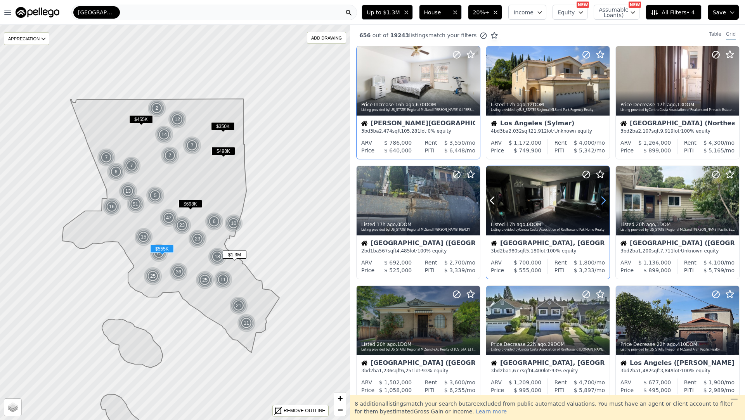
click at [602, 199] on icon at bounding box center [603, 200] width 12 height 12
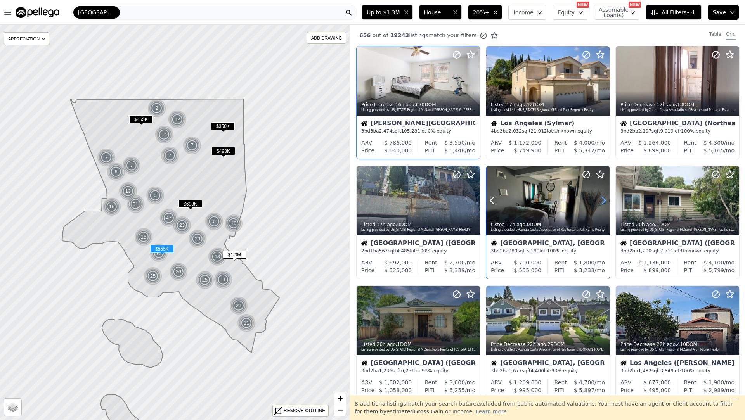
click at [602, 199] on icon at bounding box center [603, 200] width 12 height 12
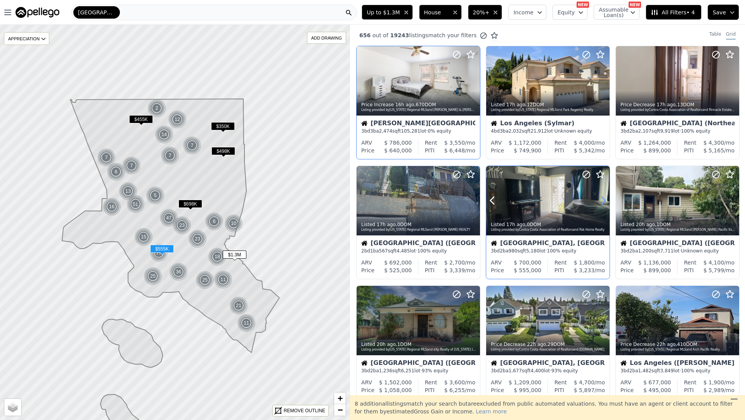
click at [602, 199] on icon at bounding box center [603, 200] width 12 height 12
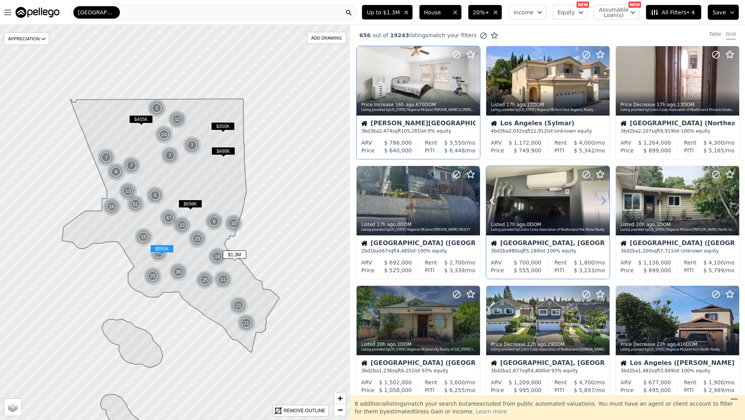
click at [602, 199] on icon at bounding box center [603, 200] width 12 height 12
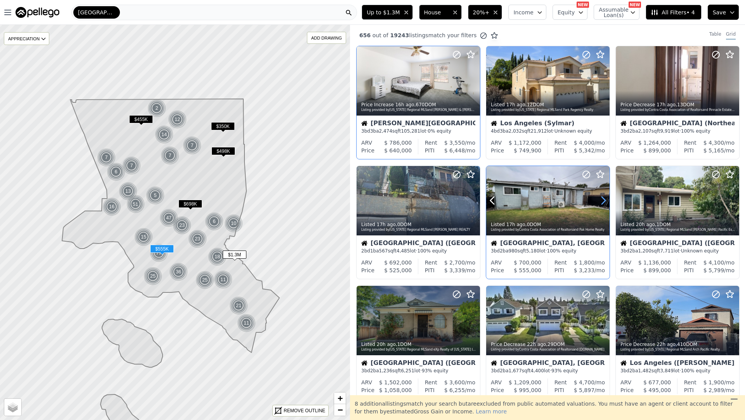
click at [602, 199] on icon at bounding box center [603, 200] width 12 height 12
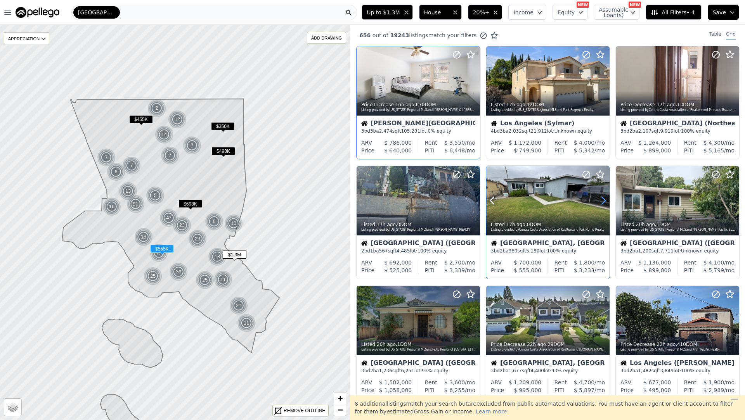
click at [602, 199] on icon at bounding box center [603, 200] width 12 height 12
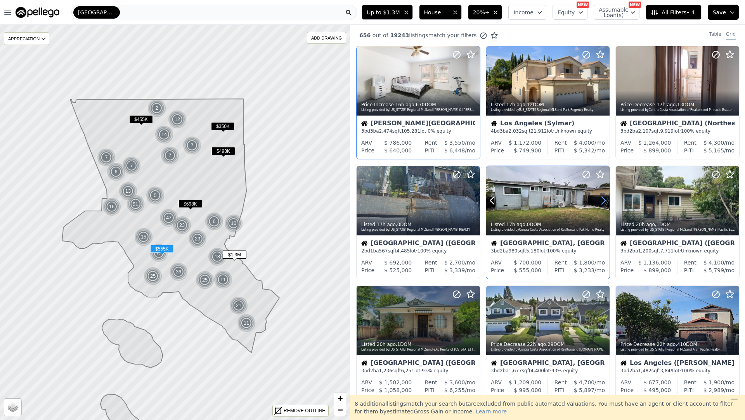
click at [602, 199] on icon at bounding box center [603, 200] width 12 height 12
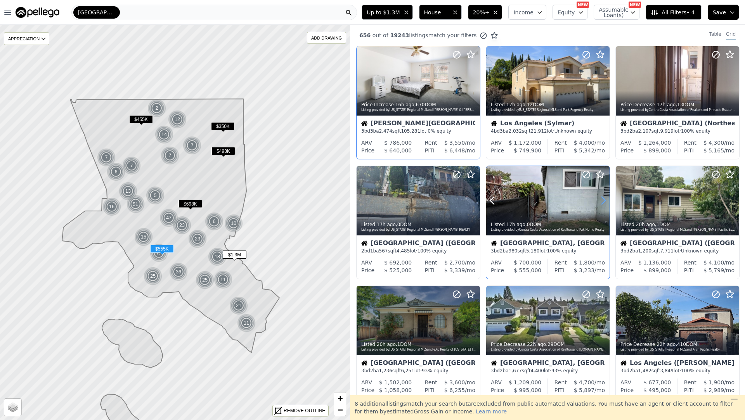
click at [602, 199] on icon at bounding box center [603, 200] width 12 height 12
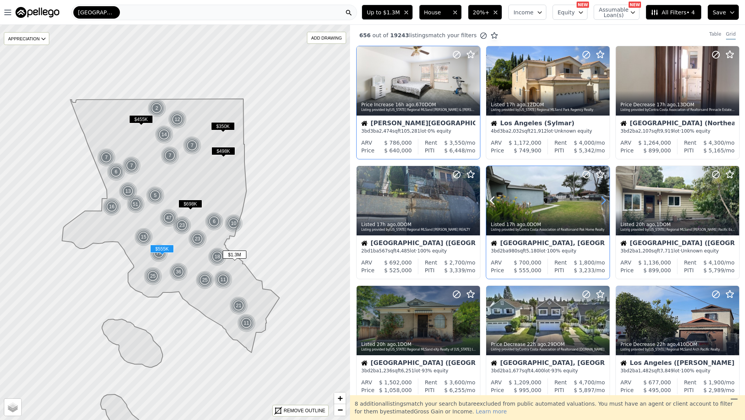
click at [602, 199] on icon at bounding box center [603, 200] width 12 height 12
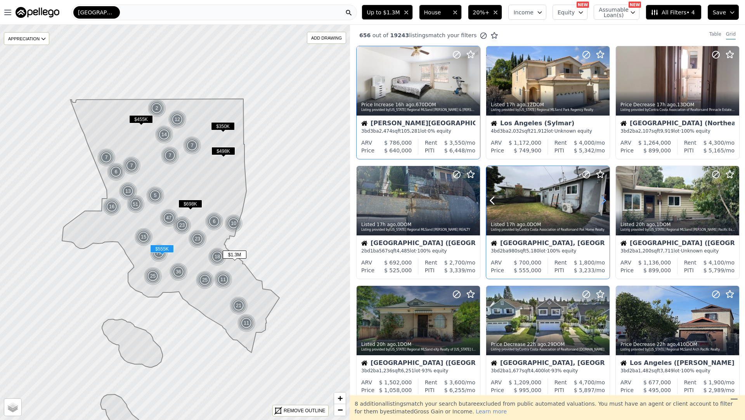
click at [602, 199] on icon at bounding box center [603, 200] width 12 height 12
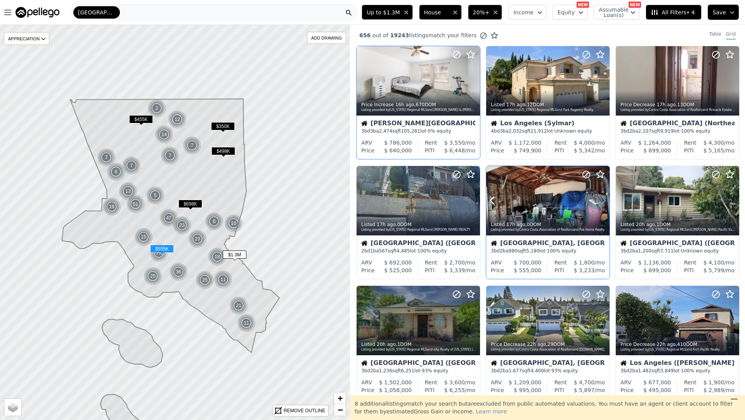
click at [602, 199] on icon at bounding box center [603, 200] width 12 height 12
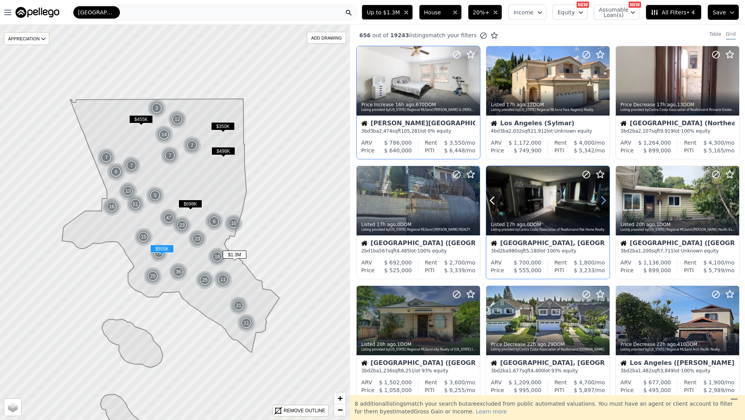
click at [602, 199] on icon at bounding box center [603, 200] width 12 height 12
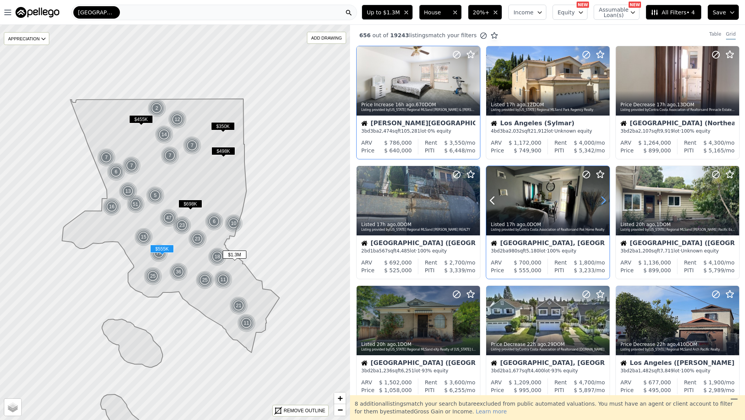
click at [602, 199] on icon at bounding box center [603, 200] width 12 height 12
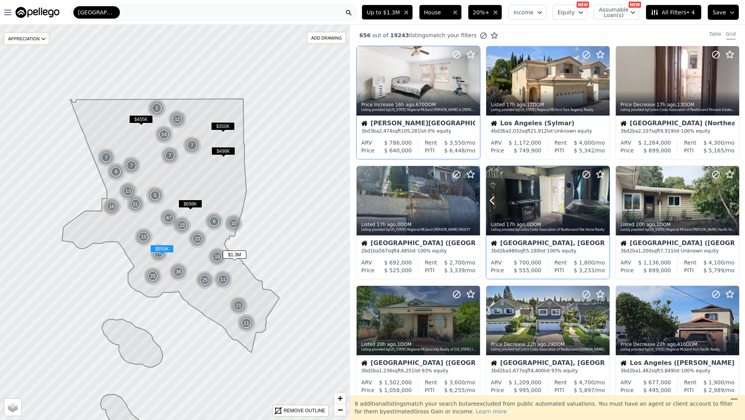
click at [602, 199] on icon at bounding box center [603, 200] width 12 height 12
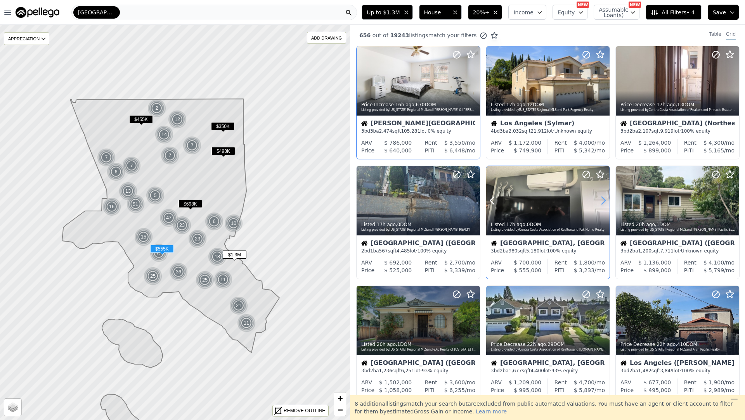
click at [602, 199] on icon at bounding box center [603, 200] width 12 height 12
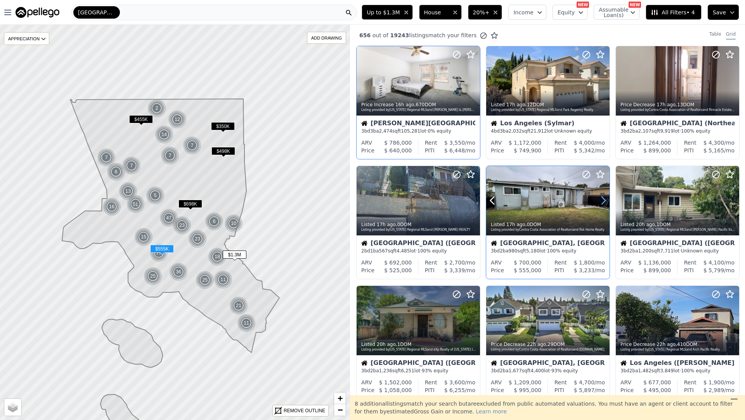
click at [602, 199] on icon at bounding box center [603, 200] width 12 height 12
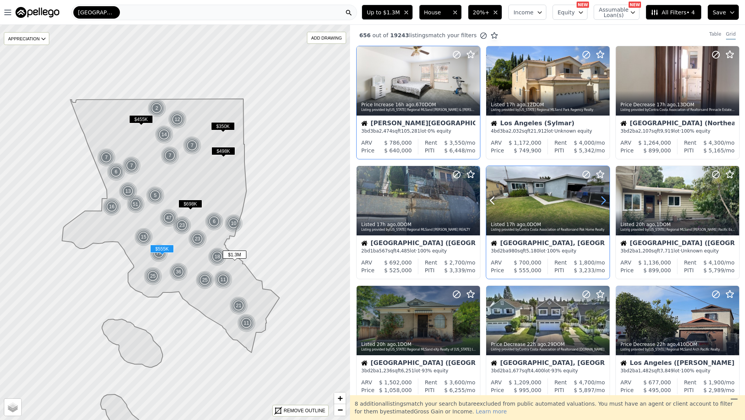
click at [602, 199] on icon at bounding box center [603, 200] width 12 height 12
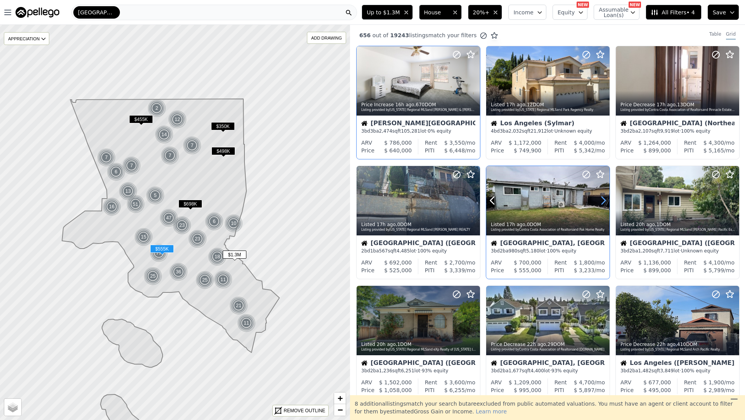
click at [602, 199] on icon at bounding box center [603, 200] width 12 height 12
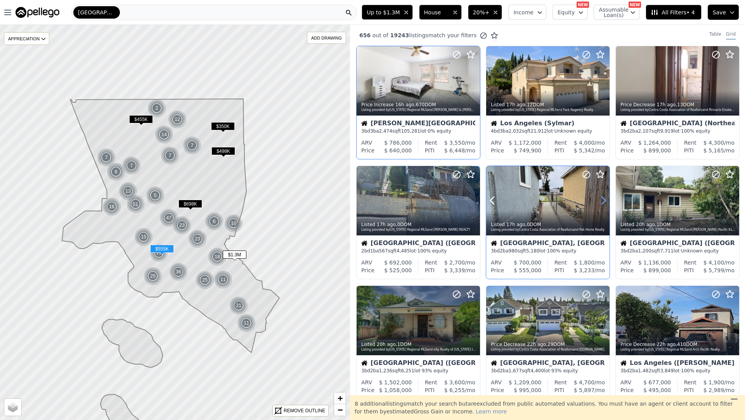
click at [602, 199] on icon at bounding box center [603, 200] width 12 height 12
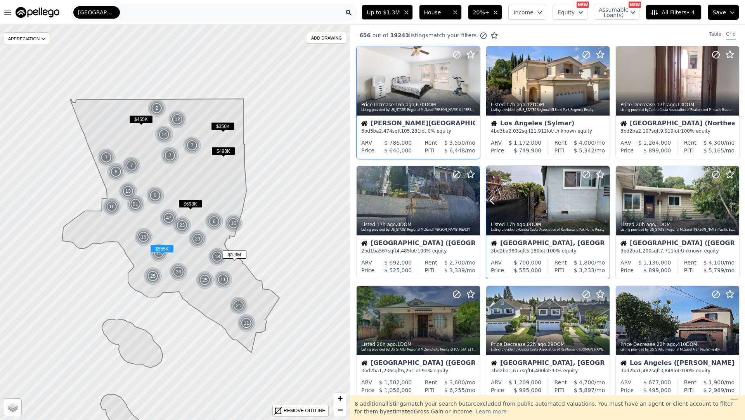
click at [602, 199] on icon at bounding box center [603, 200] width 12 height 12
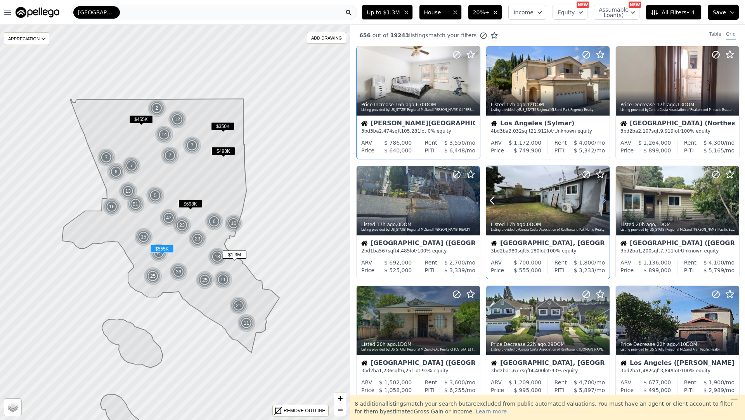
click at [602, 199] on icon at bounding box center [603, 200] width 12 height 12
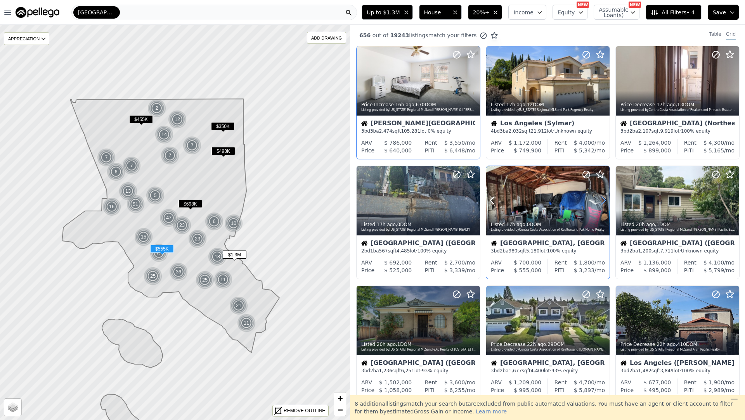
click at [603, 199] on icon at bounding box center [603, 200] width 12 height 12
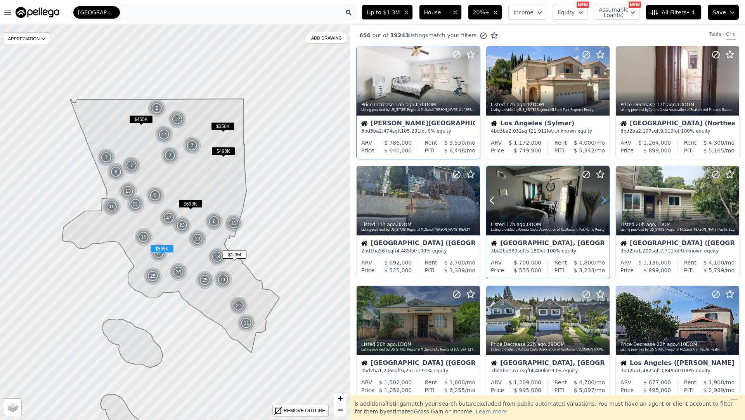
click at [603, 199] on icon at bounding box center [603, 200] width 12 height 12
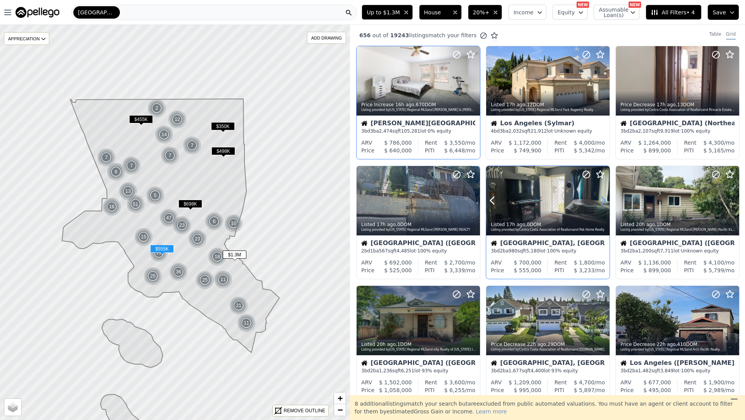
click at [603, 199] on icon at bounding box center [603, 200] width 12 height 12
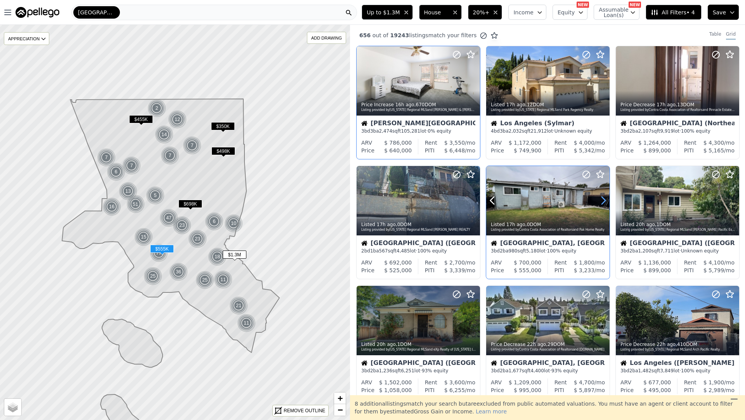
click at [603, 199] on icon at bounding box center [603, 200] width 12 height 12
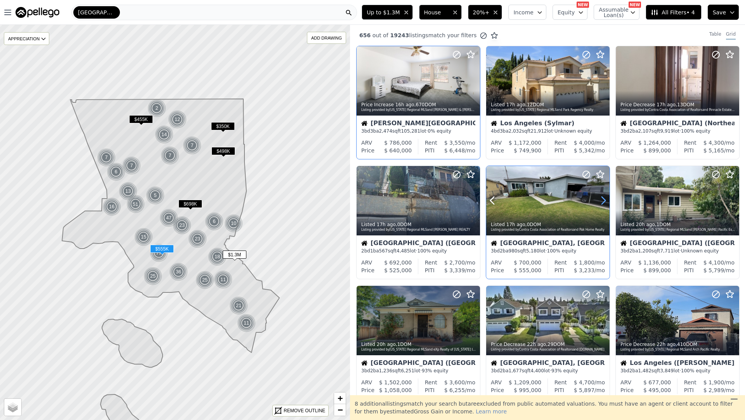
click at [603, 199] on icon at bounding box center [603, 200] width 12 height 12
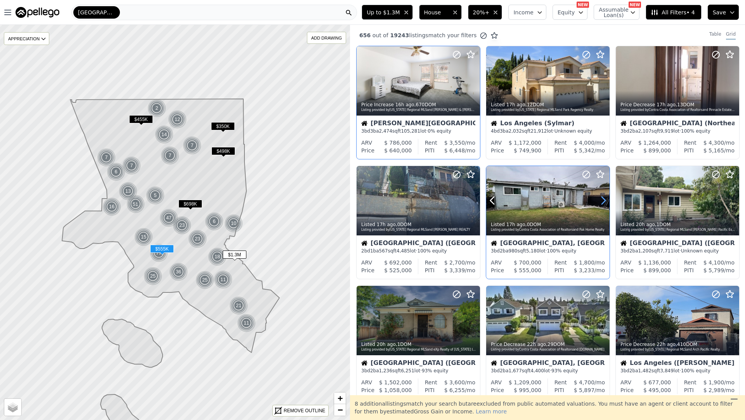
click at [602, 199] on icon at bounding box center [603, 200] width 12 height 12
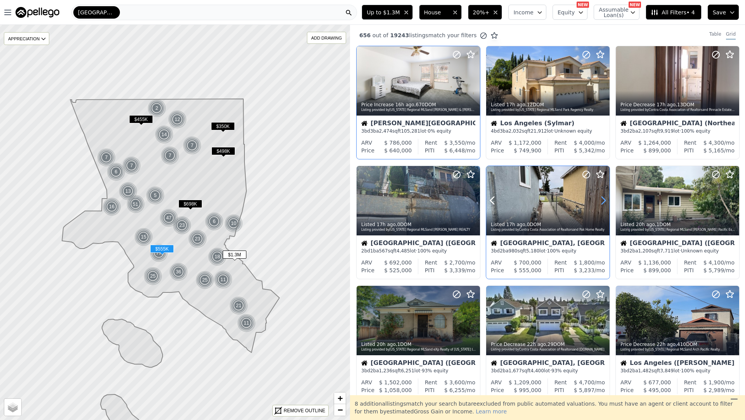
click at [602, 199] on icon at bounding box center [603, 200] width 12 height 12
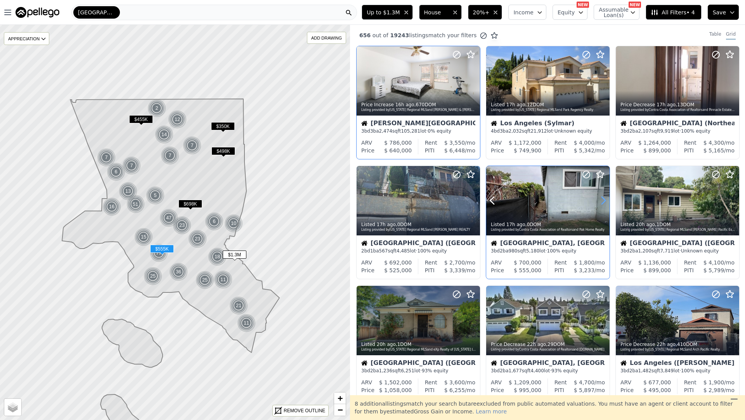
click at [602, 199] on icon at bounding box center [603, 200] width 12 height 12
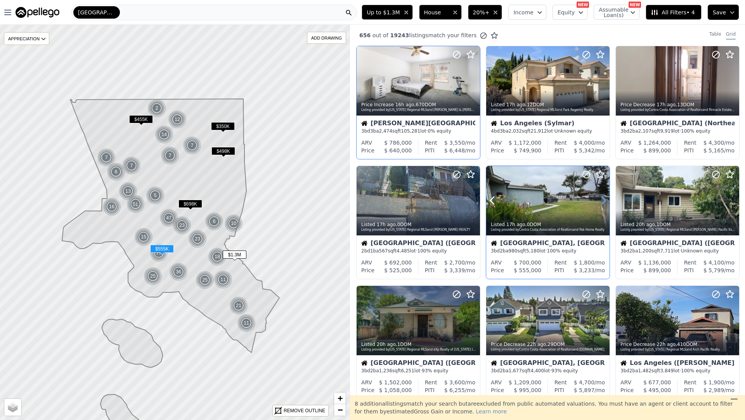
click at [602, 199] on icon at bounding box center [603, 200] width 12 height 12
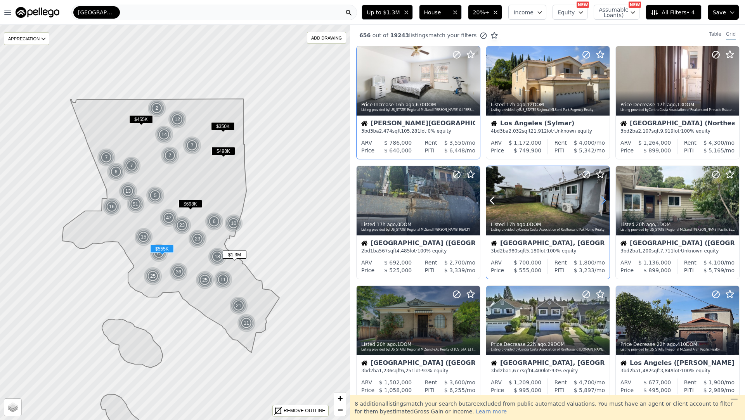
click at [602, 199] on icon at bounding box center [603, 200] width 12 height 12
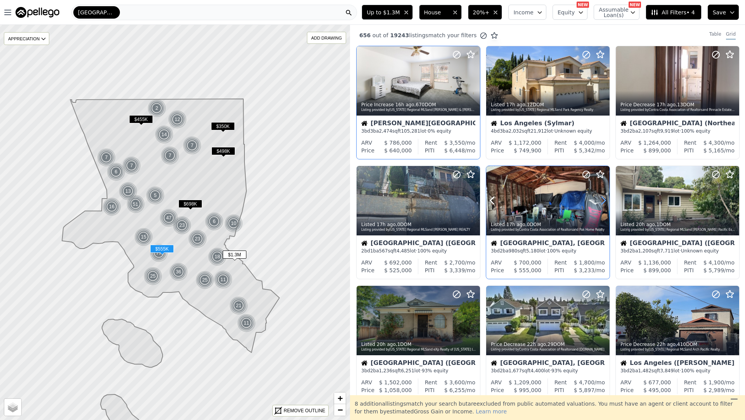
click at [602, 199] on icon at bounding box center [603, 200] width 12 height 12
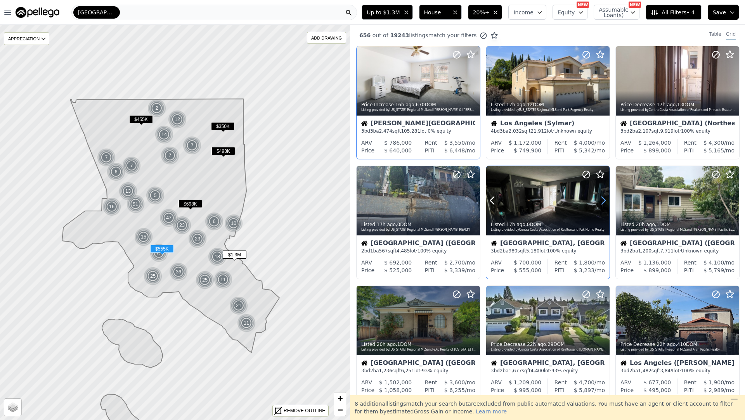
click at [602, 199] on icon at bounding box center [603, 200] width 12 height 12
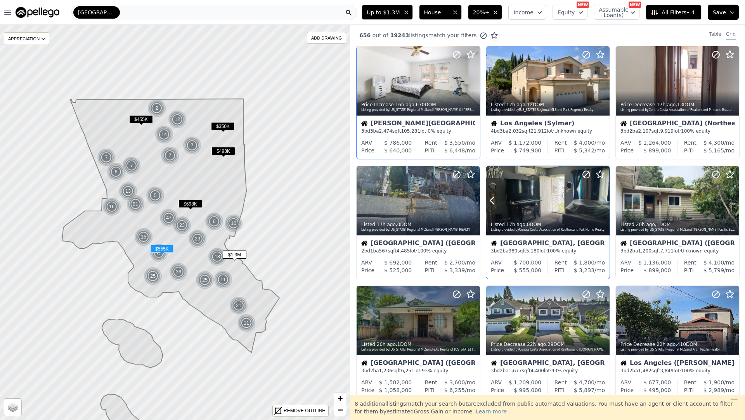
click at [602, 199] on icon at bounding box center [603, 200] width 12 height 12
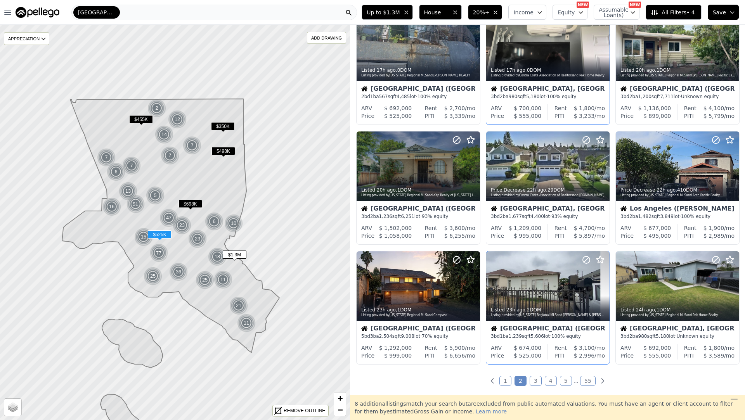
scroll to position [158, 0]
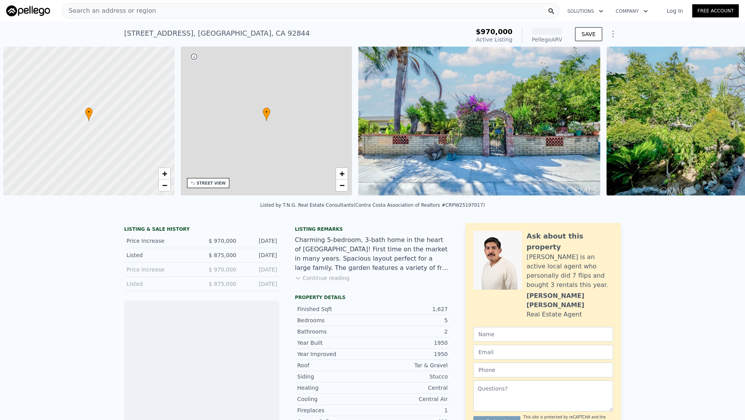
scroll to position [0, 3]
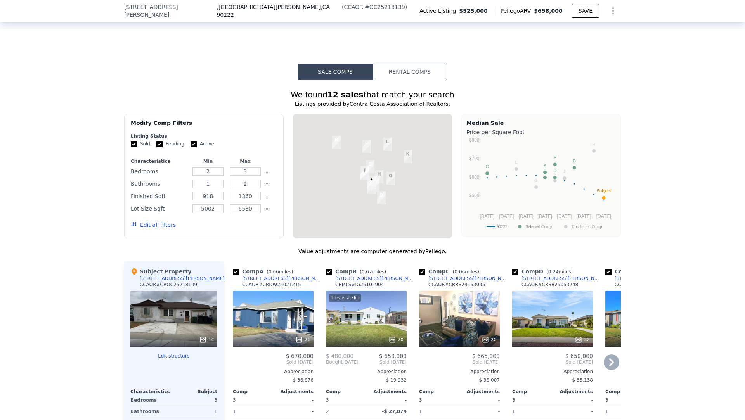
scroll to position [553, 0]
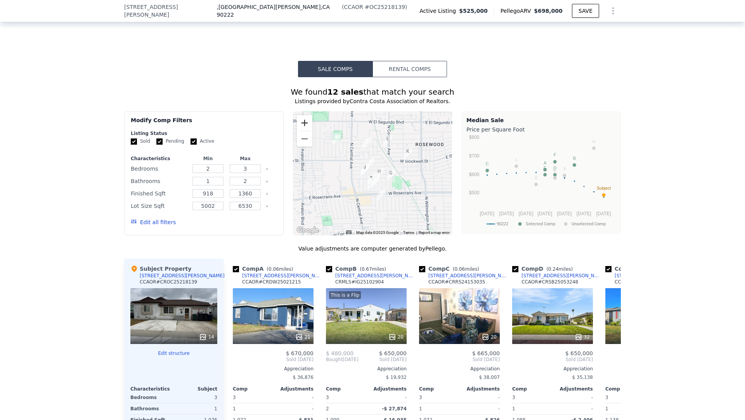
click at [308, 121] on button "Zoom in" at bounding box center [305, 123] width 16 height 16
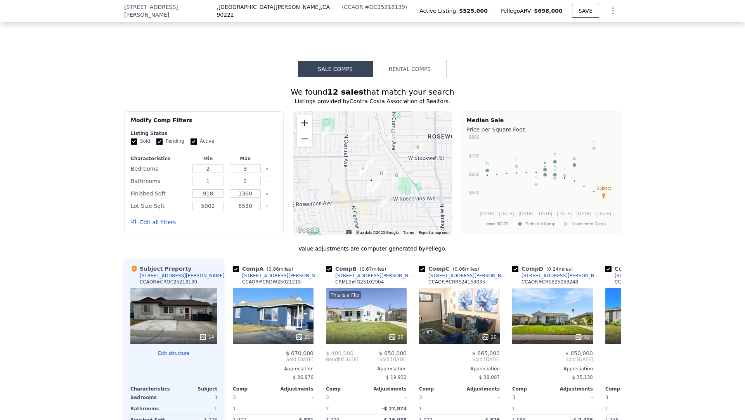
click at [308, 120] on button "Zoom in" at bounding box center [305, 123] width 16 height 16
drag, startPoint x: 308, startPoint y: 120, endPoint x: 314, endPoint y: 125, distance: 7.2
click at [308, 120] on button "Zoom in" at bounding box center [305, 123] width 16 height 16
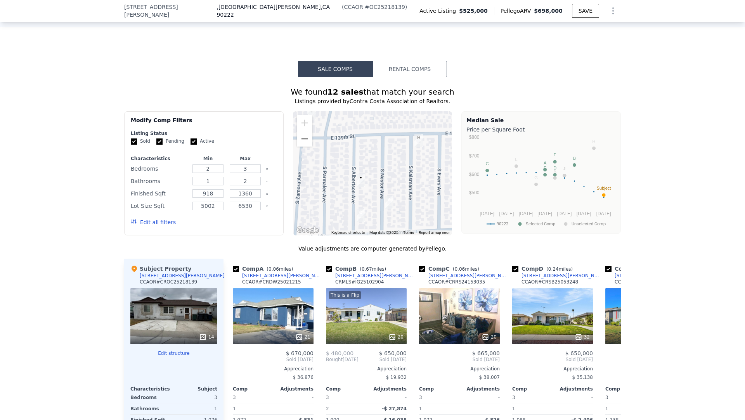
drag, startPoint x: 371, startPoint y: 198, endPoint x: 364, endPoint y: 118, distance: 79.9
click at [365, 118] on div at bounding box center [372, 173] width 159 height 124
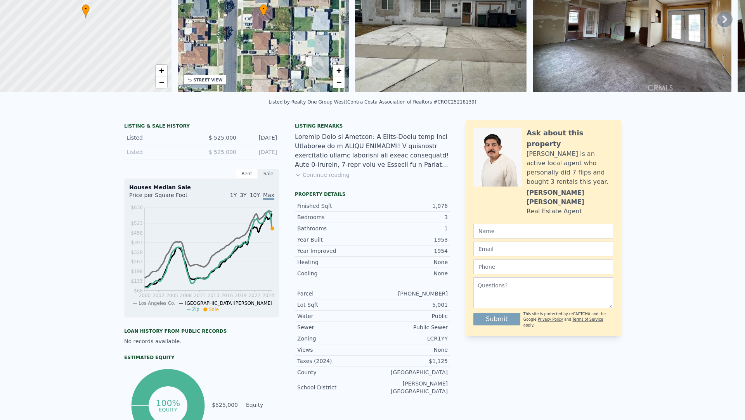
scroll to position [0, 0]
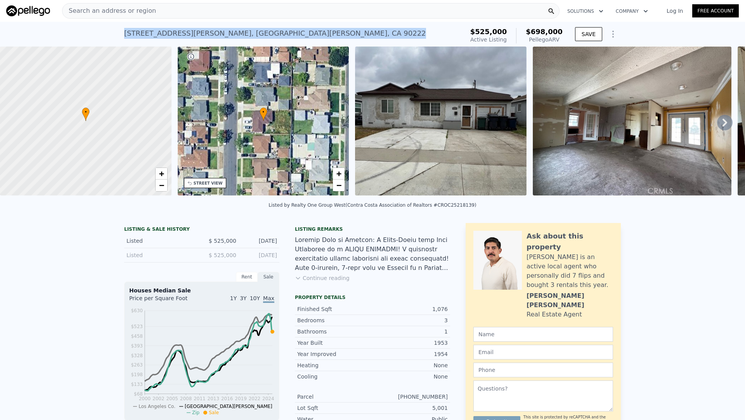
drag, startPoint x: 315, startPoint y: 32, endPoint x: 125, endPoint y: 35, distance: 189.8
click at [125, 35] on div "14016 S Albertson Ave , West Rancho Dominguez , CA 90222" at bounding box center [275, 33] width 302 height 11
copy div "14016 S Albertson Ave , West Rancho Dominguez , CA 90222"
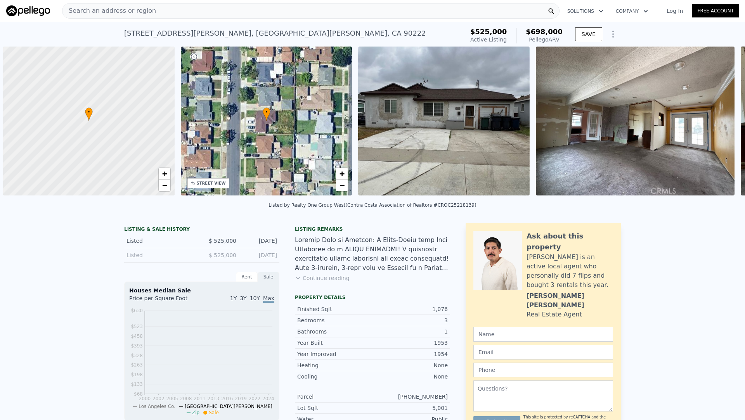
scroll to position [0, 3]
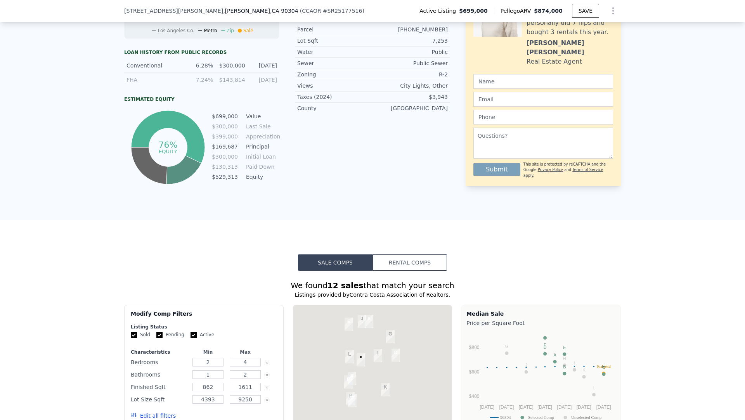
scroll to position [503, 0]
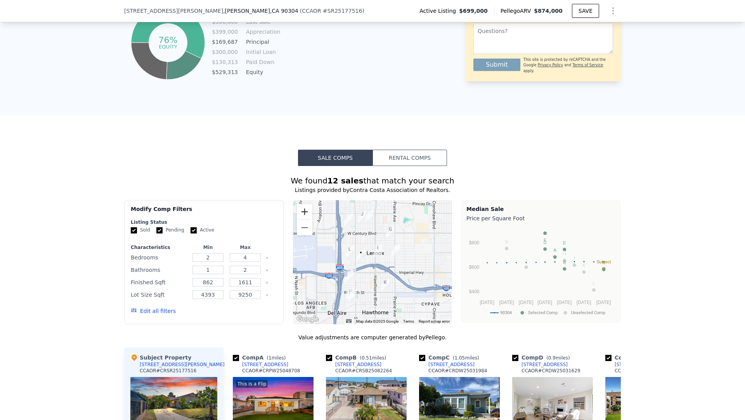
click at [303, 213] on button "Zoom in" at bounding box center [305, 212] width 16 height 16
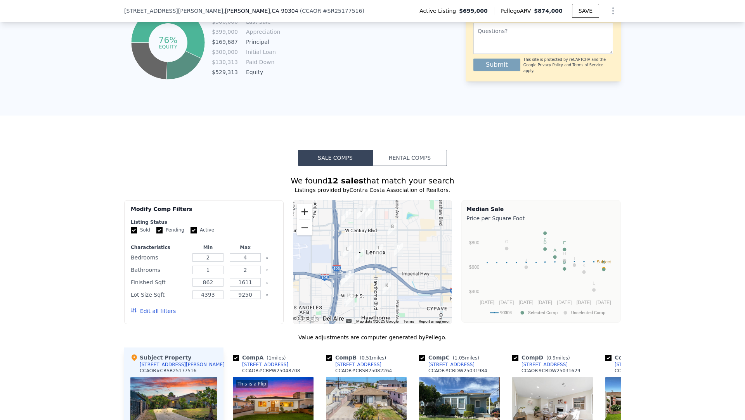
click at [303, 213] on button "Zoom in" at bounding box center [305, 212] width 16 height 16
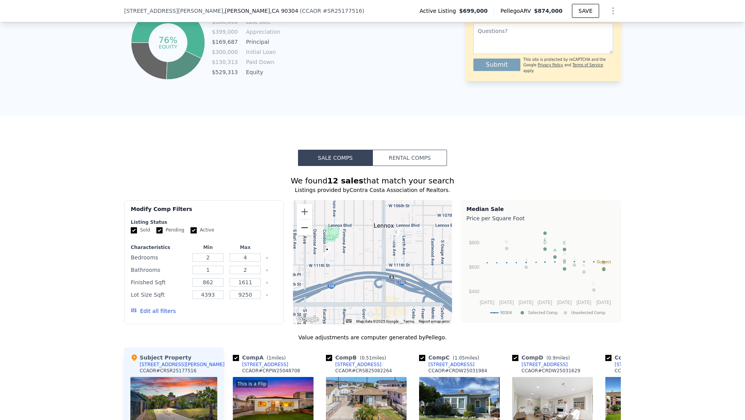
drag, startPoint x: 308, startPoint y: 229, endPoint x: 323, endPoint y: 227, distance: 14.9
click at [310, 227] on button "Zoom out" at bounding box center [305, 228] width 16 height 16
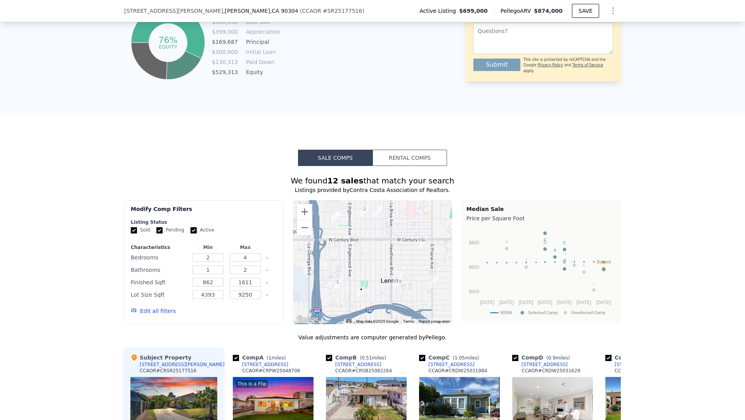
drag, startPoint x: 340, startPoint y: 233, endPoint x: 355, endPoint y: 258, distance: 29.0
click at [355, 258] on div at bounding box center [372, 262] width 159 height 124
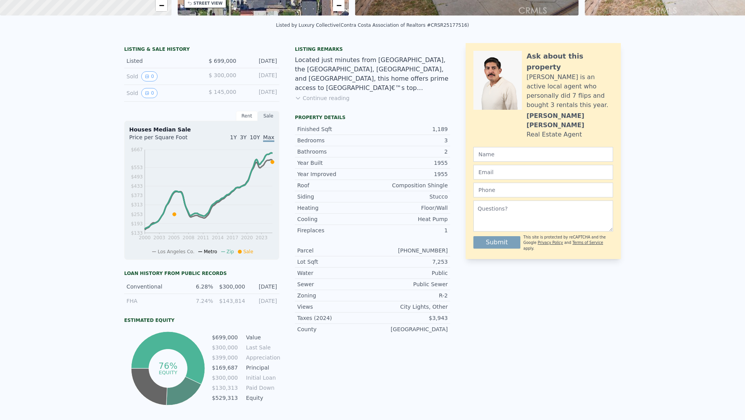
scroll to position [0, 0]
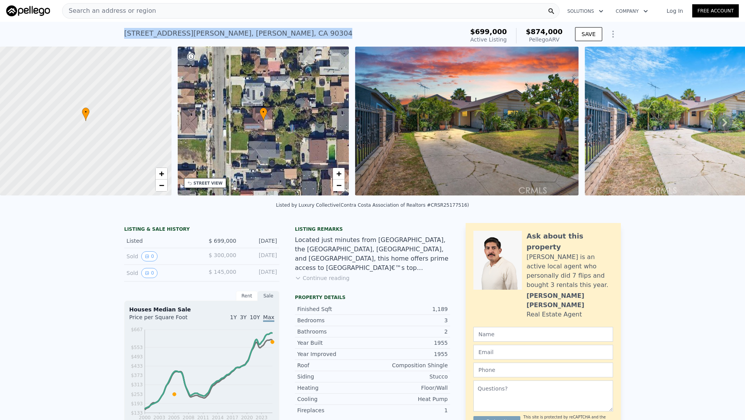
drag, startPoint x: 232, startPoint y: 38, endPoint x: 121, endPoint y: 33, distance: 110.8
click at [121, 33] on div "11028 Condon Ave , Lennox , CA 90304 Active at $699k (~ARV $874k ) $699,000 Act…" at bounding box center [372, 34] width 745 height 25
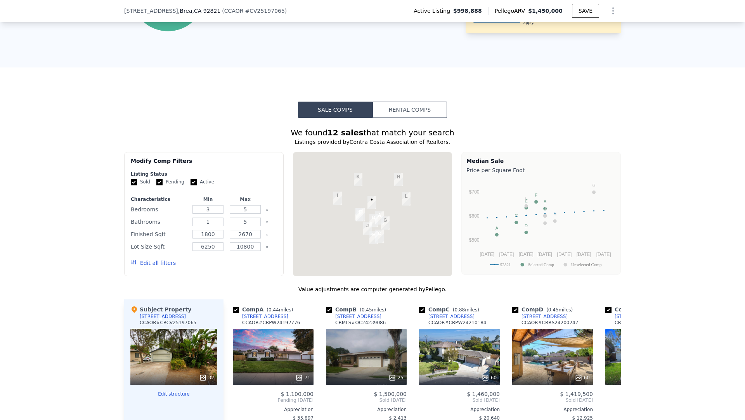
scroll to position [574, 0]
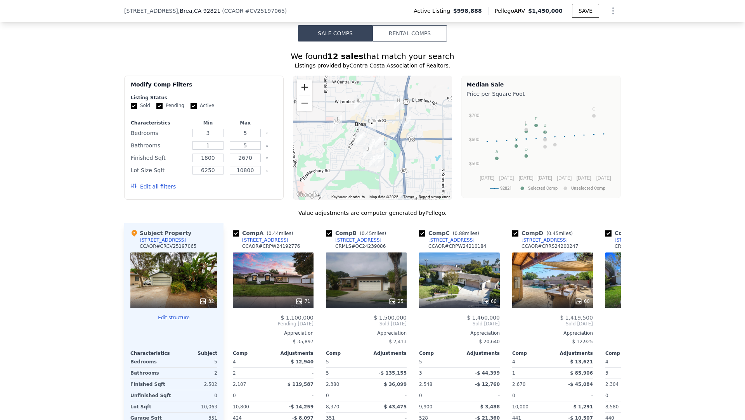
click at [300, 88] on button "Zoom in" at bounding box center [305, 88] width 16 height 16
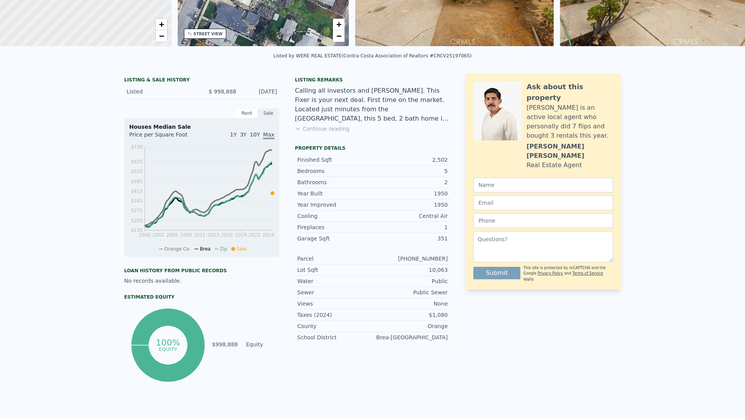
scroll to position [0, 0]
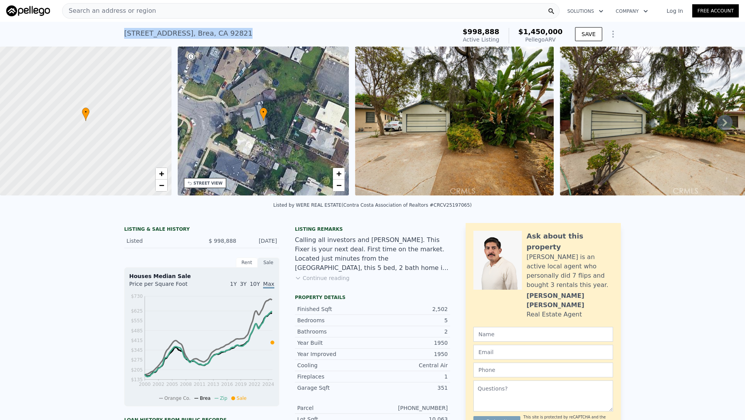
drag, startPoint x: 243, startPoint y: 35, endPoint x: 125, endPoint y: 37, distance: 118.0
click at [125, 37] on div "[STREET_ADDRESS] Active at $998,888 (~ARV $1.450m )" at bounding box center [288, 36] width 329 height 22
copy div "[STREET_ADDRESS]"
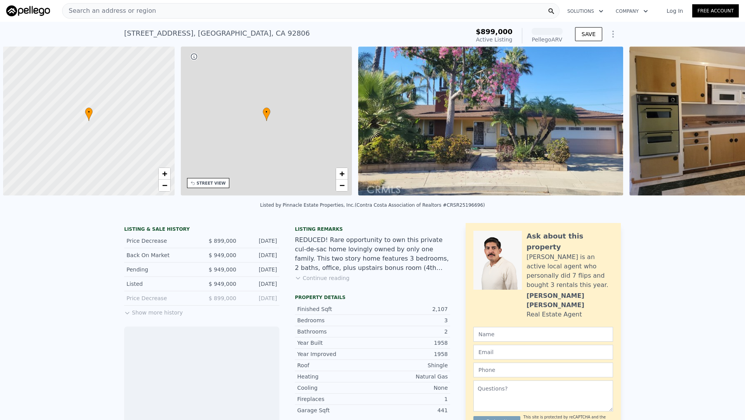
scroll to position [0, 3]
